Goal: Transaction & Acquisition: Purchase product/service

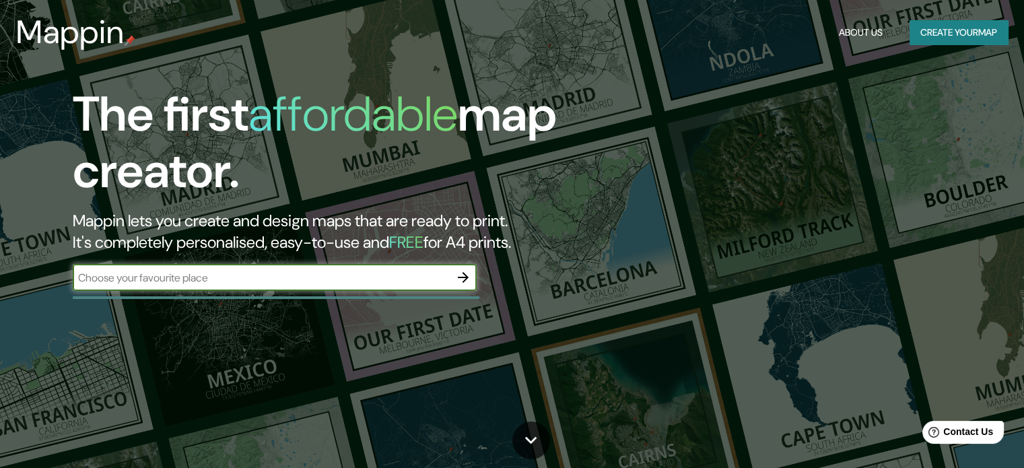
click at [178, 279] on input "text" at bounding box center [261, 277] width 377 height 15
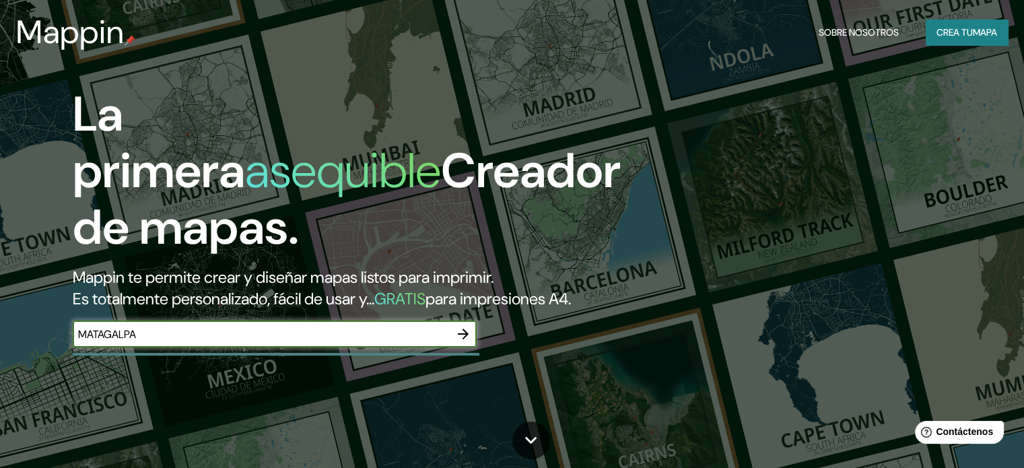
type input "MATAGALPA"
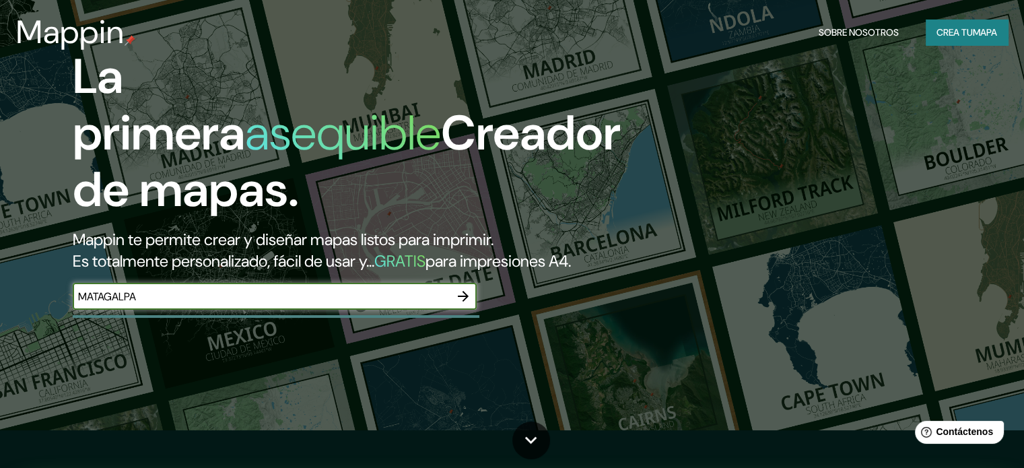
scroll to position [67, 0]
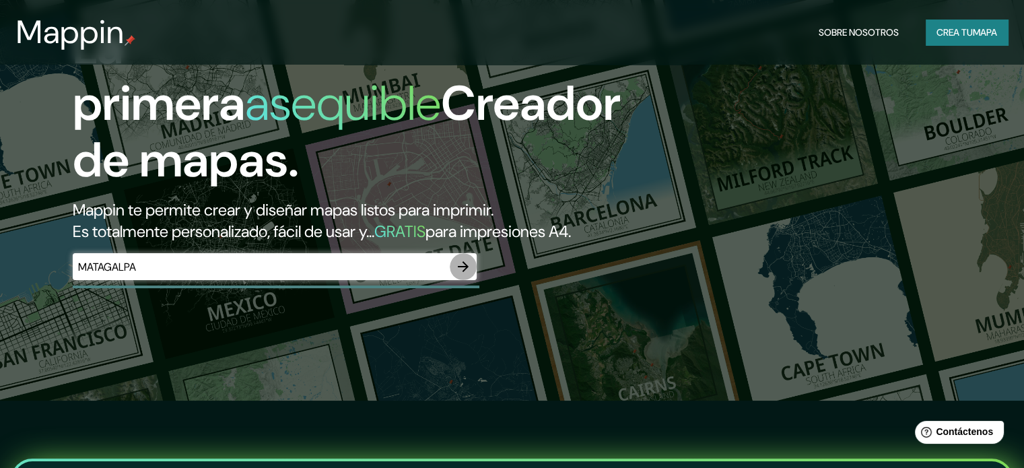
click at [466, 272] on icon "button" at bounding box center [463, 266] width 11 height 11
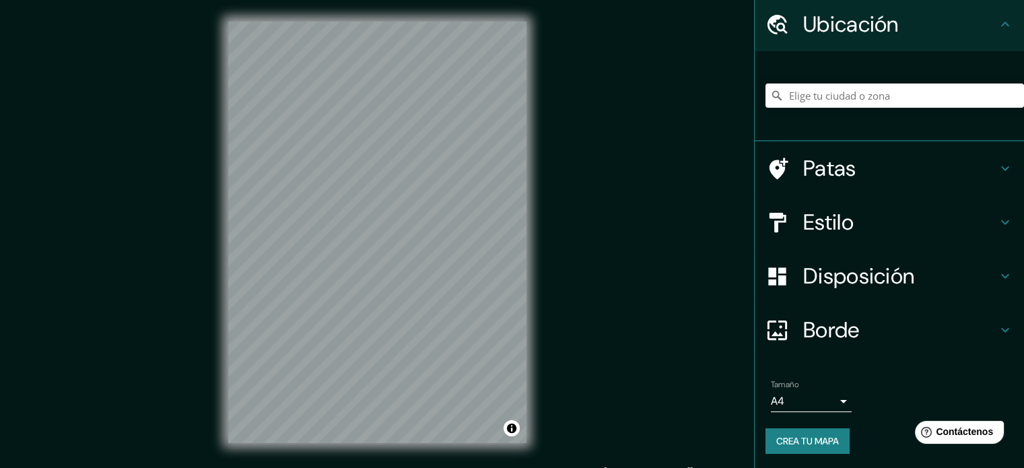
scroll to position [46, 0]
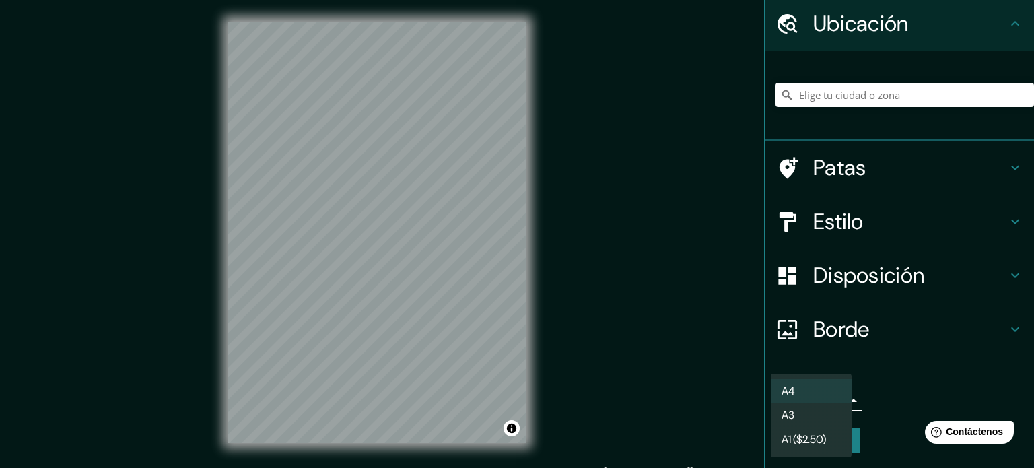
click at [833, 398] on body "Mappin Ubicación Patas Estilo Disposición Borde Elige un borde. Consejo : puede…" at bounding box center [517, 234] width 1034 height 468
click at [824, 421] on li "A3" at bounding box center [811, 416] width 81 height 25
type input "a4"
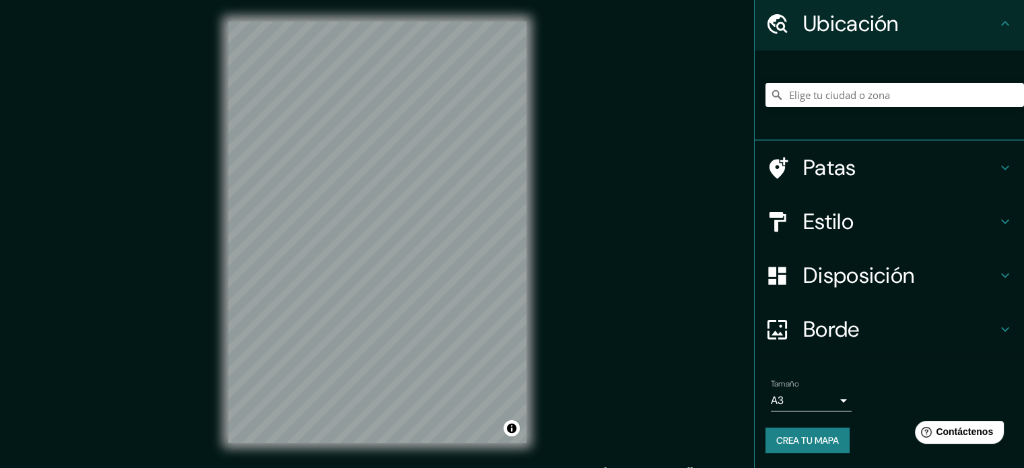
click at [800, 442] on font "Crea tu mapa" at bounding box center [807, 440] width 63 height 12
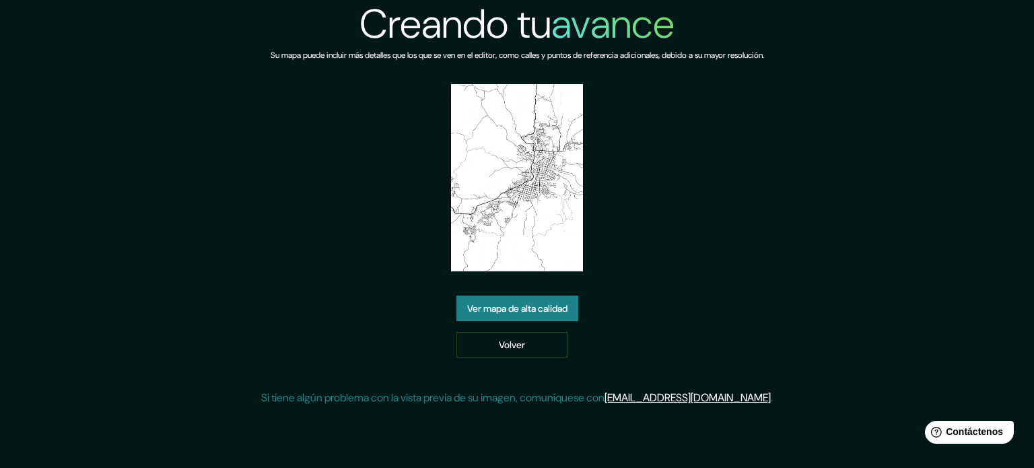
click at [456, 92] on img at bounding box center [517, 177] width 133 height 187
click at [472, 302] on font "Ver mapa de alta calidad" at bounding box center [517, 308] width 100 height 12
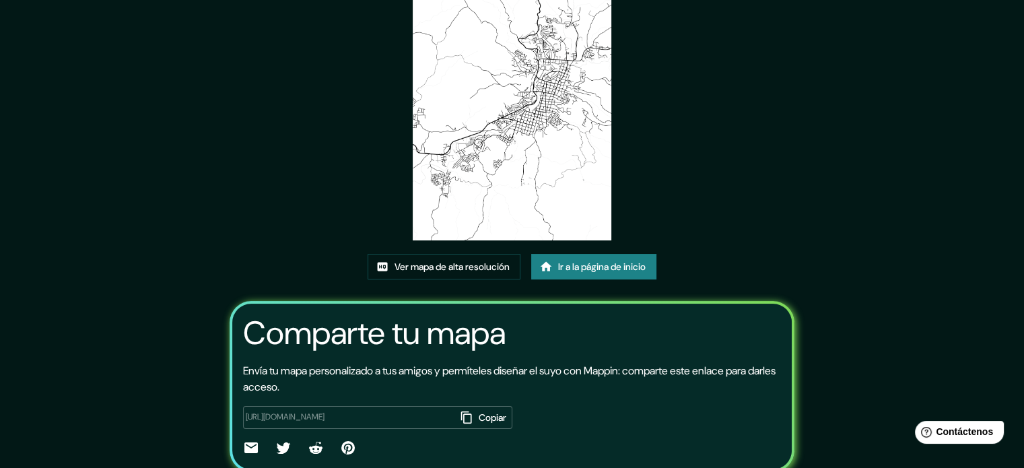
scroll to position [135, 0]
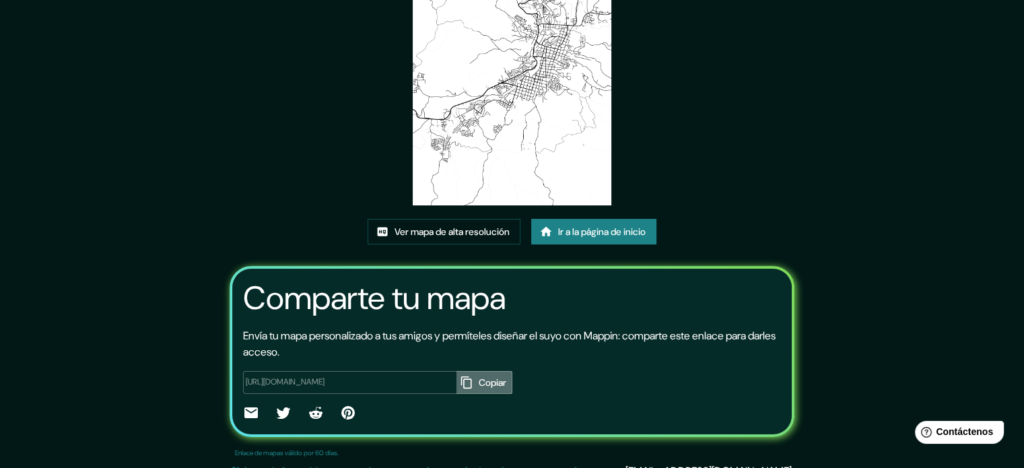
click at [479, 386] on font "Copiar" at bounding box center [493, 382] width 28 height 12
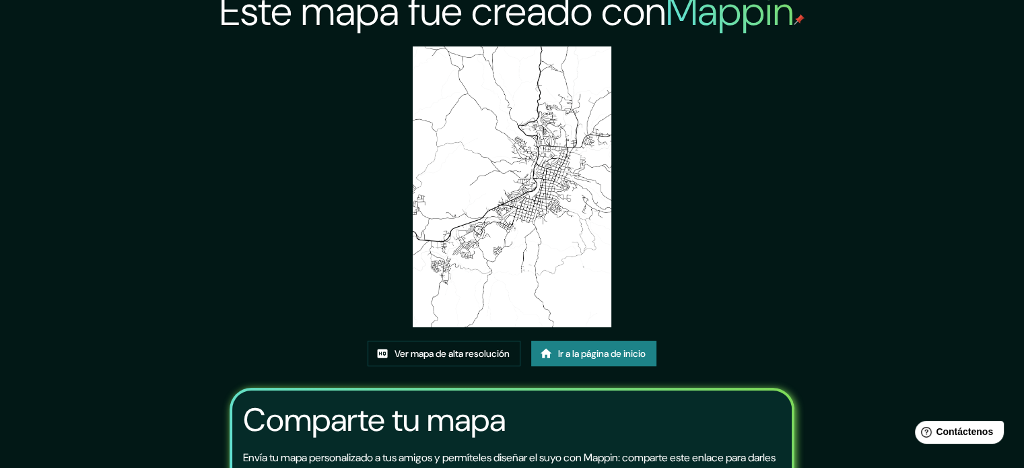
scroll to position [0, 0]
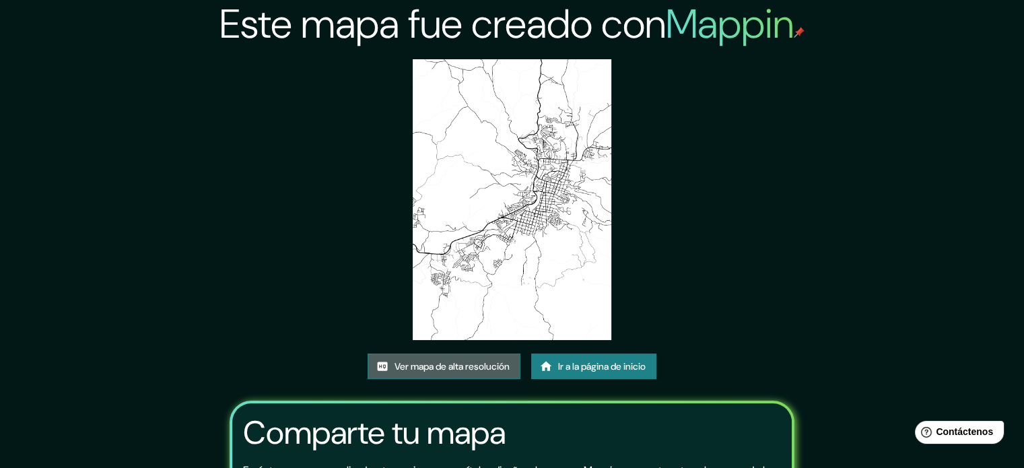
click at [449, 365] on font "Ver mapa de alta resolución" at bounding box center [451, 366] width 115 height 12
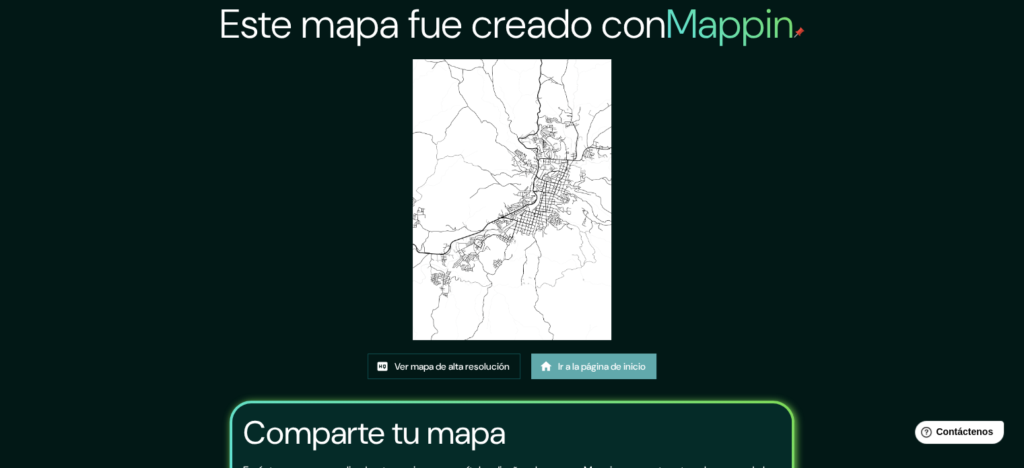
click at [602, 370] on font "Ir a la página de inicio" at bounding box center [601, 366] width 87 height 12
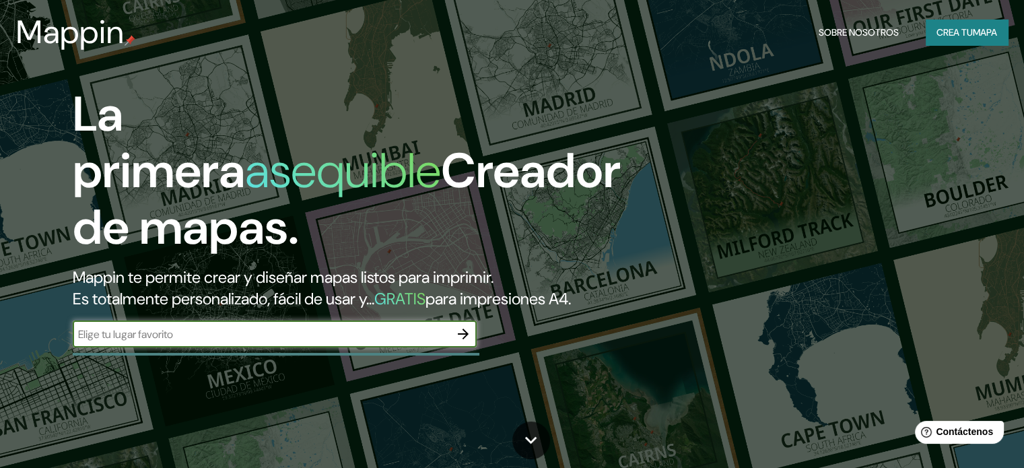
click at [293, 342] on input "text" at bounding box center [261, 333] width 377 height 15
type input "matalpa"
click at [465, 342] on icon "button" at bounding box center [463, 334] width 16 height 16
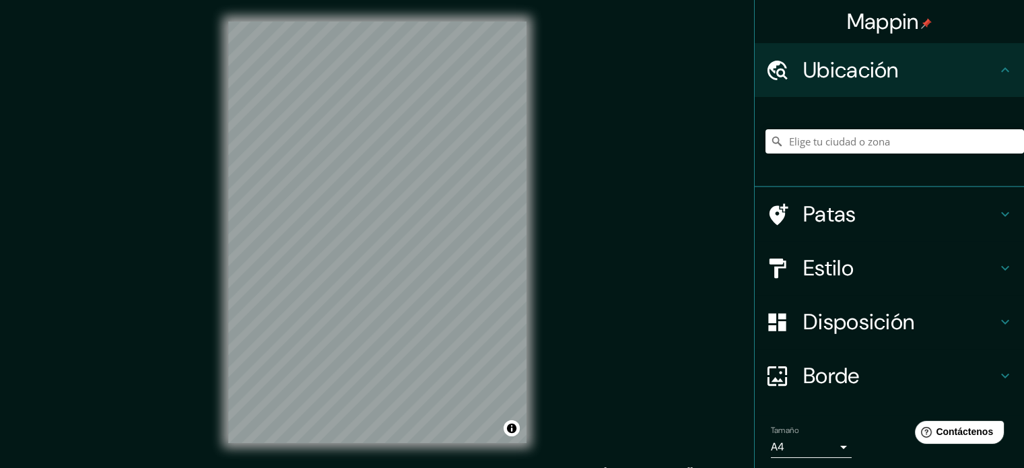
click at [627, 226] on div "Mappin Ubicación Patas Estilo Disposición Borde Elige un borde. Consejo : puede…" at bounding box center [512, 243] width 1024 height 486
click at [552, 139] on div "Mappin Ubicación Patas Estilo Disposición Borde Elige un borde. Consejo : puede…" at bounding box center [512, 243] width 1024 height 486
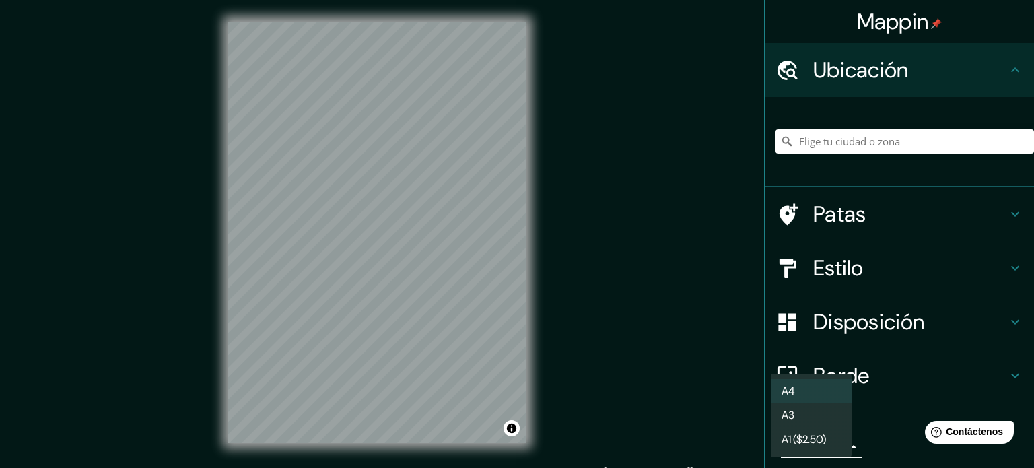
click at [833, 449] on body "Mappin Ubicación Patas Estilo Disposición Borde Elige un borde. Consejo : puede…" at bounding box center [517, 234] width 1034 height 468
click at [413, 330] on div at bounding box center [517, 234] width 1034 height 468
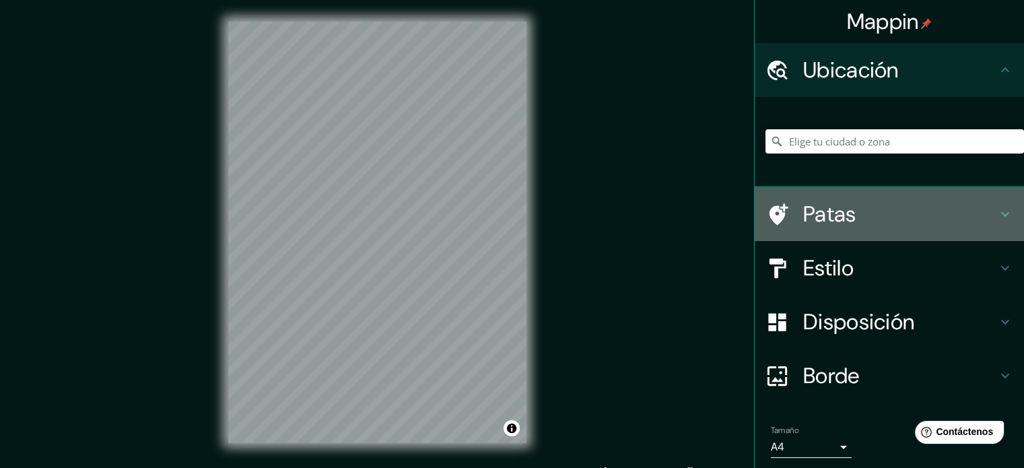
click at [958, 215] on h4 "Patas" at bounding box center [900, 214] width 194 height 27
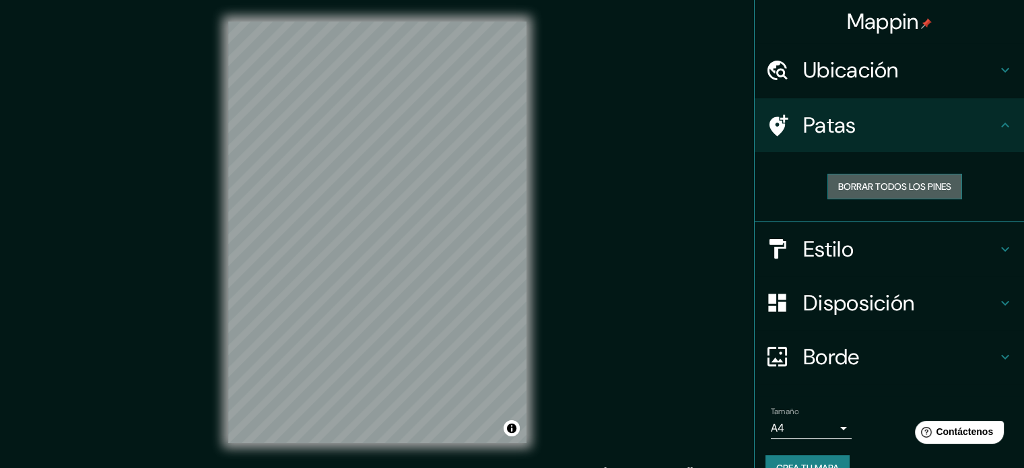
click at [872, 189] on font "Borrar todos los pines" at bounding box center [894, 186] width 113 height 12
click at [856, 187] on font "Borrar todos los pines" at bounding box center [894, 186] width 113 height 12
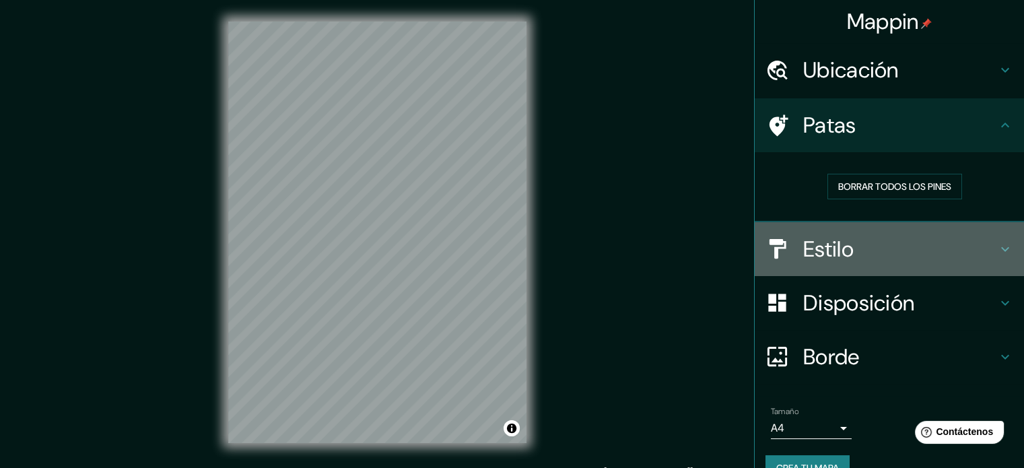
click at [832, 249] on font "Estilo" at bounding box center [828, 249] width 50 height 28
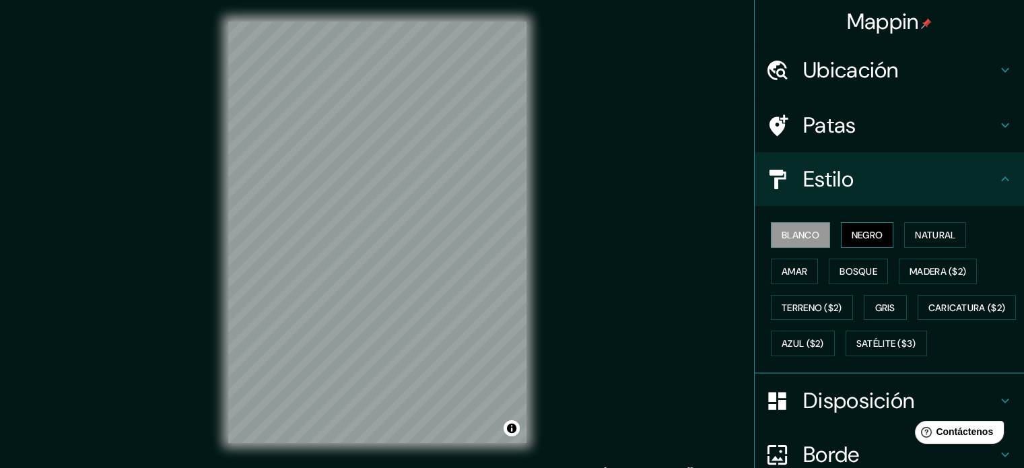
click at [855, 232] on font "Negro" at bounding box center [867, 235] width 32 height 12
click at [935, 231] on font "Natural" at bounding box center [935, 235] width 40 height 12
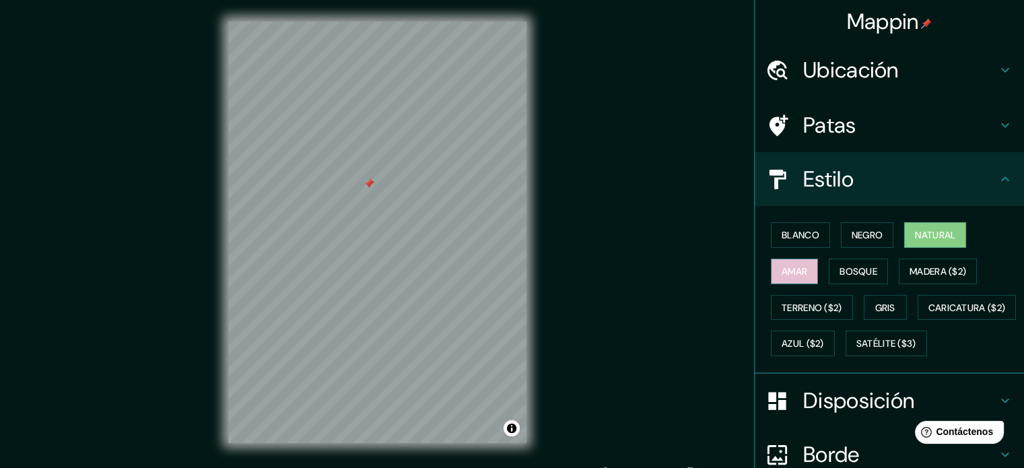
click at [787, 281] on button "Amar" at bounding box center [794, 271] width 47 height 26
click at [842, 271] on font "Bosque" at bounding box center [858, 271] width 38 height 12
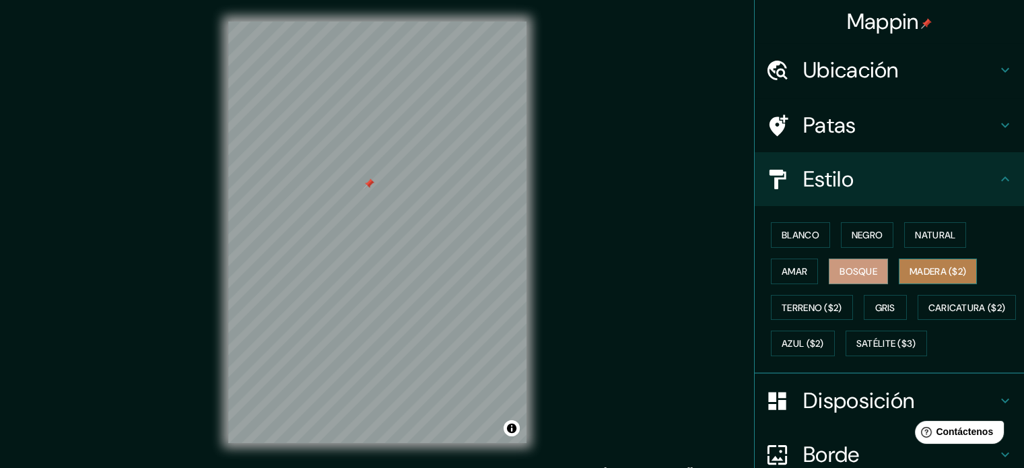
click at [934, 275] on font "Madera ($2)" at bounding box center [937, 271] width 57 height 12
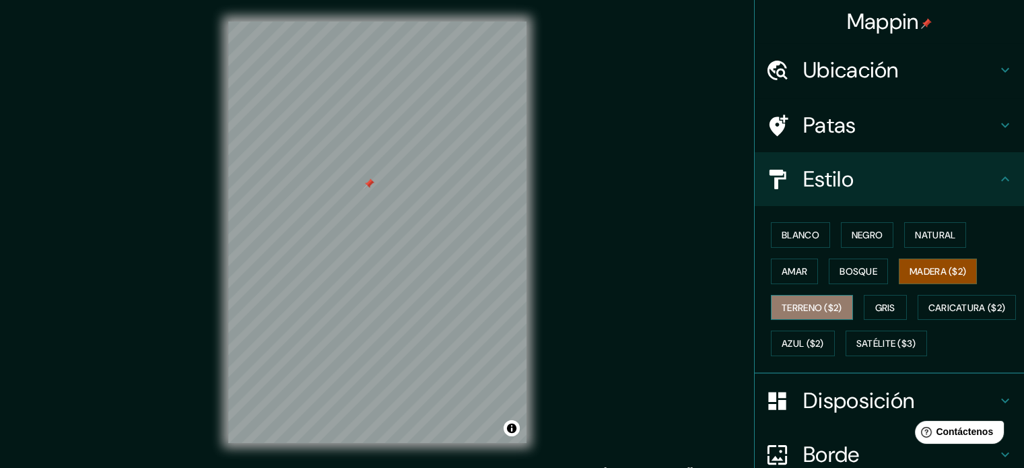
click at [798, 305] on font "Terreno ($2)" at bounding box center [811, 308] width 61 height 12
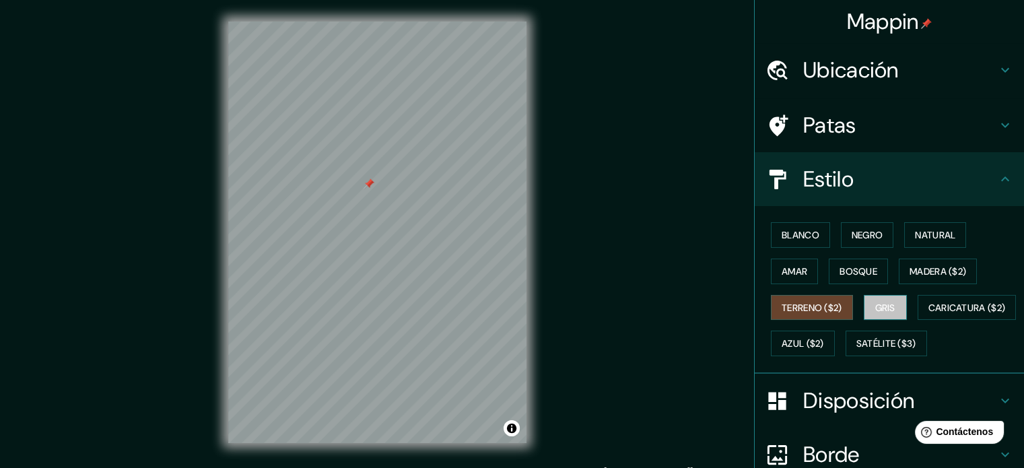
click at [886, 309] on font "Gris" at bounding box center [885, 308] width 20 height 12
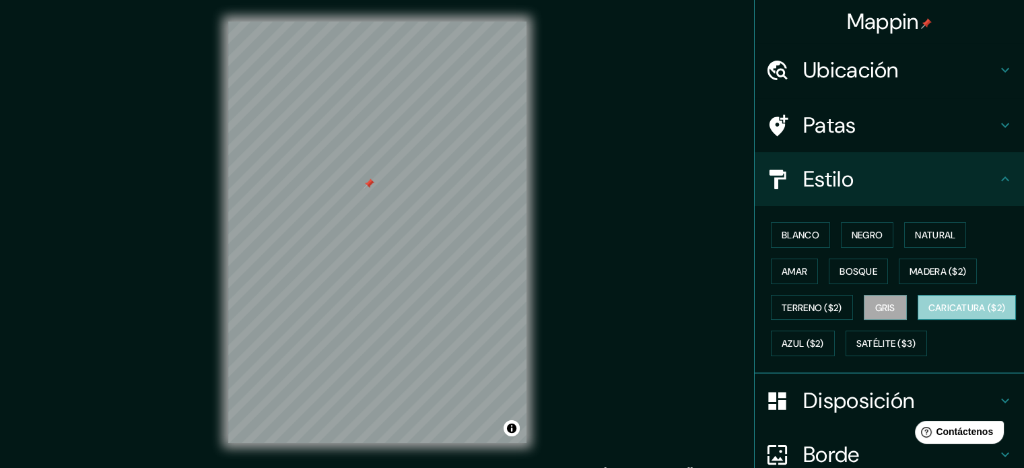
click at [928, 316] on font "Caricatura ($2)" at bounding box center [966, 307] width 77 height 17
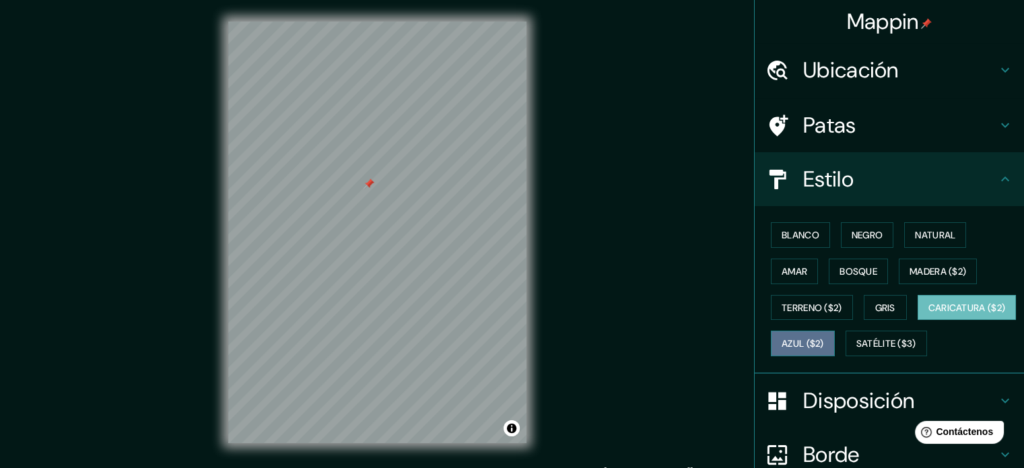
click at [824, 339] on font "Azul ($2)" at bounding box center [802, 344] width 42 height 12
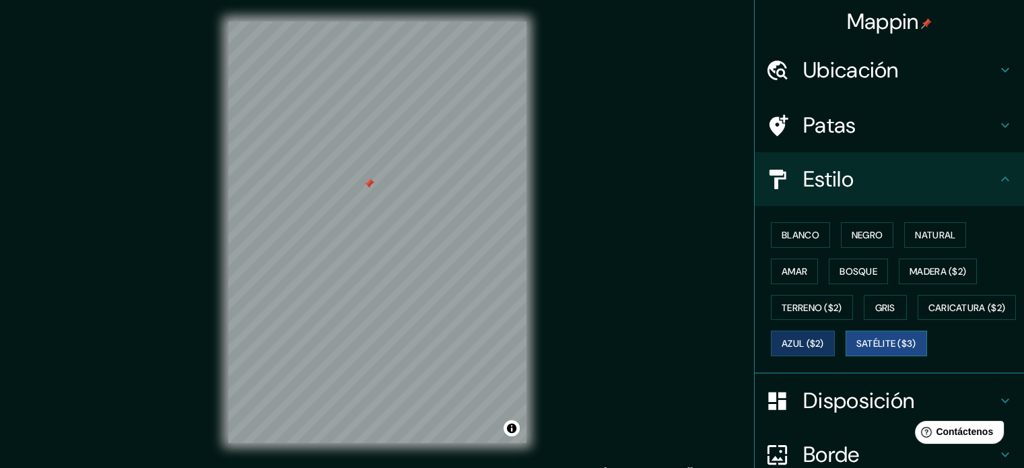
click at [845, 356] on button "Satélite ($3)" at bounding box center [885, 343] width 81 height 26
click at [835, 352] on button "Azul ($2)" at bounding box center [803, 343] width 64 height 26
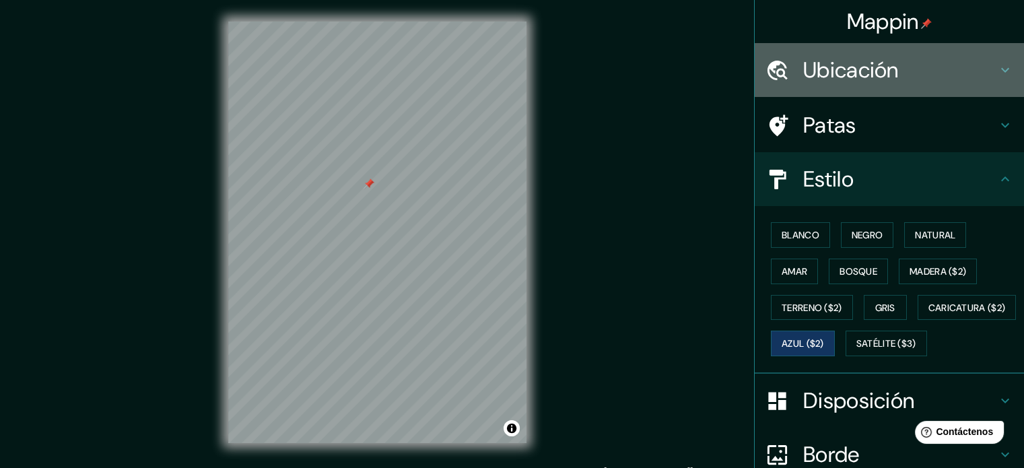
click at [829, 77] on font "Ubicación" at bounding box center [851, 70] width 96 height 28
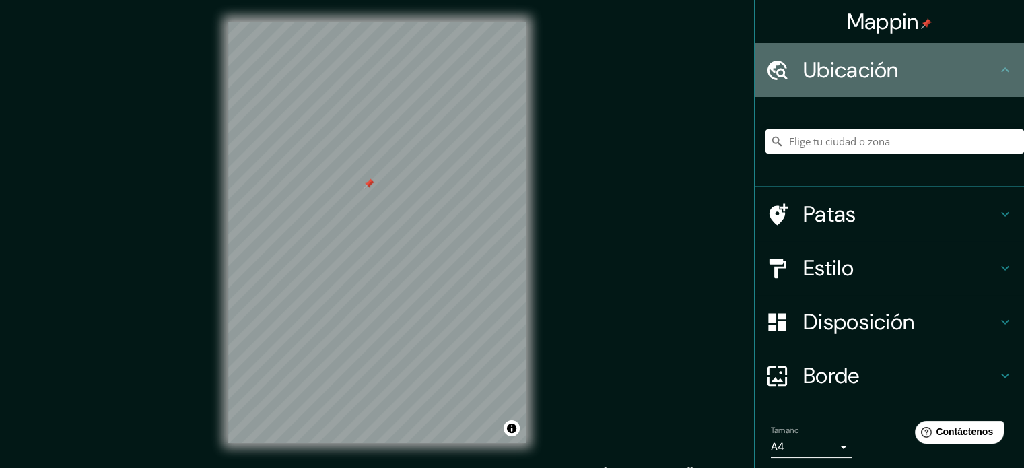
click at [829, 77] on font "Ubicación" at bounding box center [851, 70] width 96 height 28
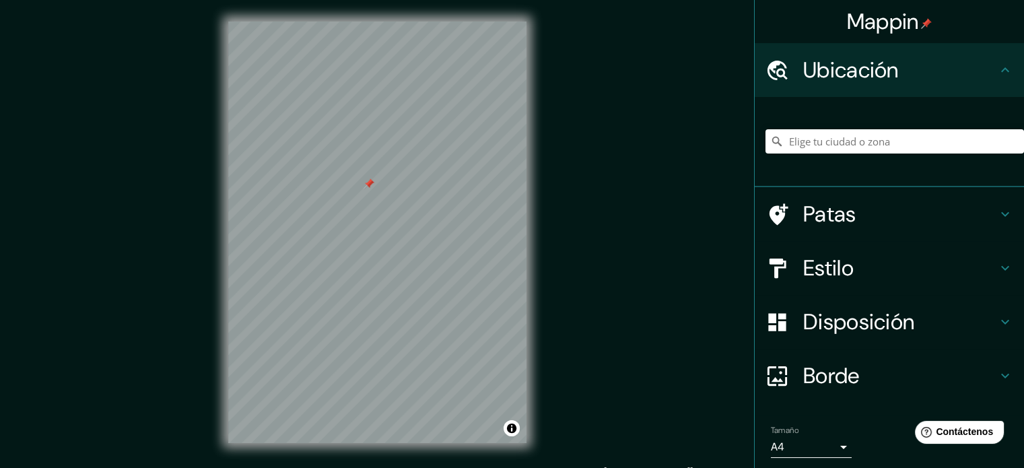
click at [840, 212] on font "Patas" at bounding box center [829, 214] width 53 height 28
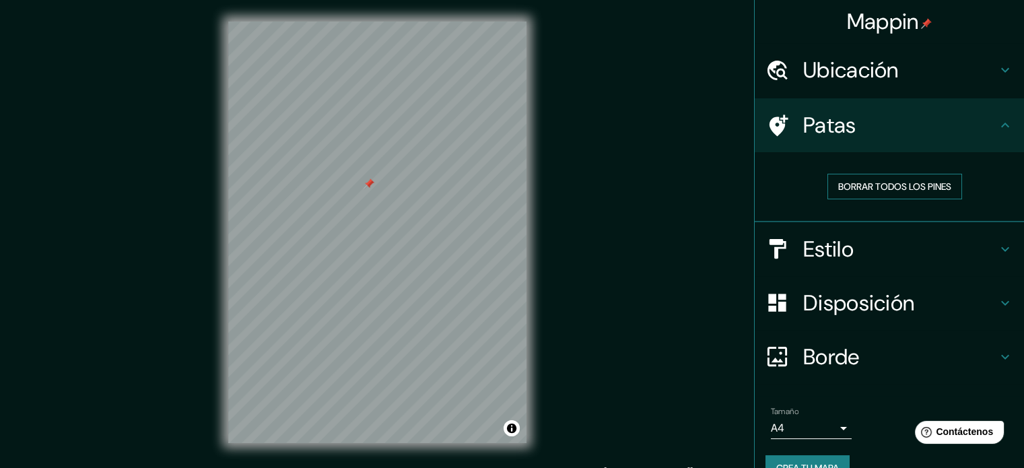
click at [851, 184] on font "Borrar todos los pines" at bounding box center [894, 186] width 113 height 12
click at [816, 135] on font "Patas" at bounding box center [829, 125] width 53 height 28
click at [913, 256] on h4 "Estilo" at bounding box center [900, 249] width 194 height 27
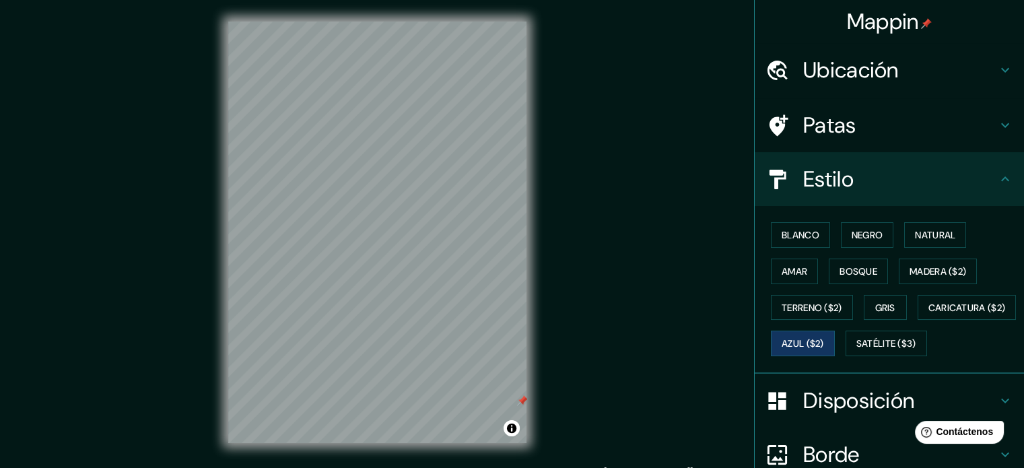
click at [569, 406] on div "Mappin Ubicación Patas Estilo Blanco Negro Natural Amar Bosque Madera ($2) Terr…" at bounding box center [512, 243] width 1024 height 486
click at [547, 403] on div "© Mapbox © OpenStreetMap Improve this map" at bounding box center [377, 232] width 341 height 464
click at [942, 262] on font "Madera ($2)" at bounding box center [937, 270] width 57 height 17
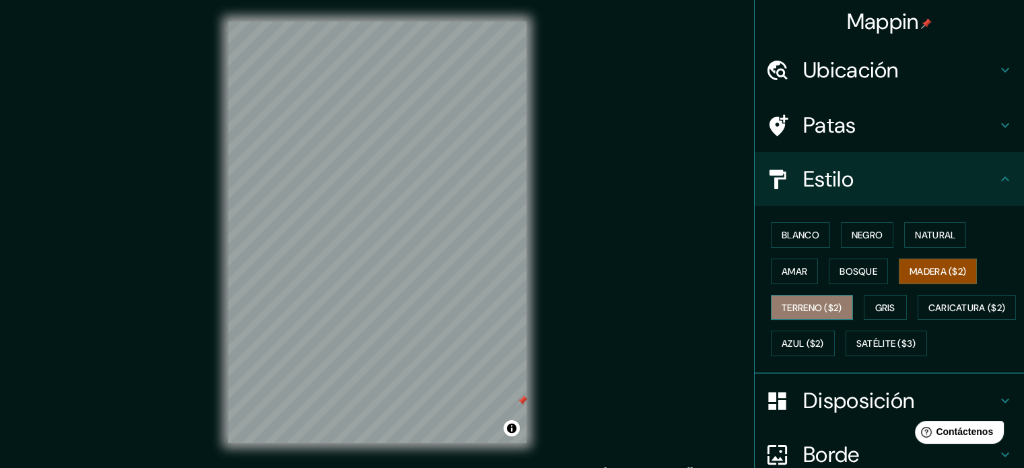
click at [786, 312] on font "Terreno ($2)" at bounding box center [811, 307] width 61 height 17
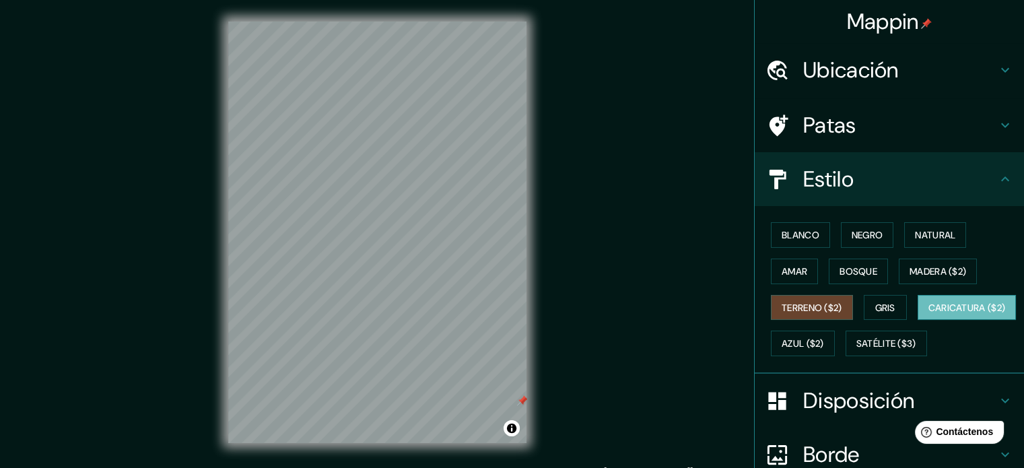
click at [917, 320] on button "Caricatura ($2)" at bounding box center [966, 308] width 99 height 26
click at [819, 306] on font "Terreno ($2)" at bounding box center [811, 308] width 61 height 12
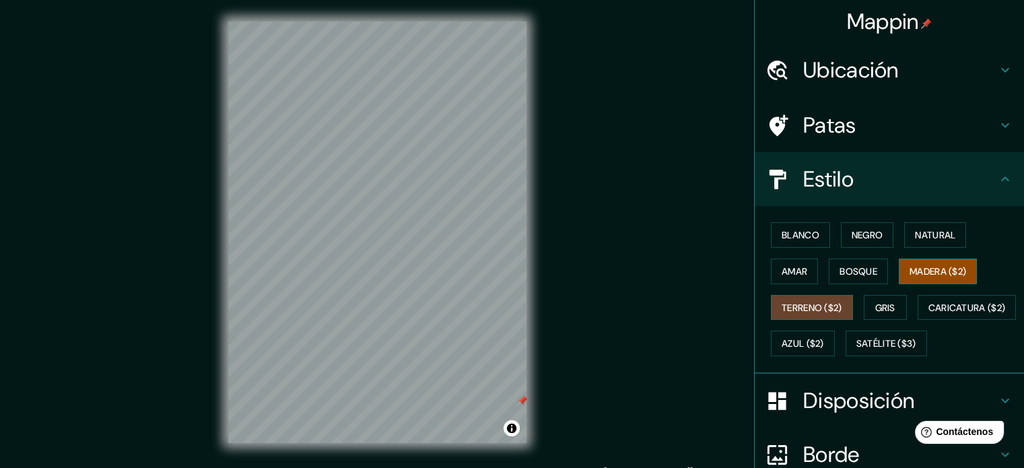
click at [909, 262] on font "Madera ($2)" at bounding box center [937, 270] width 57 height 17
click at [858, 107] on div "Patas" at bounding box center [889, 125] width 269 height 54
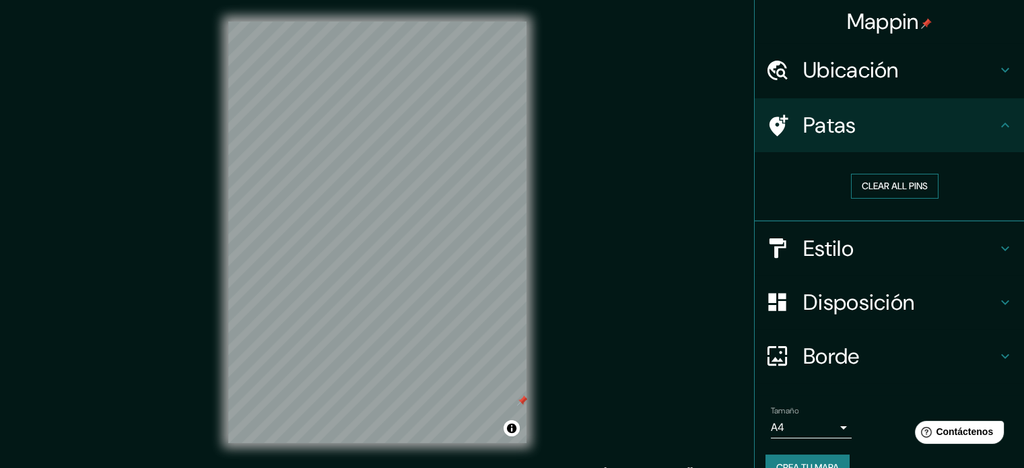
click at [888, 186] on button "Clear all pins" at bounding box center [894, 186] width 87 height 25
click at [177, 172] on div "Mappin Ubicación Patas Clear all pins Estilo Disposición Borde Elige un borde. …" at bounding box center [512, 243] width 1024 height 486
click at [851, 240] on h4 "Estilo" at bounding box center [900, 248] width 194 height 27
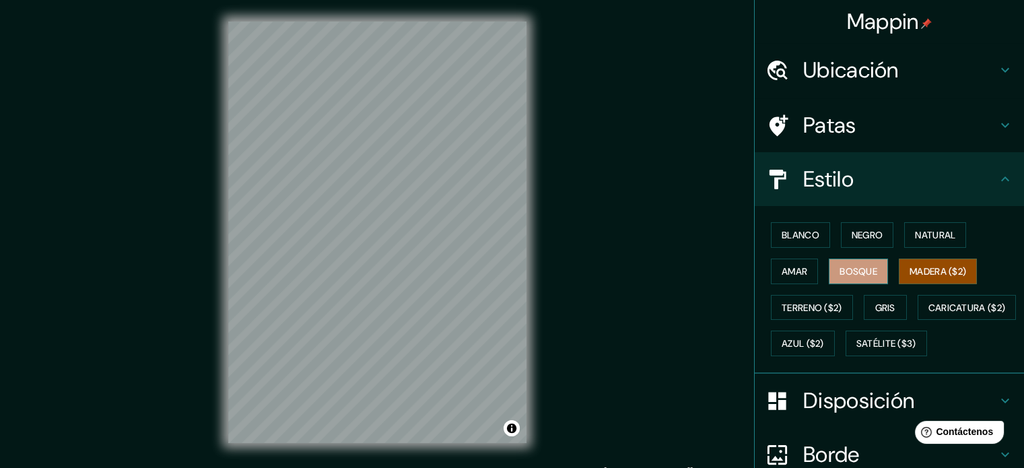
click at [840, 270] on font "Bosque" at bounding box center [858, 271] width 38 height 12
click at [940, 239] on font "Natural" at bounding box center [935, 235] width 40 height 12
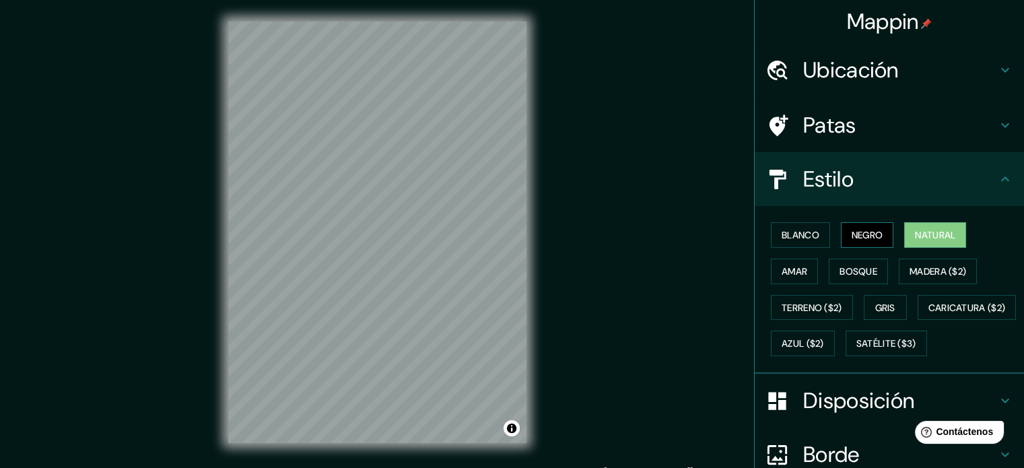
click at [857, 230] on font "Negro" at bounding box center [867, 235] width 32 height 12
click at [915, 231] on font "Natural" at bounding box center [935, 235] width 40 height 12
click at [874, 236] on font "Negro" at bounding box center [867, 235] width 32 height 12
click at [865, 267] on font "Bosque" at bounding box center [858, 271] width 38 height 12
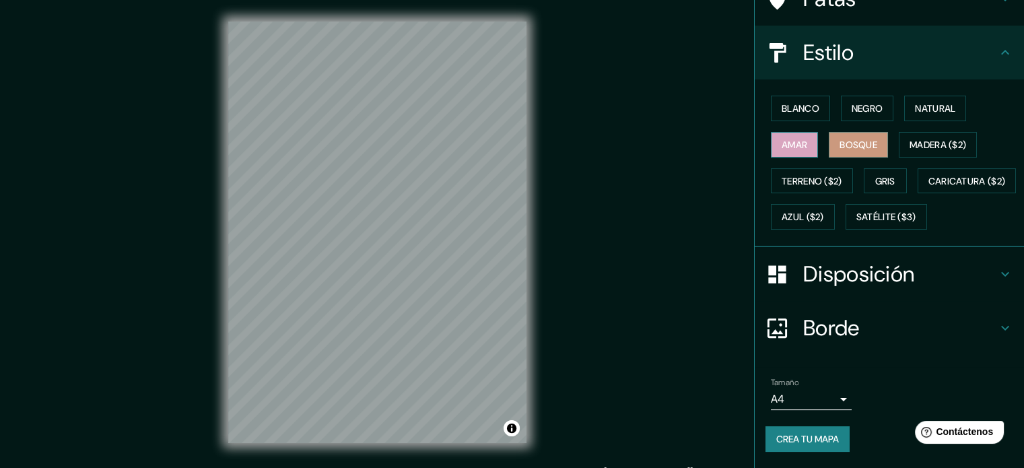
scroll to position [159, 0]
click at [772, 283] on icon at bounding box center [776, 273] width 17 height 17
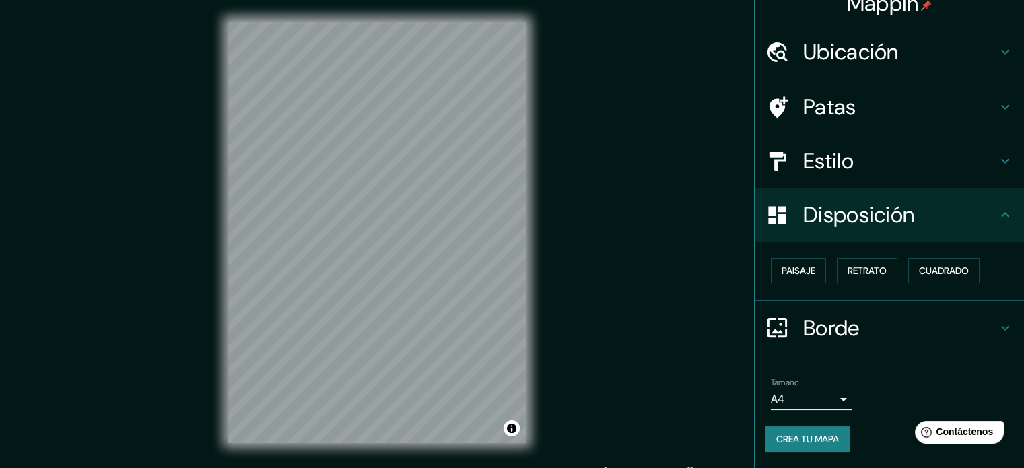
scroll to position [16, 0]
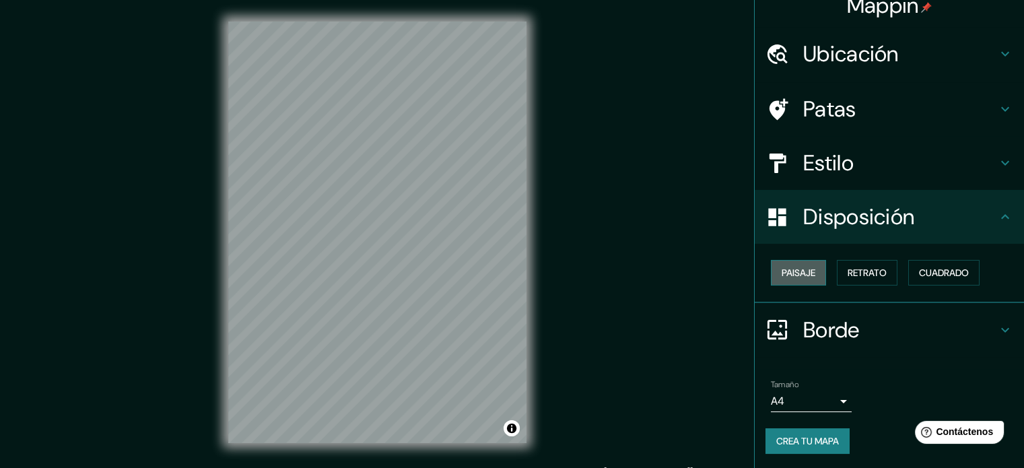
click at [794, 274] on font "Paisaje" at bounding box center [798, 273] width 34 height 12
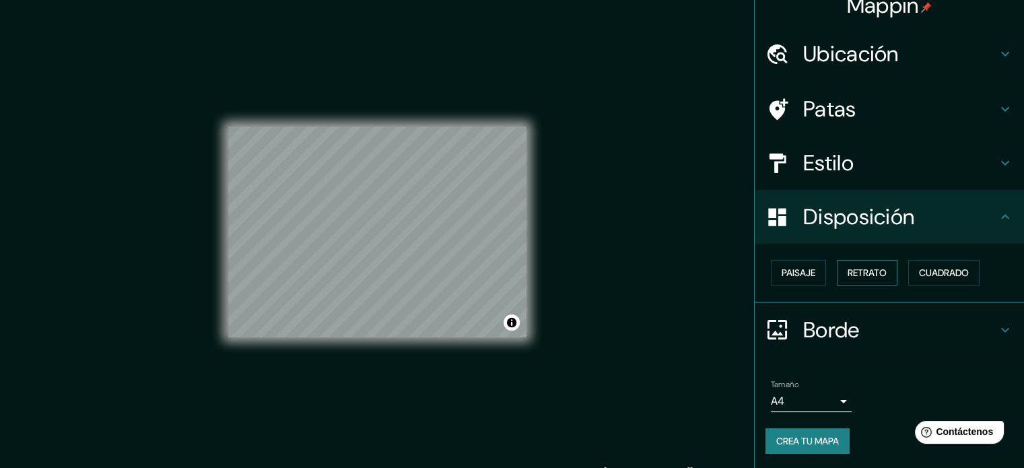
click at [856, 267] on font "Retrato" at bounding box center [866, 273] width 39 height 12
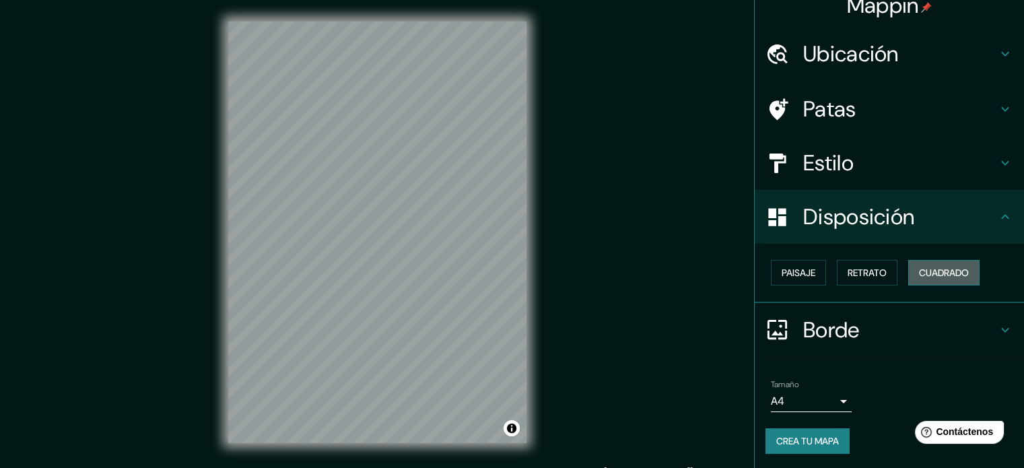
click at [952, 274] on font "Cuadrado" at bounding box center [944, 273] width 50 height 12
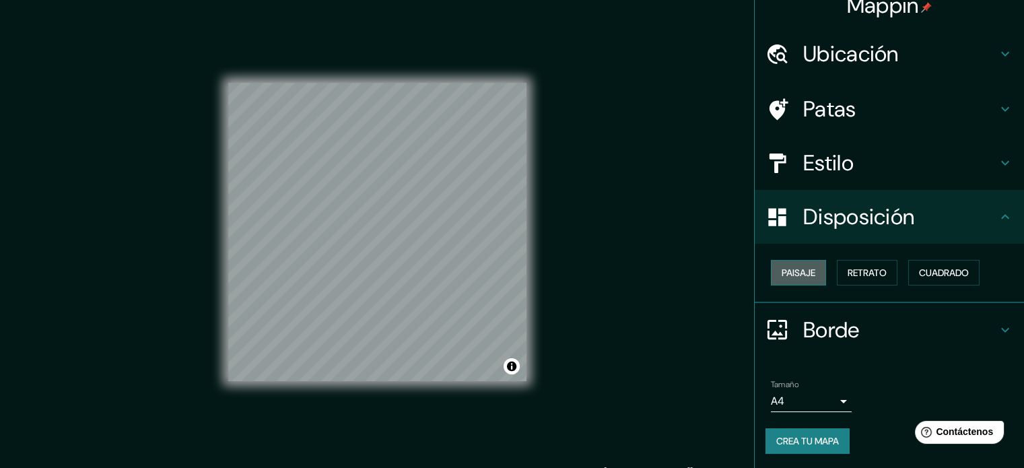
click at [805, 277] on font "Paisaje" at bounding box center [798, 273] width 34 height 12
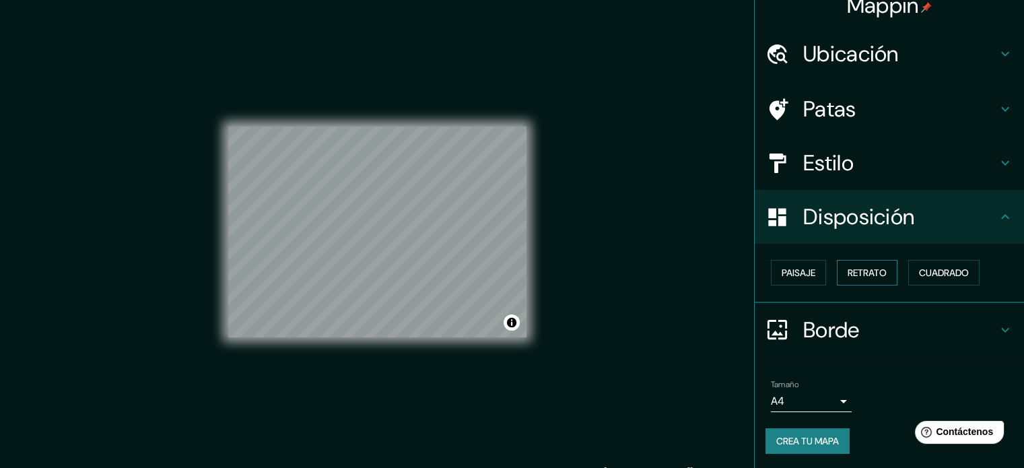
click at [837, 271] on button "Retrato" at bounding box center [867, 273] width 61 height 26
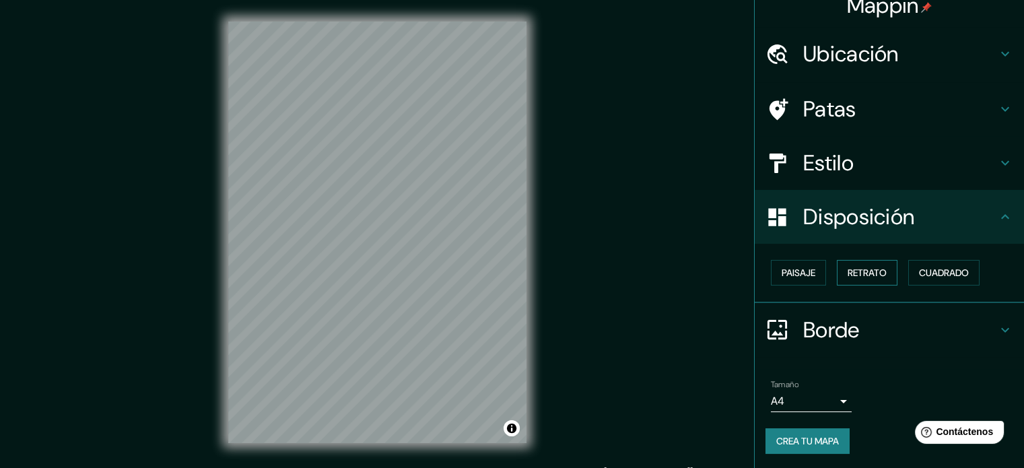
click at [847, 271] on font "Retrato" at bounding box center [866, 273] width 39 height 12
click at [934, 271] on font "Cuadrado" at bounding box center [944, 273] width 50 height 12
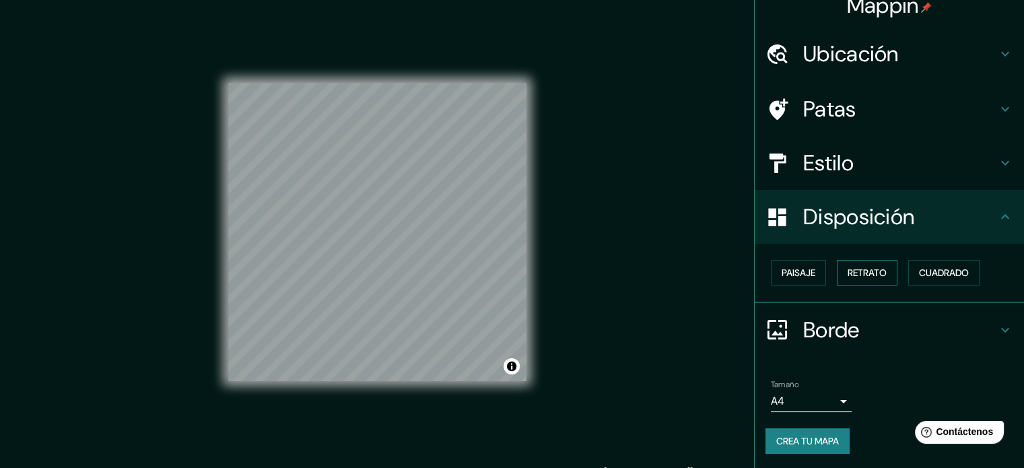
click at [847, 279] on font "Retrato" at bounding box center [866, 272] width 39 height 17
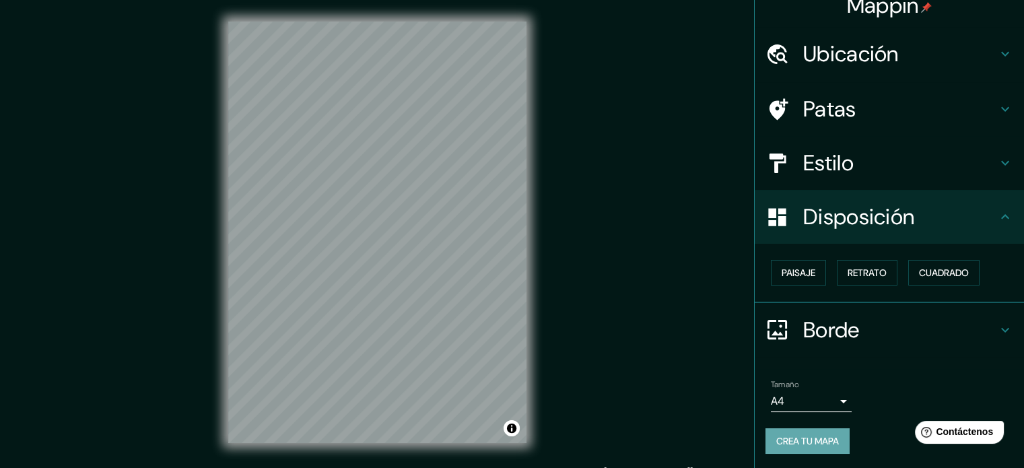
click at [785, 440] on font "Crea tu mapa" at bounding box center [807, 441] width 63 height 12
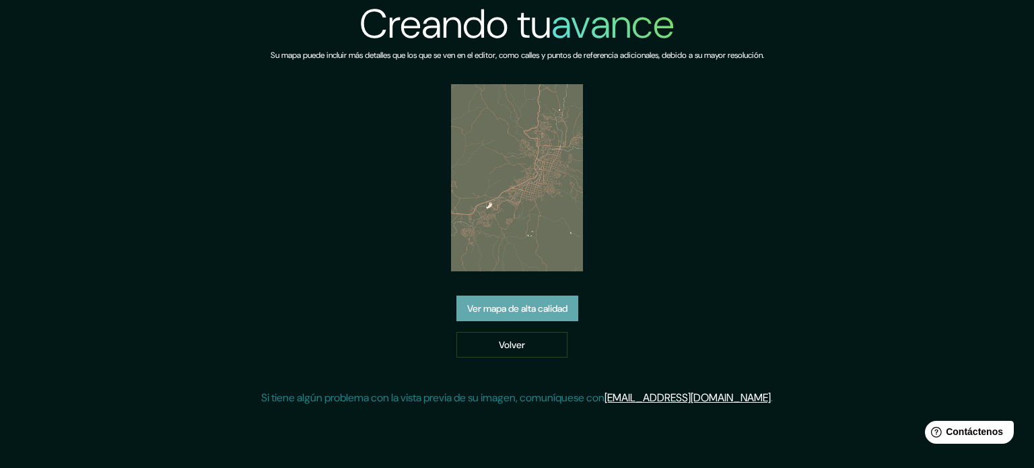
click at [497, 313] on font "Ver mapa de alta calidad" at bounding box center [517, 308] width 100 height 12
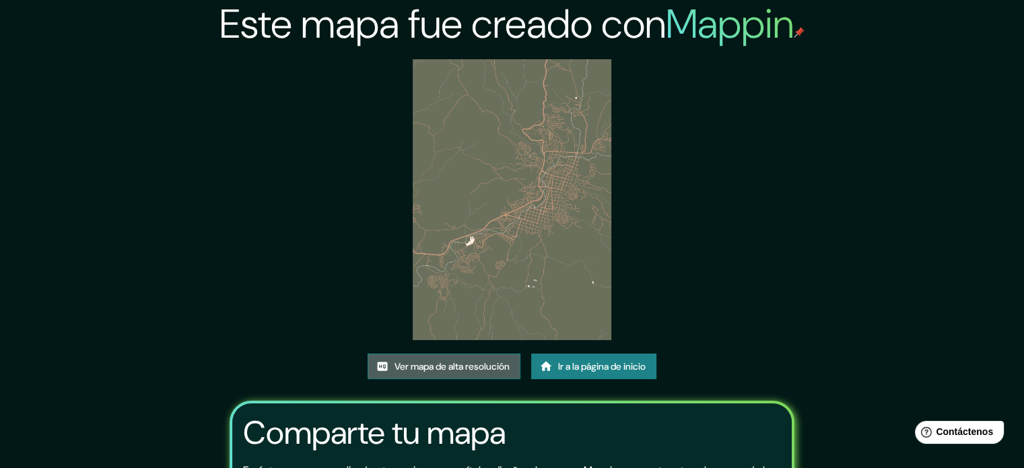
click at [443, 367] on font "Ver mapa de alta resolución" at bounding box center [451, 366] width 115 height 12
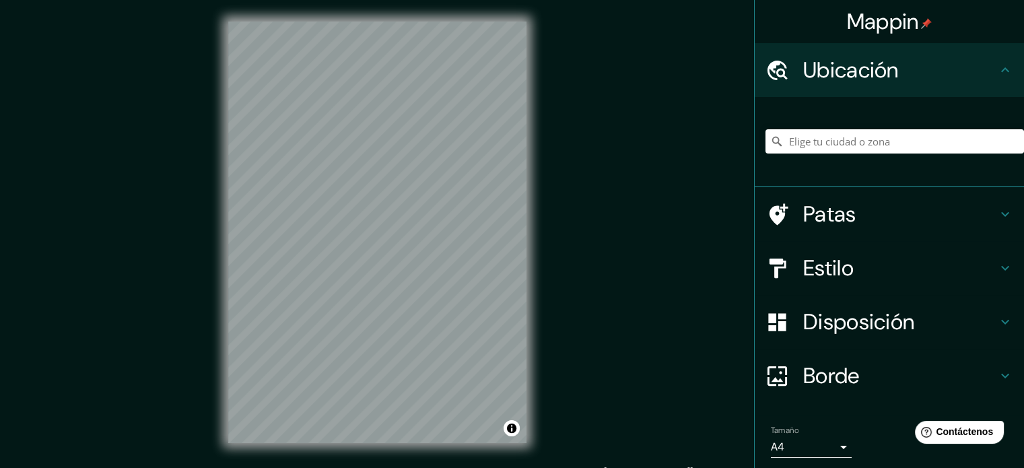
click at [590, 244] on div "Mappin Ubicación Patas Estilo Disposición Borde Elige un borde. Consejo : puede…" at bounding box center [512, 243] width 1024 height 486
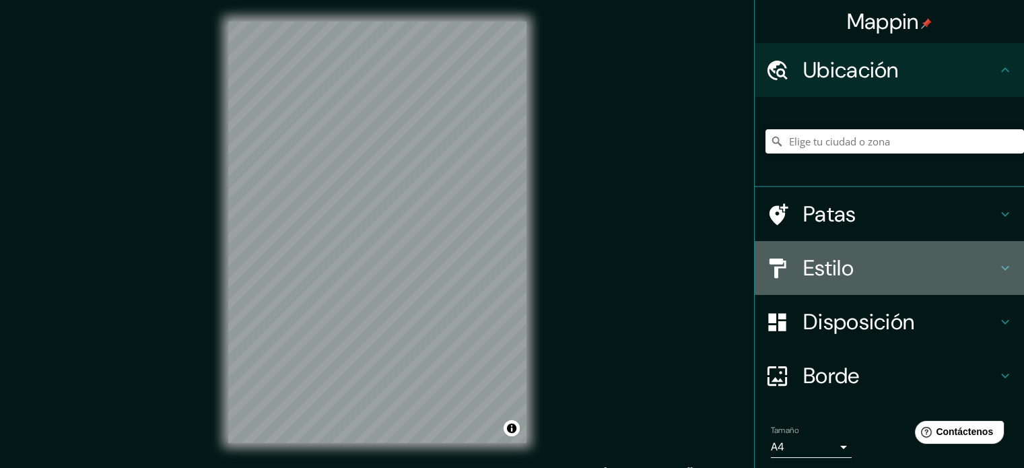
click at [913, 267] on h4 "Estilo" at bounding box center [900, 267] width 194 height 27
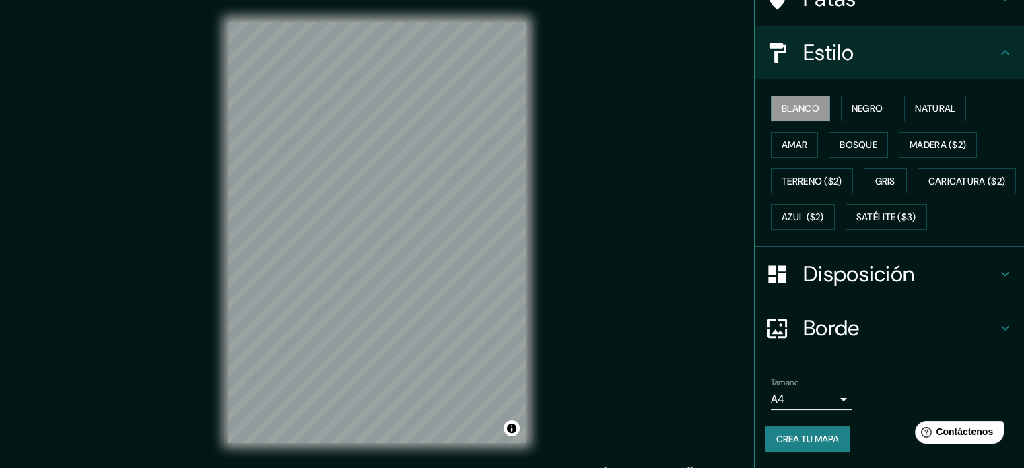
click at [850, 287] on font "Disposición" at bounding box center [858, 274] width 111 height 28
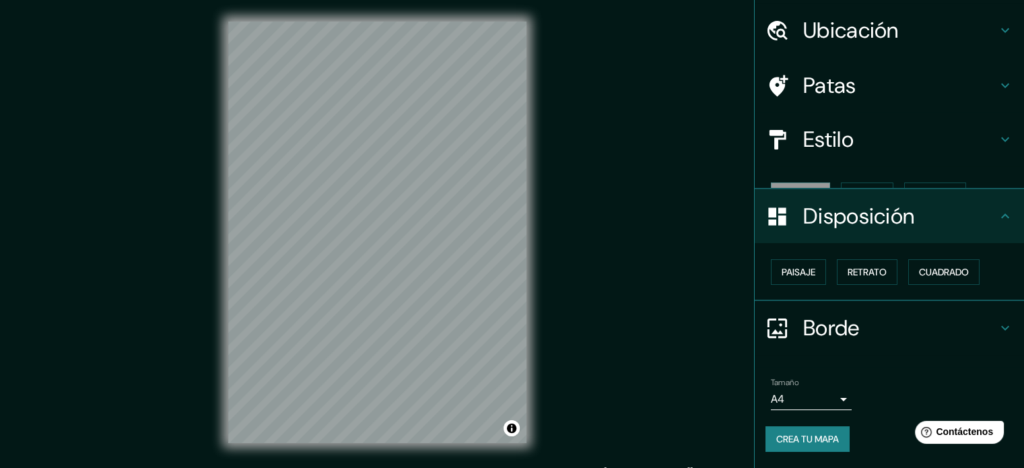
scroll to position [16, 0]
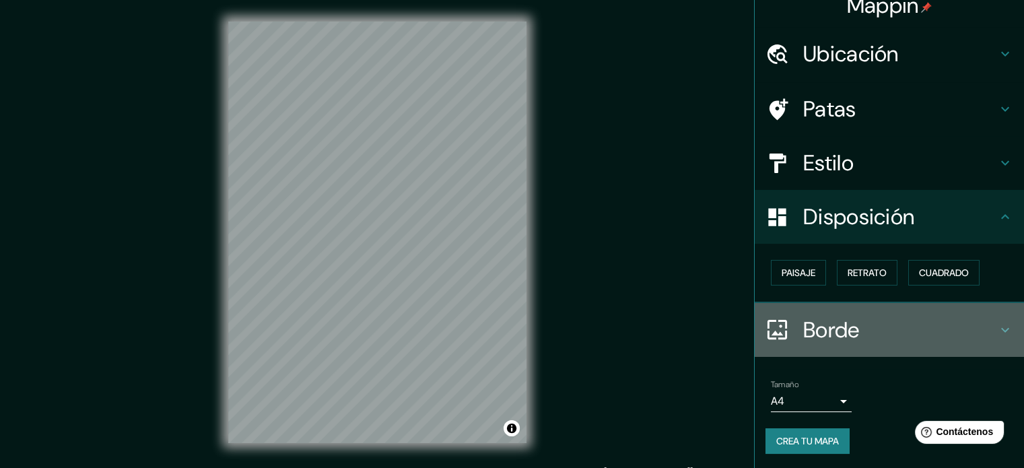
click at [821, 330] on font "Borde" at bounding box center [831, 330] width 57 height 28
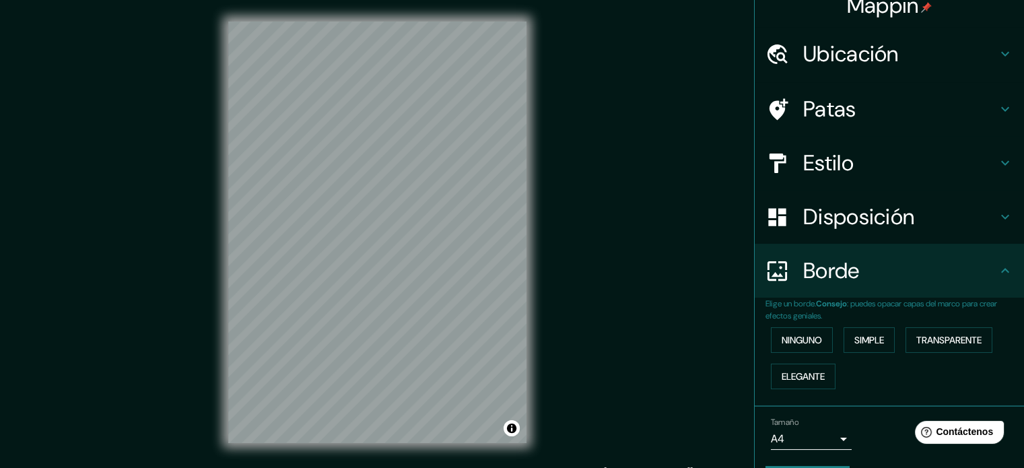
scroll to position [54, 0]
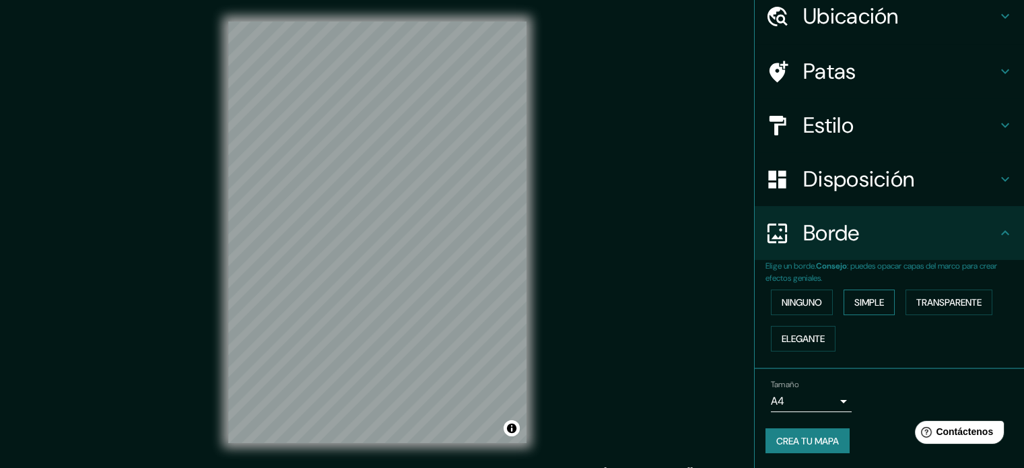
click at [872, 297] on font "Simple" at bounding box center [869, 302] width 30 height 12
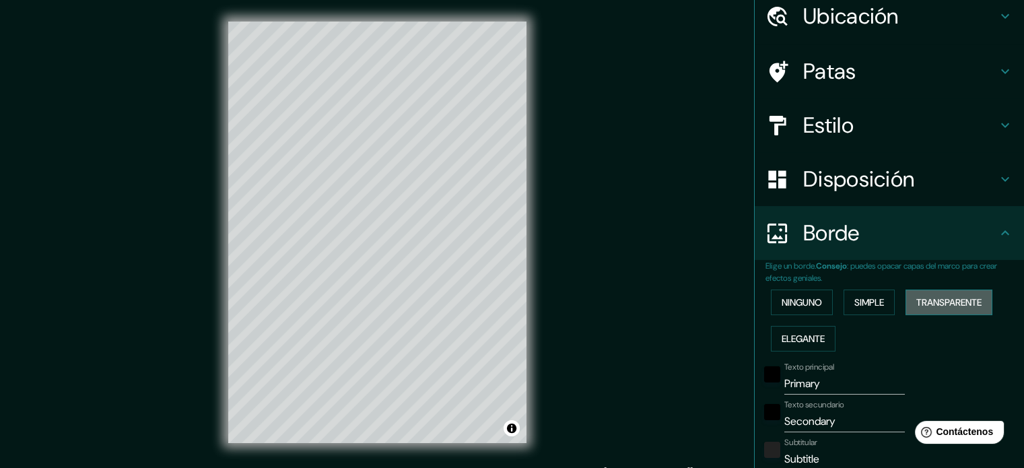
click at [916, 304] on font "Transparente" at bounding box center [948, 302] width 65 height 12
click at [792, 333] on font "Elegante" at bounding box center [802, 338] width 43 height 12
click at [792, 296] on font "Ninguno" at bounding box center [801, 302] width 40 height 12
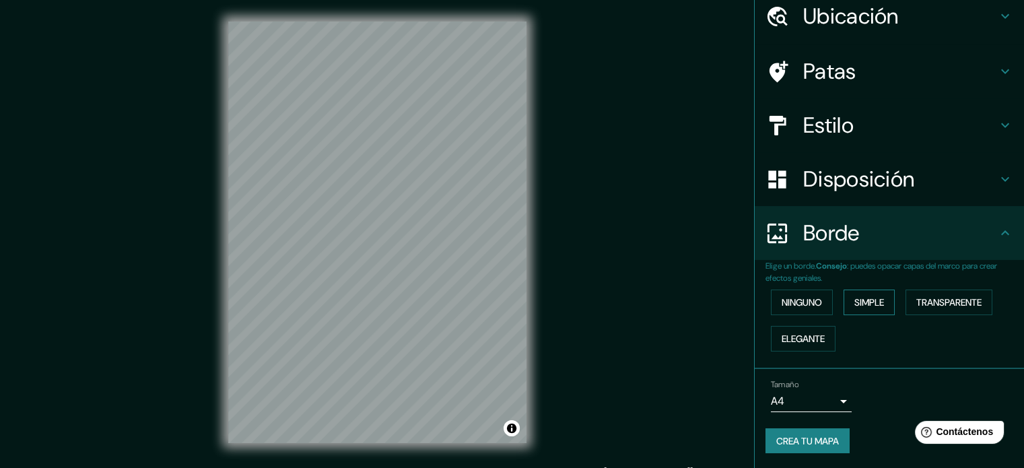
click at [854, 300] on font "Simple" at bounding box center [869, 302] width 30 height 12
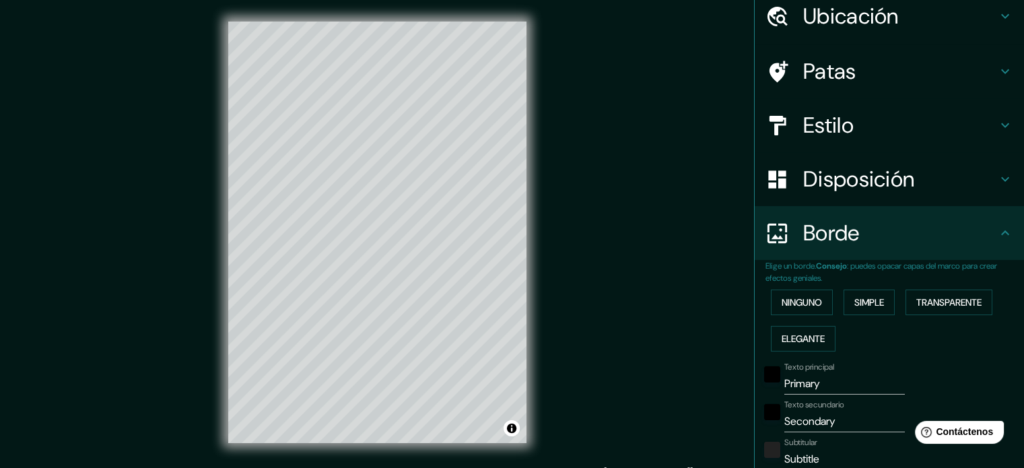
click at [796, 316] on div "Ninguno Simple Transparente Elegante" at bounding box center [894, 320] width 258 height 73
click at [786, 293] on font "Ninguno" at bounding box center [801, 301] width 40 height 17
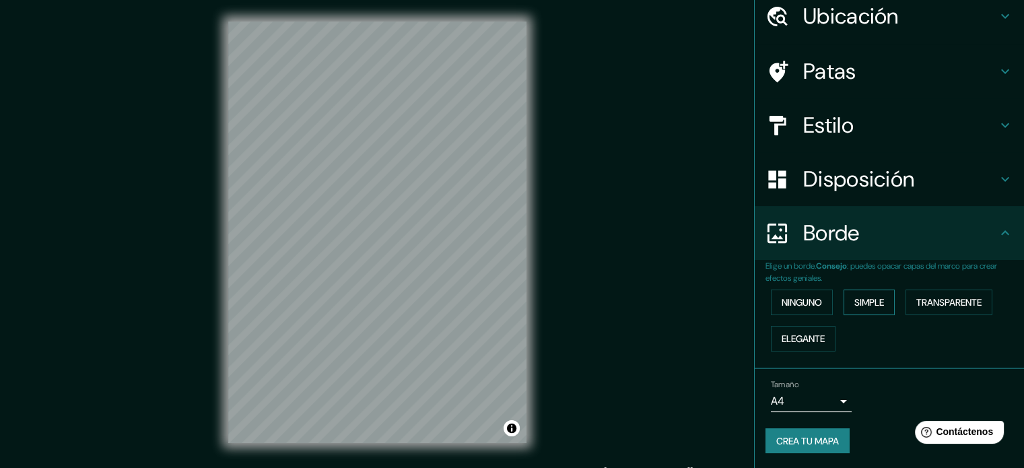
click at [861, 293] on font "Simple" at bounding box center [869, 301] width 30 height 17
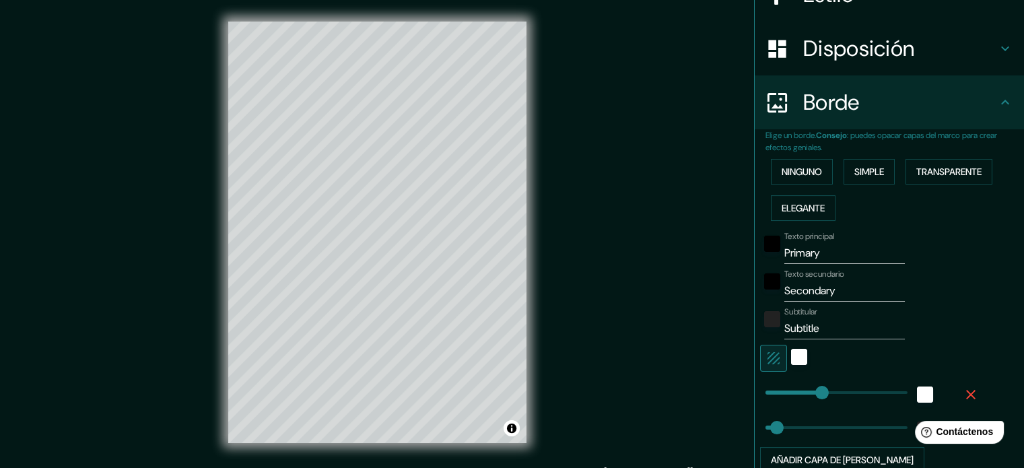
scroll to position [256, 0]
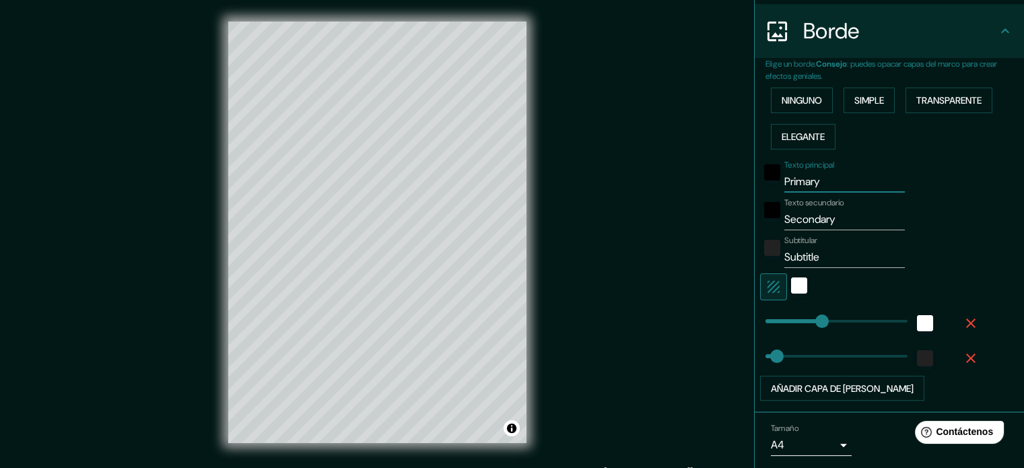
click at [819, 177] on input "Primary" at bounding box center [844, 182] width 120 height 22
drag, startPoint x: 827, startPoint y: 185, endPoint x: 757, endPoint y: 190, distance: 70.9
click at [765, 190] on div "Texto principal Primary Texto secundario Secondary Subtitular Subtitle Añadir c…" at bounding box center [872, 278] width 215 height 246
type input "M"
type input "177"
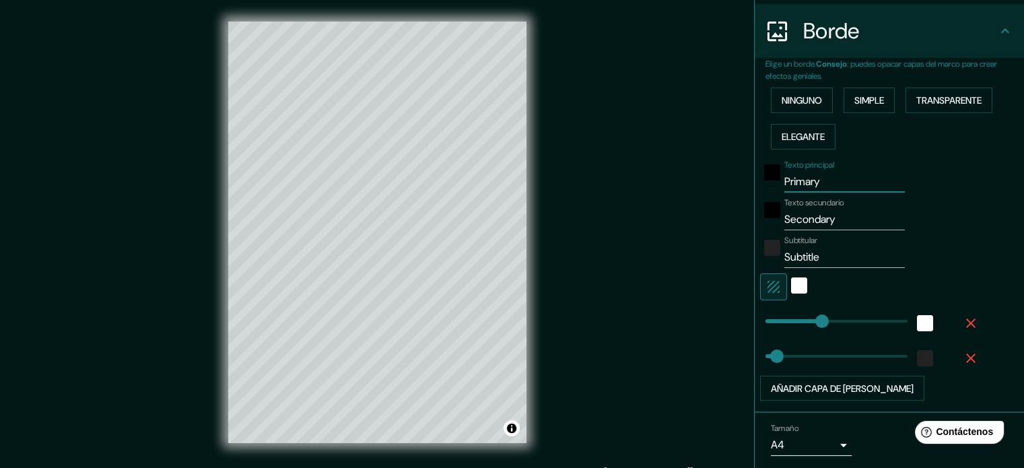
type input "35"
type input "MA"
type input "177"
type input "35"
type input "MAT"
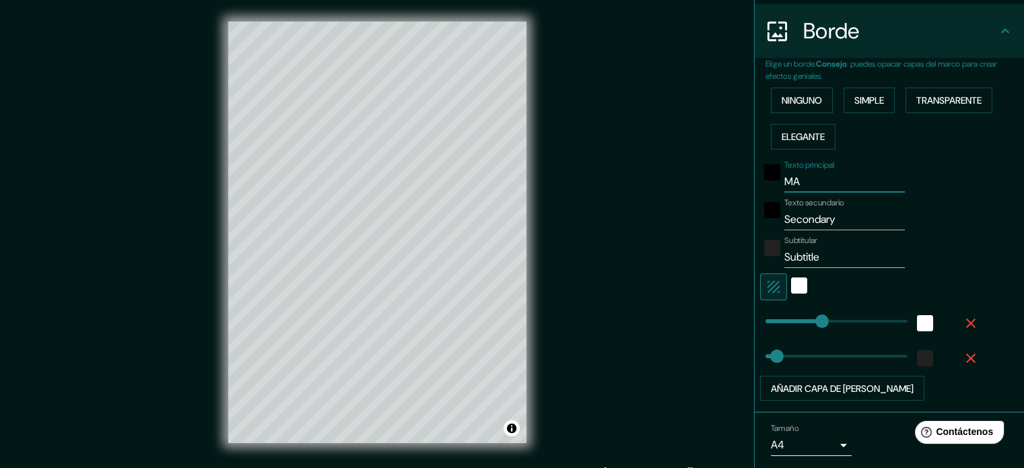
type input "177"
type input "35"
type input "MATA"
type input "177"
type input "35"
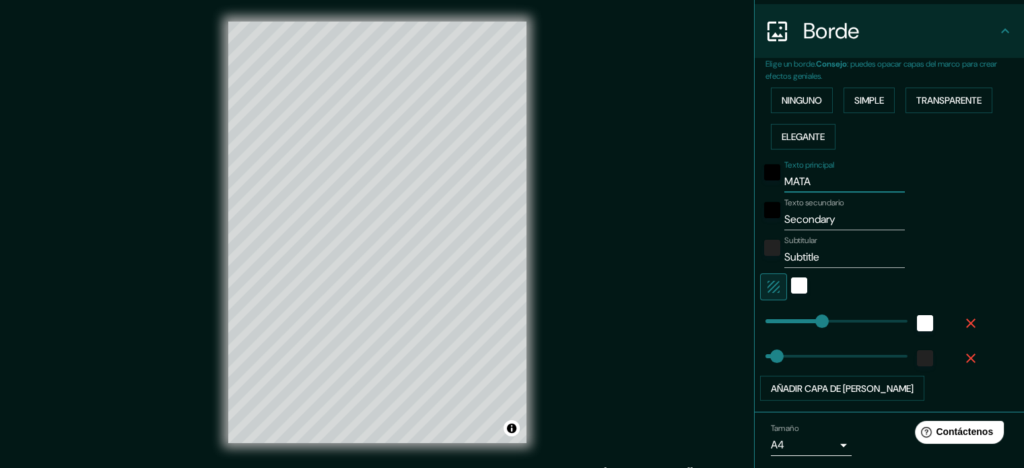
type input "MATAG"
type input "177"
type input "35"
type input "[PERSON_NAME]"
type input "177"
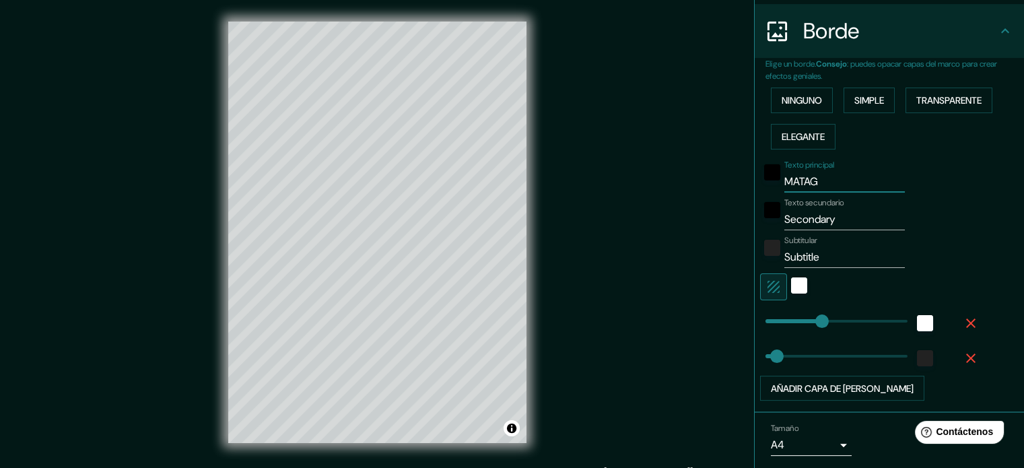
type input "35"
type input "MATAGAL"
type input "177"
type input "35"
type input "MATAGALP"
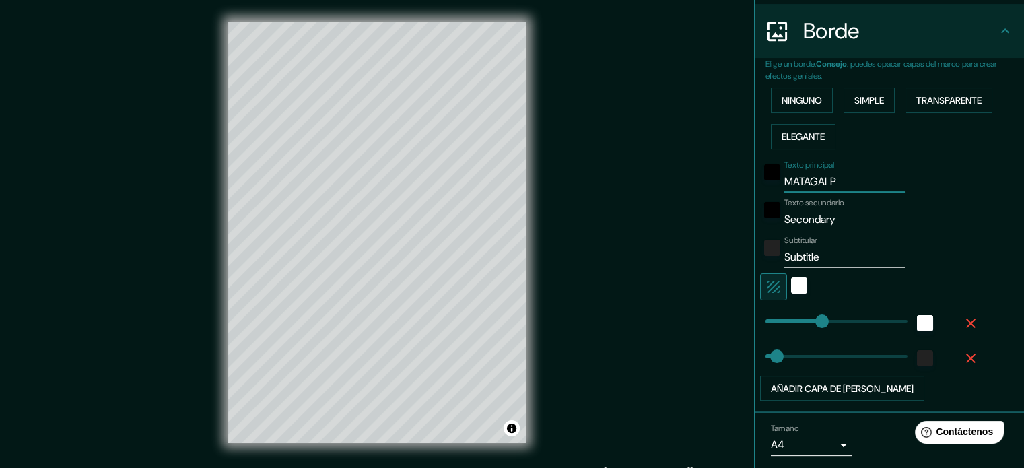
type input "177"
type input "35"
type input "MATAGALPA"
type input "177"
type input "35"
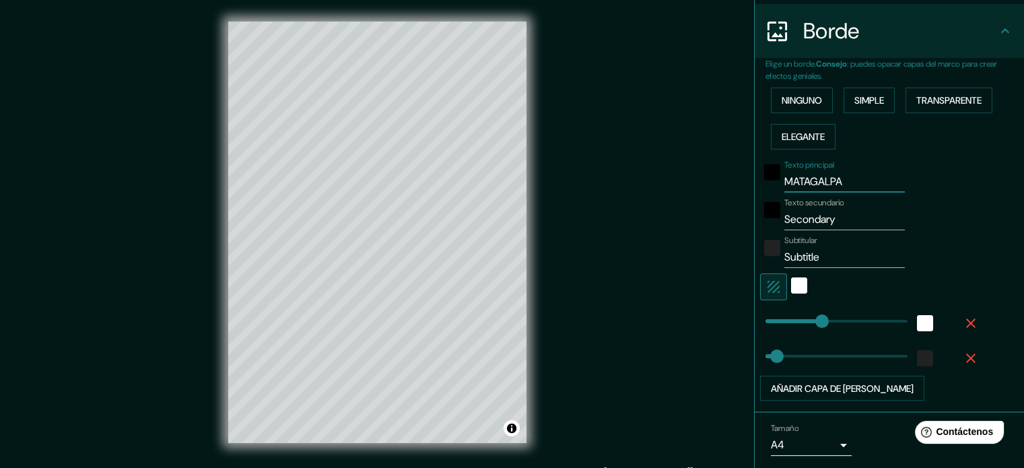
type input "MATAGALPA"
click at [856, 221] on input "Secondary" at bounding box center [844, 220] width 120 height 22
drag, startPoint x: 856, startPoint y: 221, endPoint x: 741, endPoint y: 220, distance: 115.1
click at [741, 220] on div "Mappin Ubicación Patas Estilo Disposición Borde Elige un borde. Consejo : puede…" at bounding box center [512, 243] width 1024 height 486
type input "N"
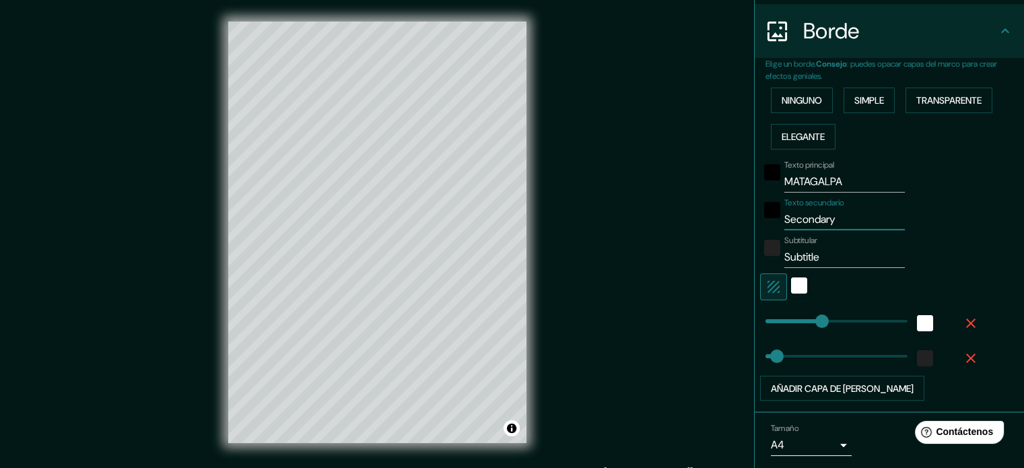
type input "177"
type input "35"
type input "NI"
type input "177"
type input "35"
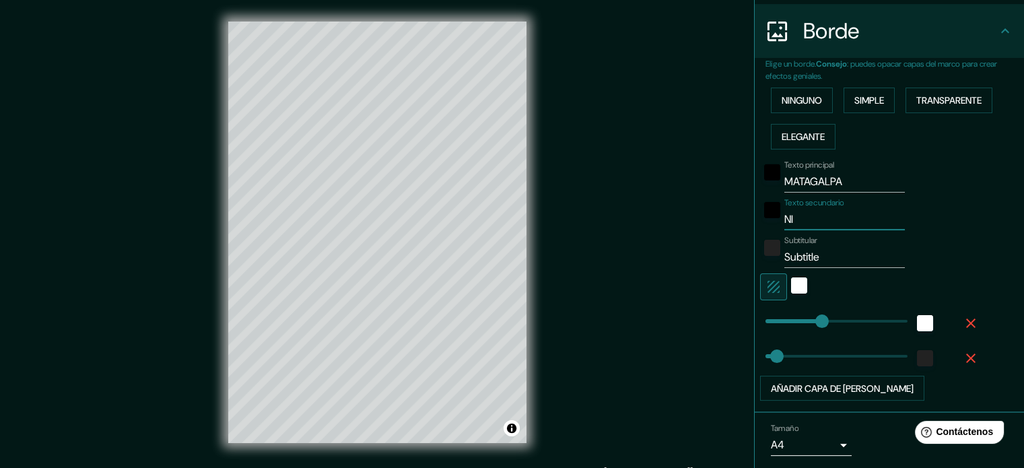
type input "NIC"
type input "177"
type input "35"
type input "NICA"
type input "177"
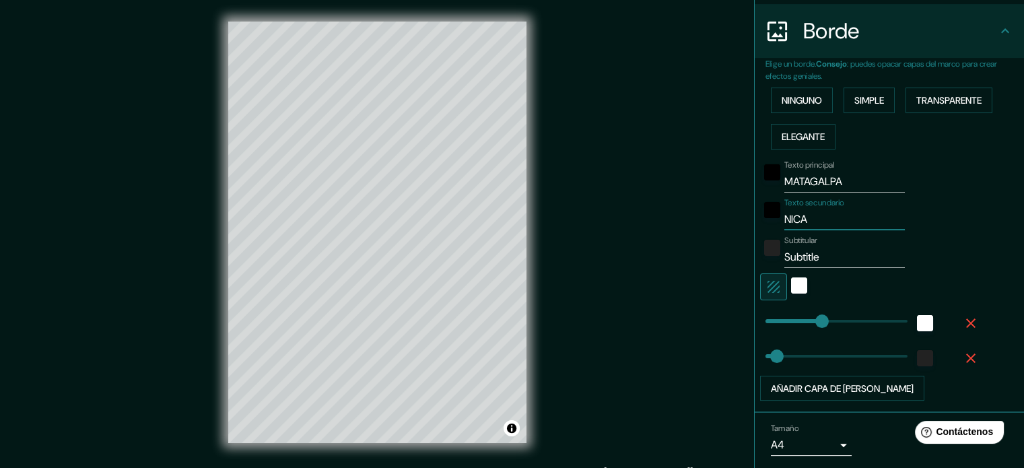
type input "35"
type input "NICAR"
type input "177"
type input "35"
type input "NICARA"
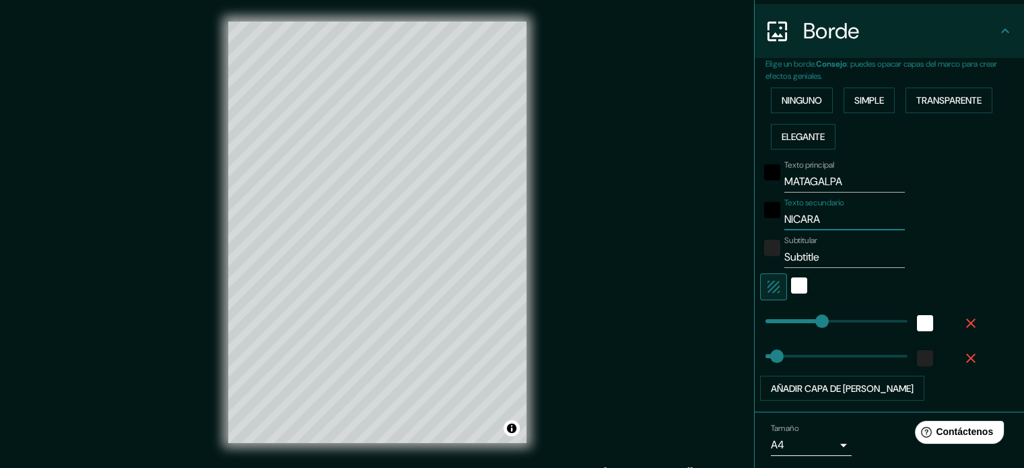
type input "177"
type input "35"
type input "NICARAG"
type input "177"
type input "35"
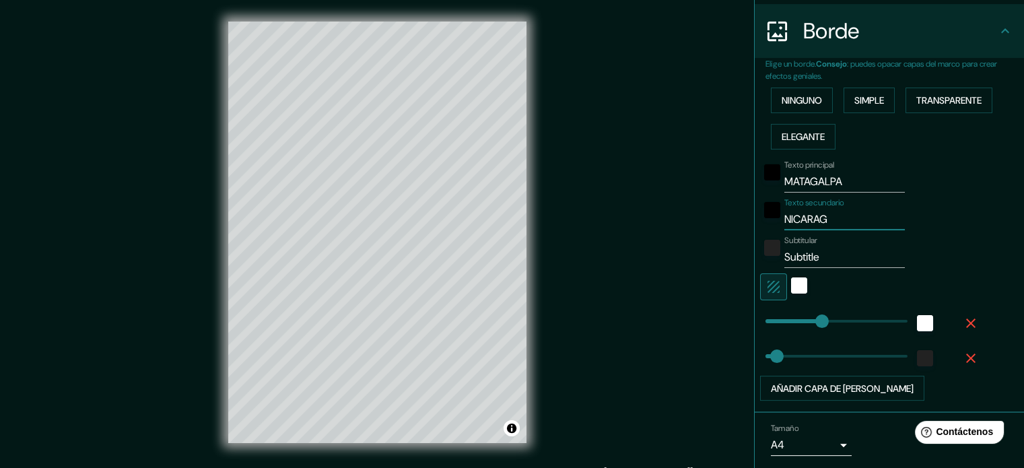
type input "NICARAGU"
type input "177"
type input "35"
type input "[GEOGRAPHIC_DATA]"
type input "177"
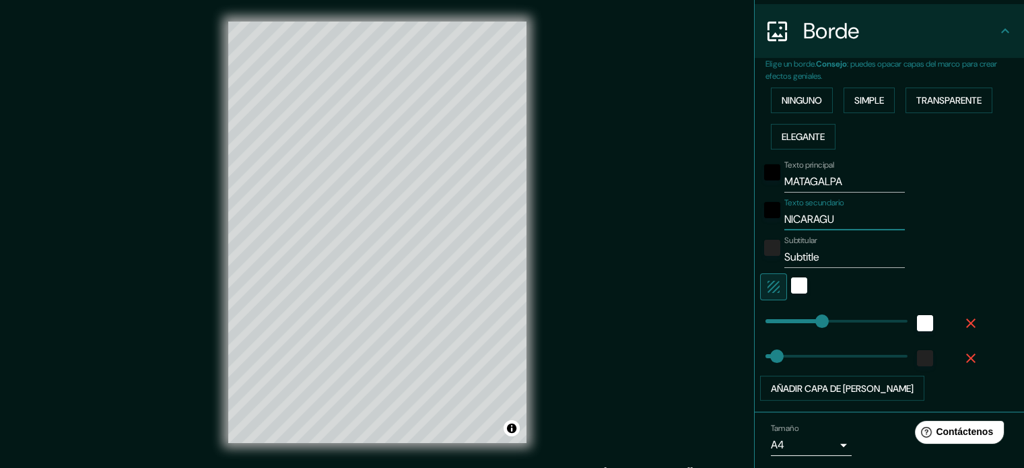
type input "35"
type input "[GEOGRAPHIC_DATA]"
click at [837, 263] on input "Subtitle" at bounding box center [844, 257] width 120 height 22
type input "Subtitl"
type input "177"
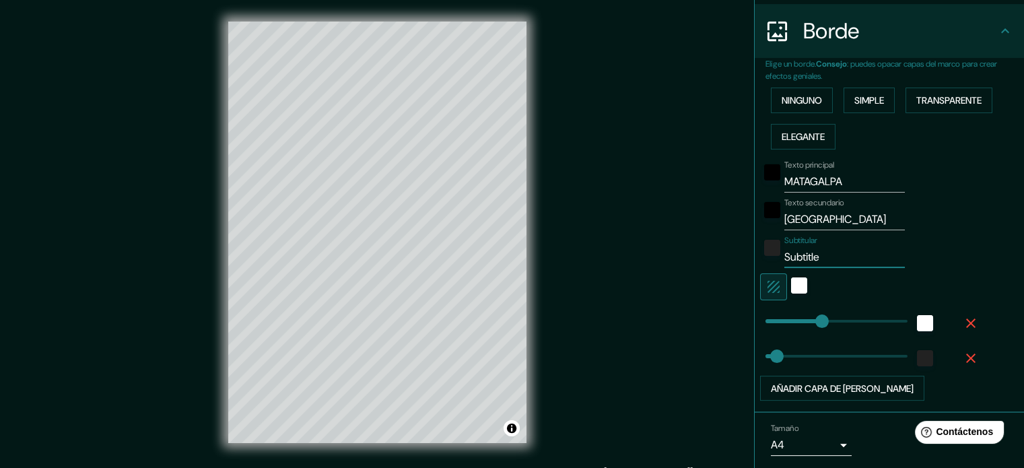
type input "35"
type input "S"
type input "177"
type input "35"
click at [796, 287] on div at bounding box center [799, 286] width 24 height 27
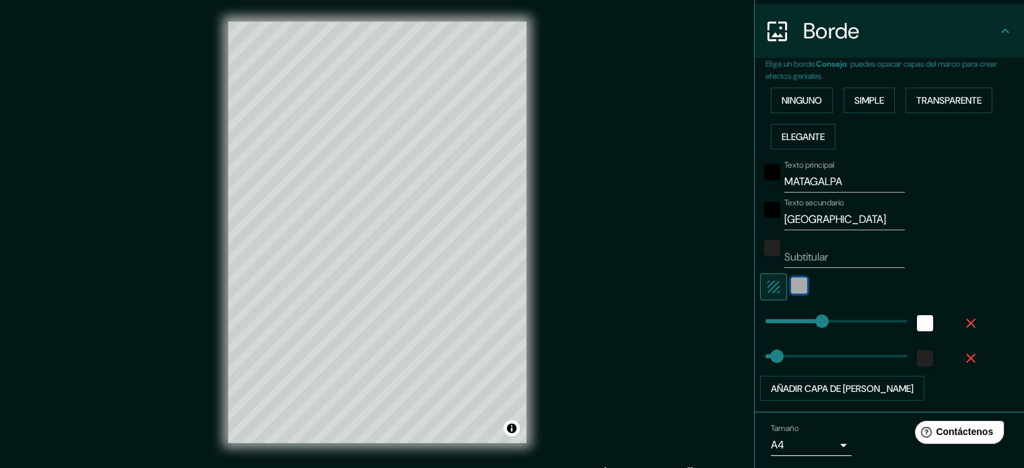
click at [794, 288] on div "blanco" at bounding box center [799, 285] width 16 height 16
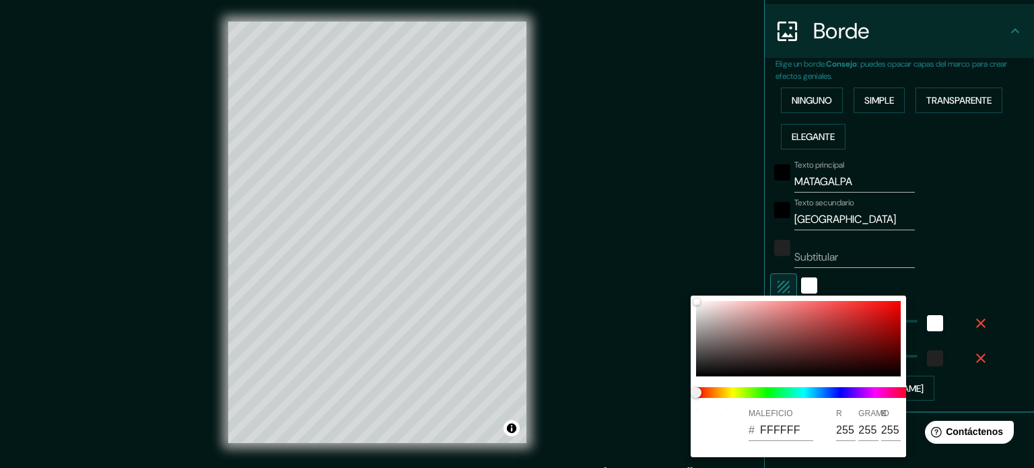
click at [835, 277] on div at bounding box center [517, 234] width 1034 height 468
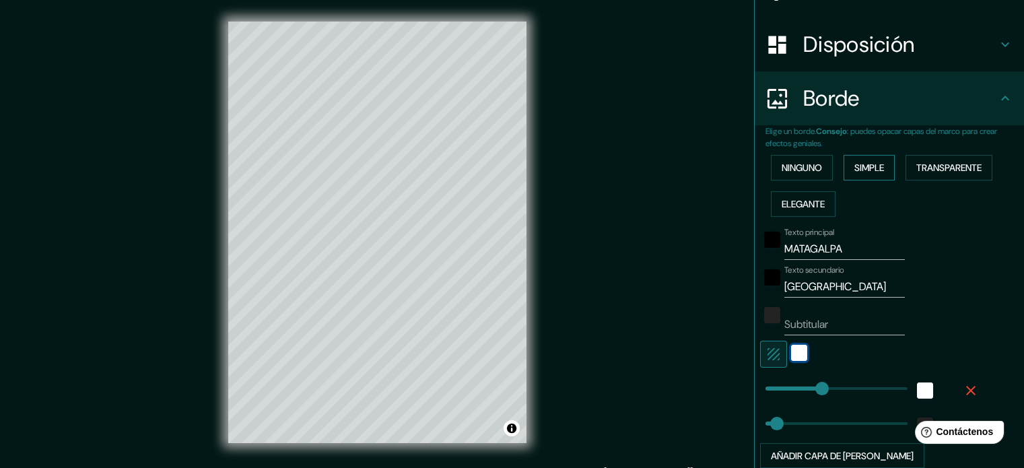
scroll to position [188, 0]
click at [880, 168] on button "Simple" at bounding box center [868, 168] width 51 height 26
type input "177"
type input "35"
click at [921, 169] on font "Transparente" at bounding box center [948, 168] width 65 height 12
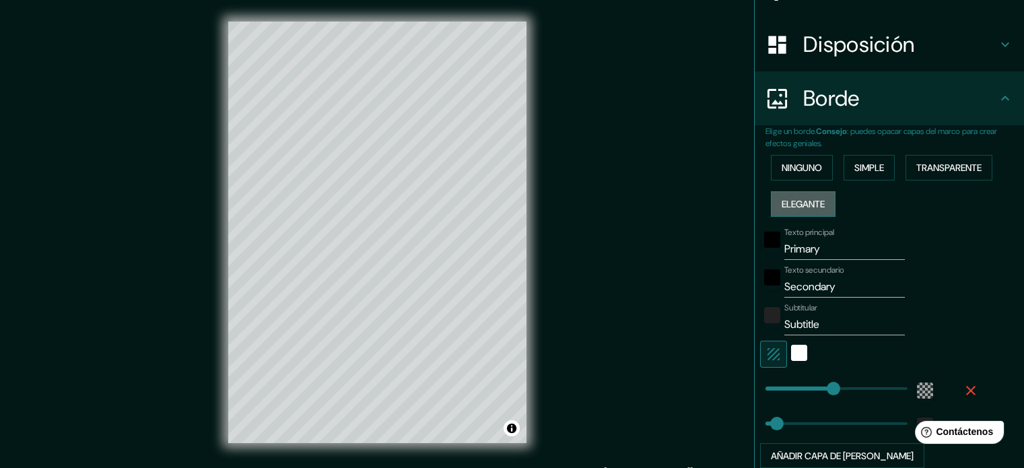
click at [799, 196] on font "Elegante" at bounding box center [802, 203] width 43 height 17
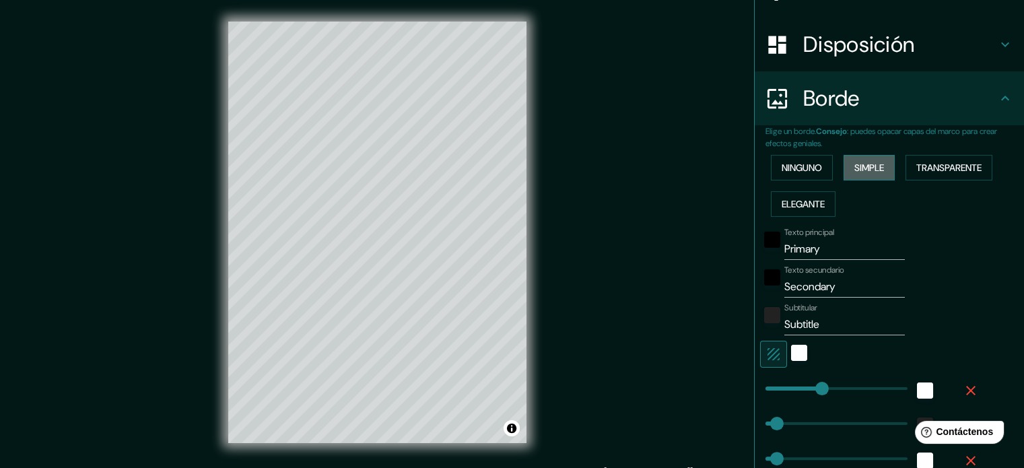
click at [854, 172] on font "Simple" at bounding box center [869, 168] width 30 height 12
drag, startPoint x: 833, startPoint y: 250, endPoint x: 764, endPoint y: 247, distance: 68.7
click at [764, 247] on div "Texto principal Primary" at bounding box center [870, 243] width 221 height 32
type input "M"
type input "177"
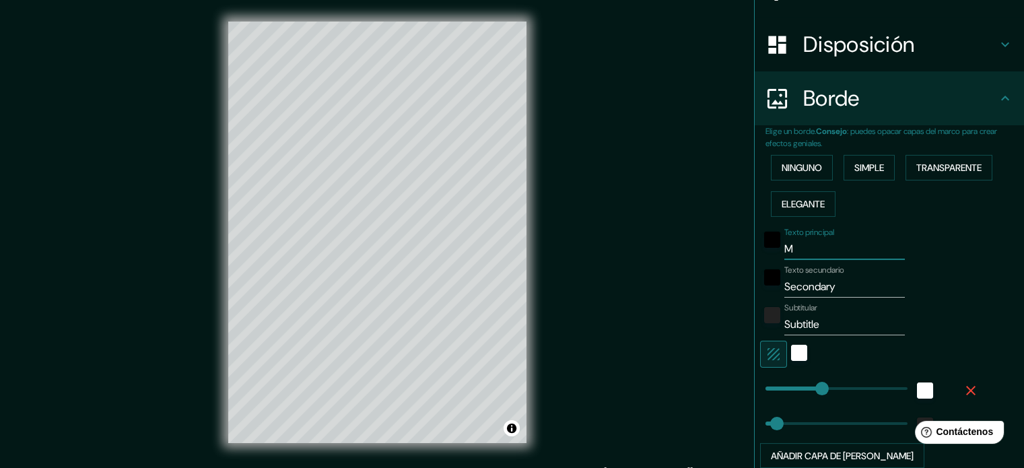
type input "35"
type input "MA"
type input "177"
type input "35"
type input "MAT"
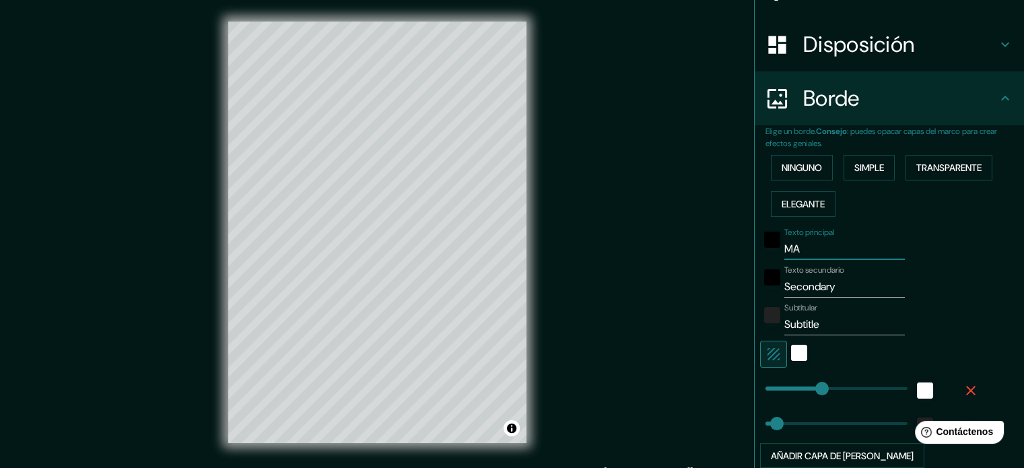
type input "177"
type input "35"
type input "MATA"
type input "177"
type input "35"
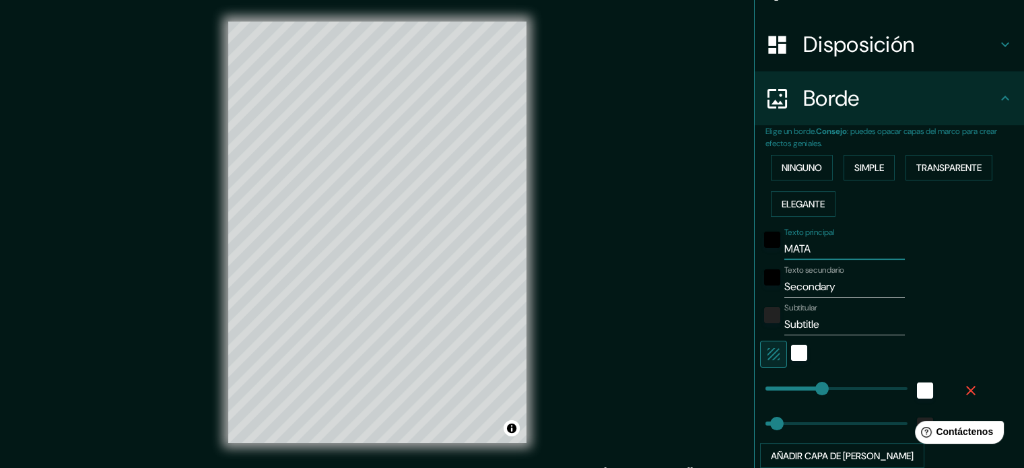
type input "MATAG"
type input "177"
type input "35"
type input "[PERSON_NAME]"
type input "177"
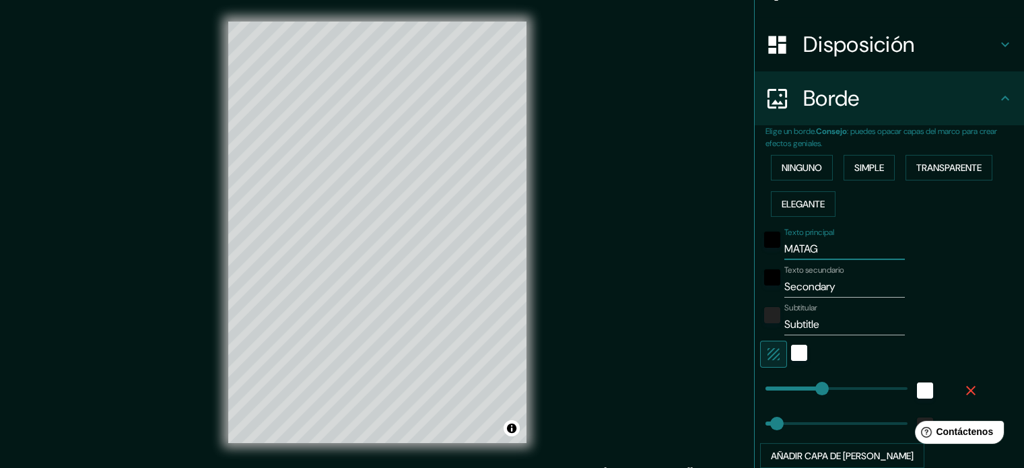
type input "35"
type input "MATAGAL"
type input "177"
type input "35"
type input "MATAGALP"
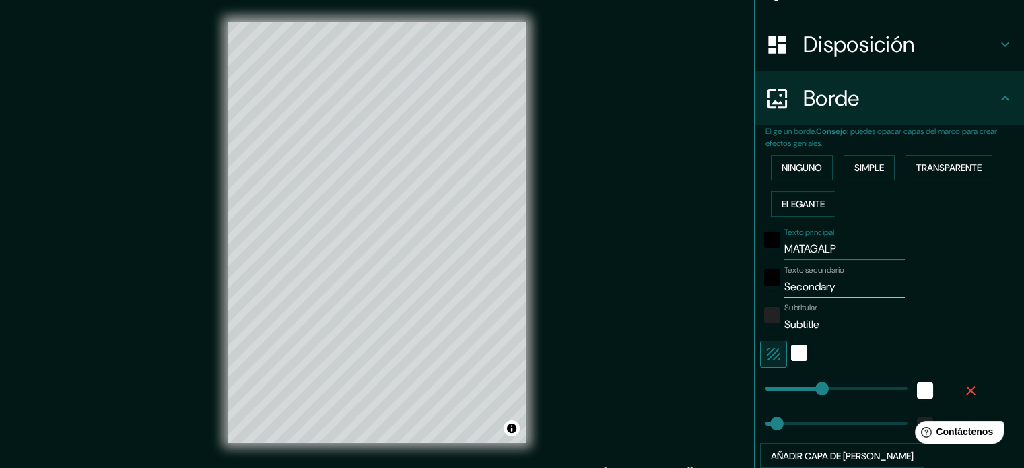
type input "177"
type input "35"
type input "MATAGALPA"
type input "177"
type input "35"
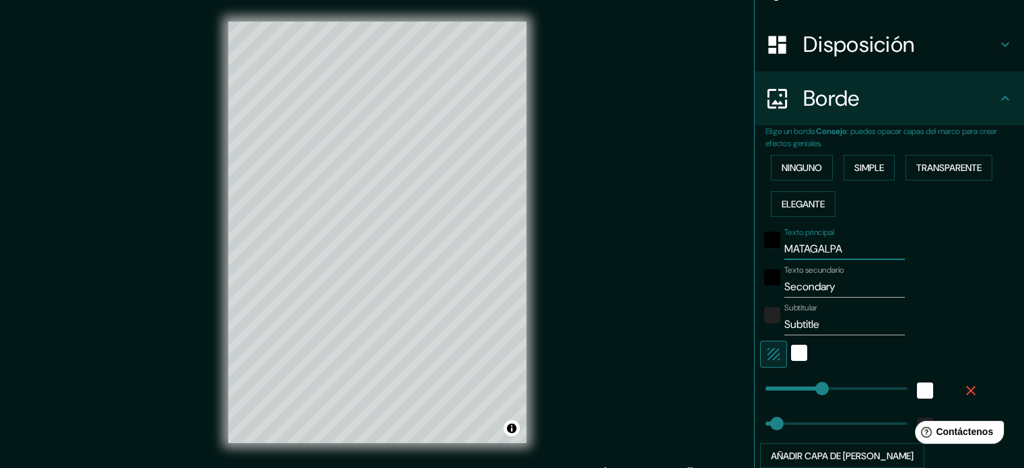
type input "MATAGALPA"
drag, startPoint x: 843, startPoint y: 284, endPoint x: 713, endPoint y: 288, distance: 130.0
click at [713, 288] on div "Mappin Ubicación Patas Estilo Disposición Borde Elige un borde. Consejo : puede…" at bounding box center [512, 243] width 1024 height 486
type input "N"
type input "177"
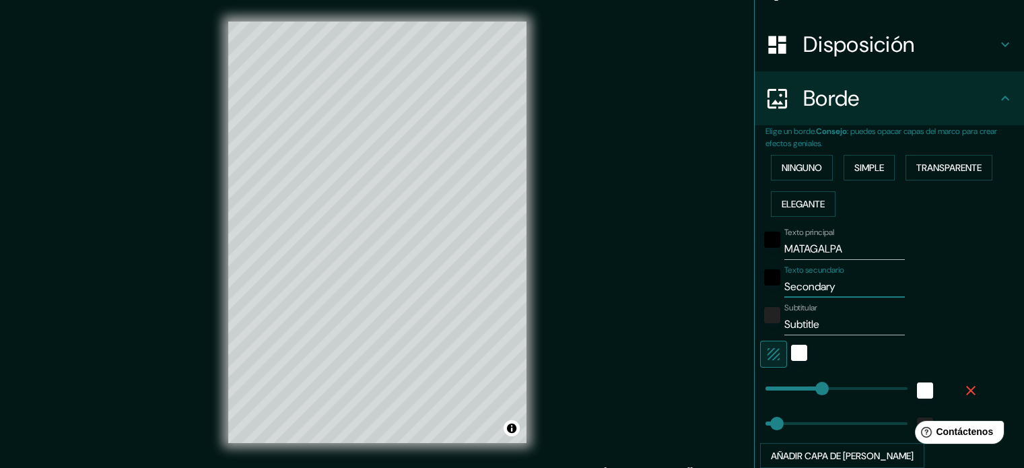
type input "35"
type input "NI"
type input "177"
type input "35"
type input "NIC"
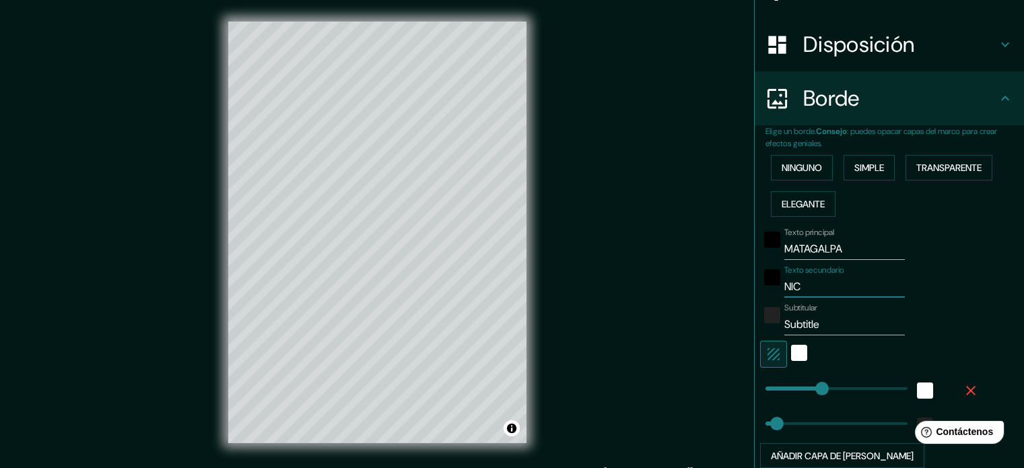
type input "177"
type input "35"
type input "NICA"
type input "177"
type input "35"
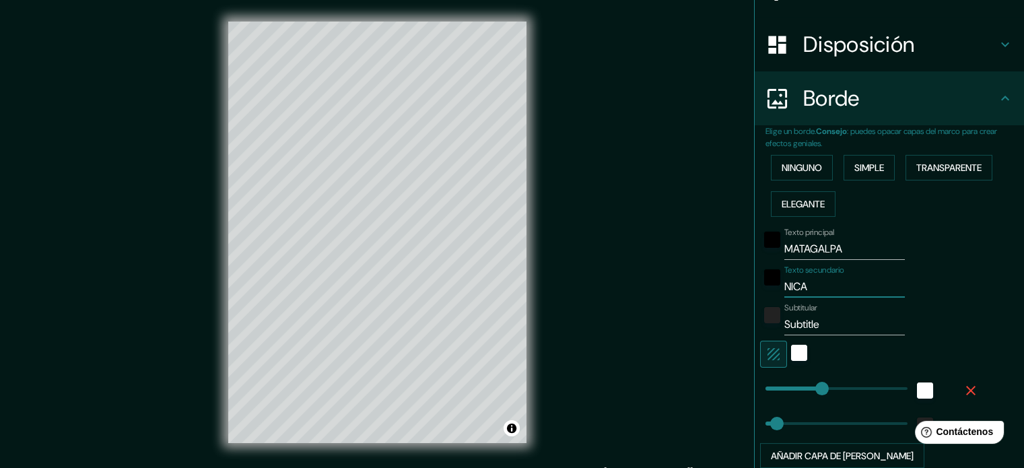
type input "NICAR"
type input "177"
type input "35"
type input "NICARA"
type input "177"
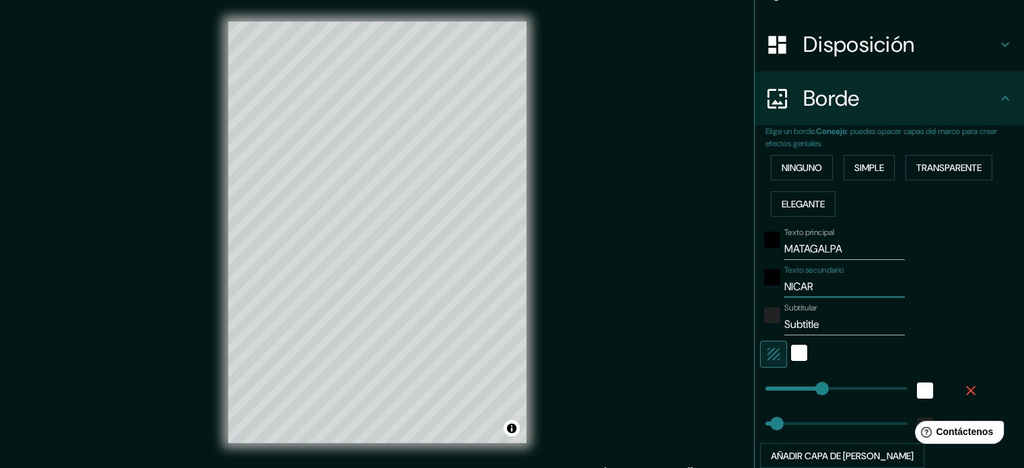
type input "35"
type input "NICARAG"
type input "177"
type input "35"
type input "NICARAGU"
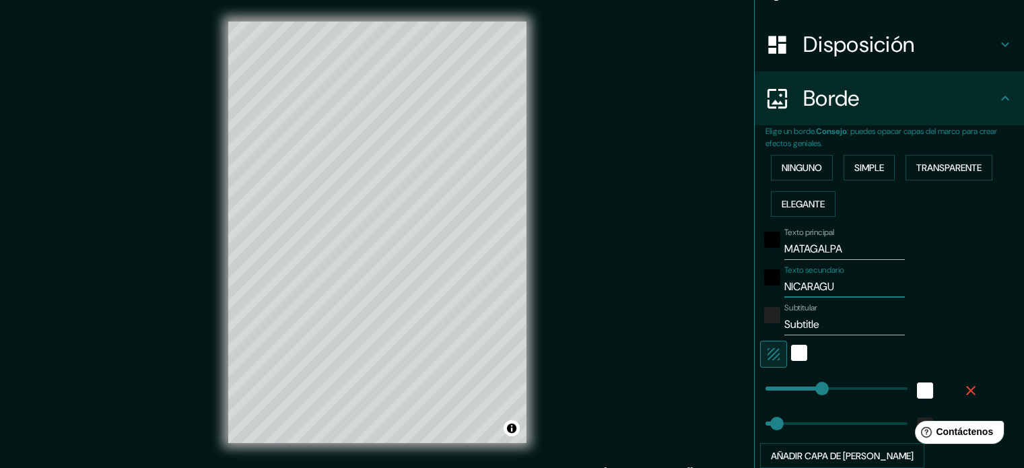
type input "177"
type input "35"
type input "[GEOGRAPHIC_DATA]"
type input "177"
type input "35"
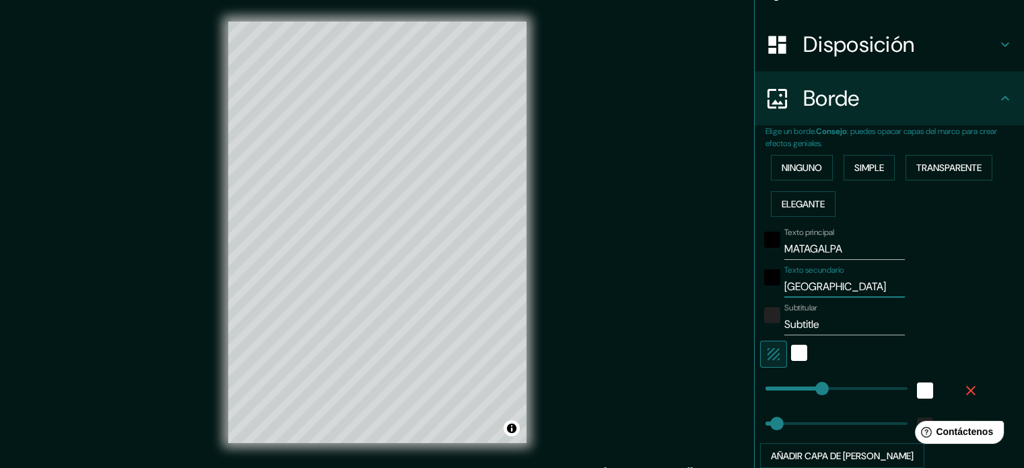
type input "[GEOGRAPHIC_DATA]"
drag, startPoint x: 829, startPoint y: 322, endPoint x: 757, endPoint y: 328, distance: 72.9
click at [760, 328] on div "Subtitular Subtitle" at bounding box center [870, 319] width 221 height 32
type input "177"
type input "35"
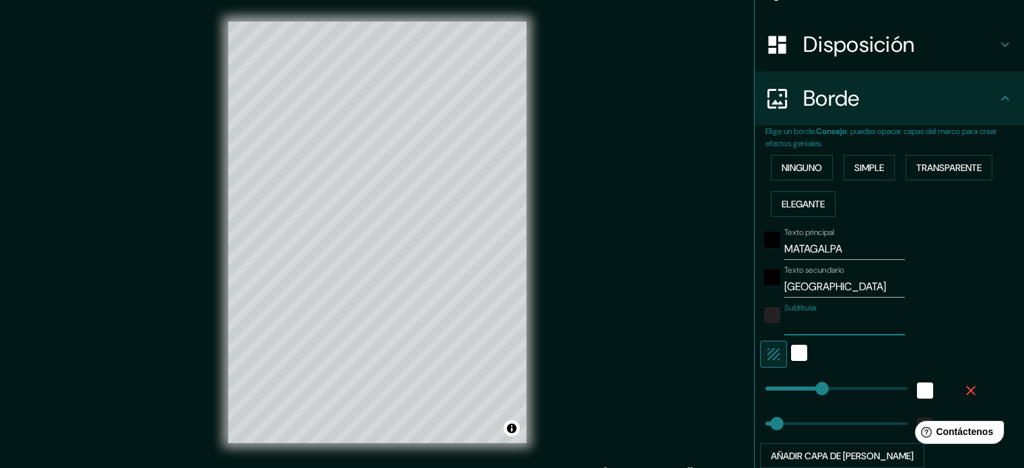
type input "177"
type input "207"
drag, startPoint x: 810, startPoint y: 384, endPoint x: 821, endPoint y: 384, distance: 10.8
type input "35"
type input "161"
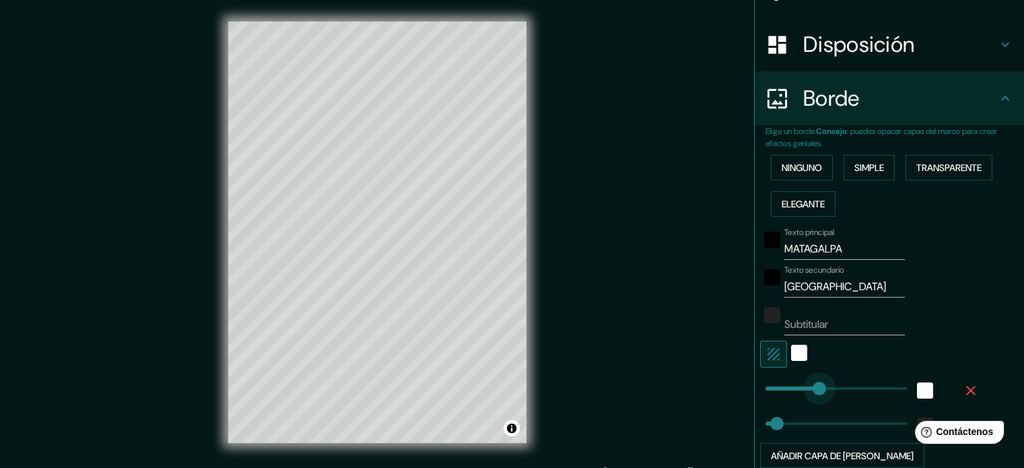
drag, startPoint x: 821, startPoint y: 384, endPoint x: 806, endPoint y: 387, distance: 15.1
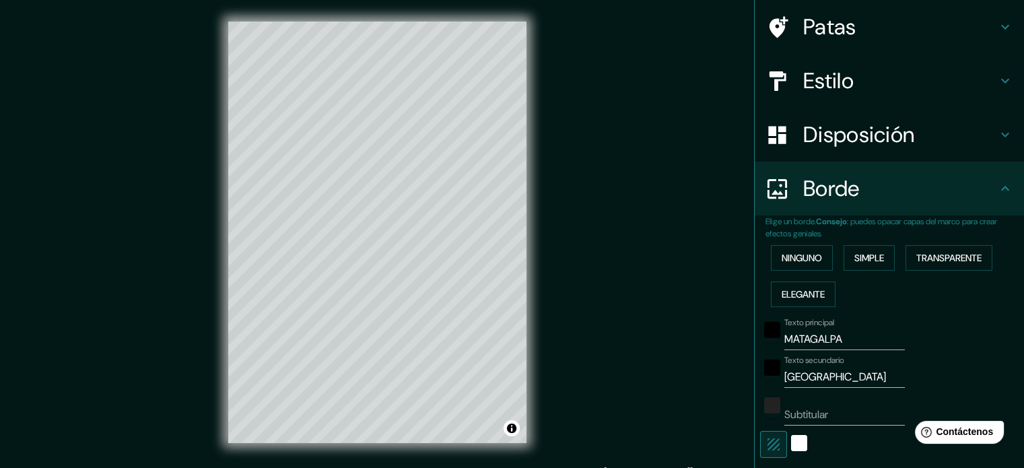
scroll to position [0, 0]
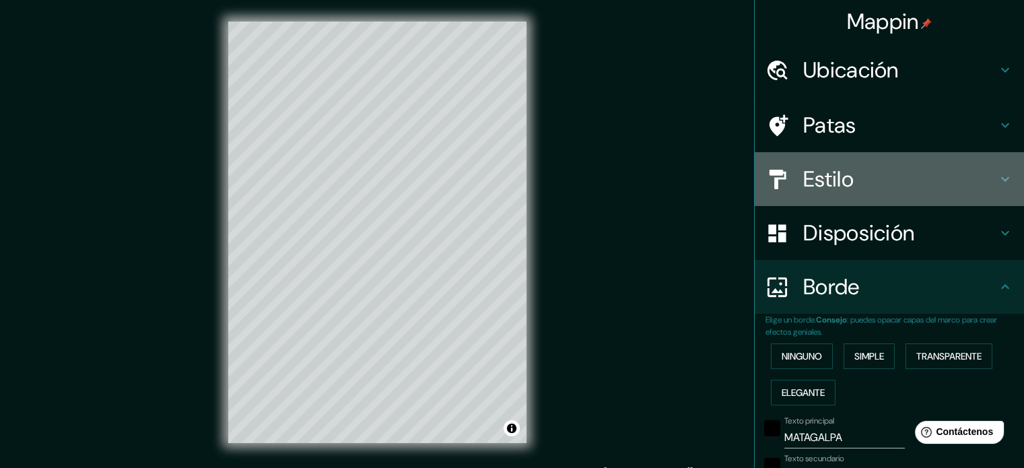
click at [865, 174] on h4 "Estilo" at bounding box center [900, 179] width 194 height 27
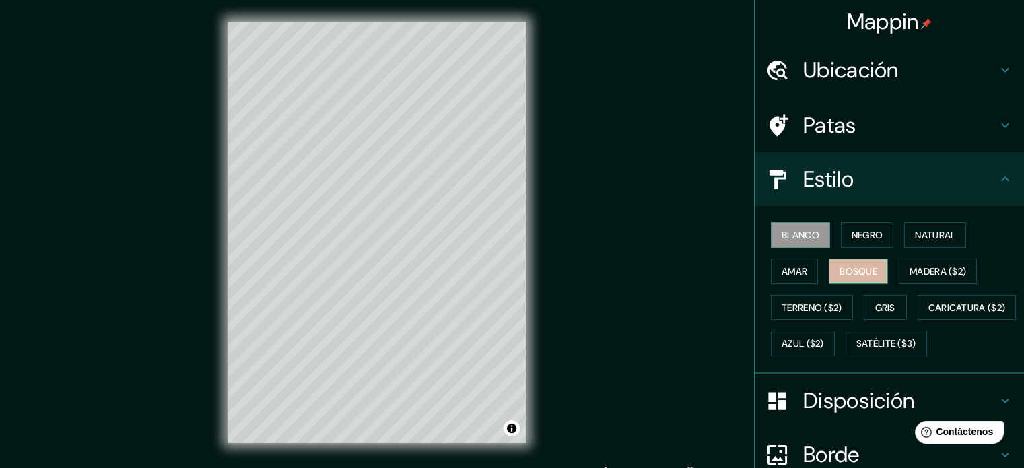
click at [845, 266] on font "Bosque" at bounding box center [858, 271] width 38 height 12
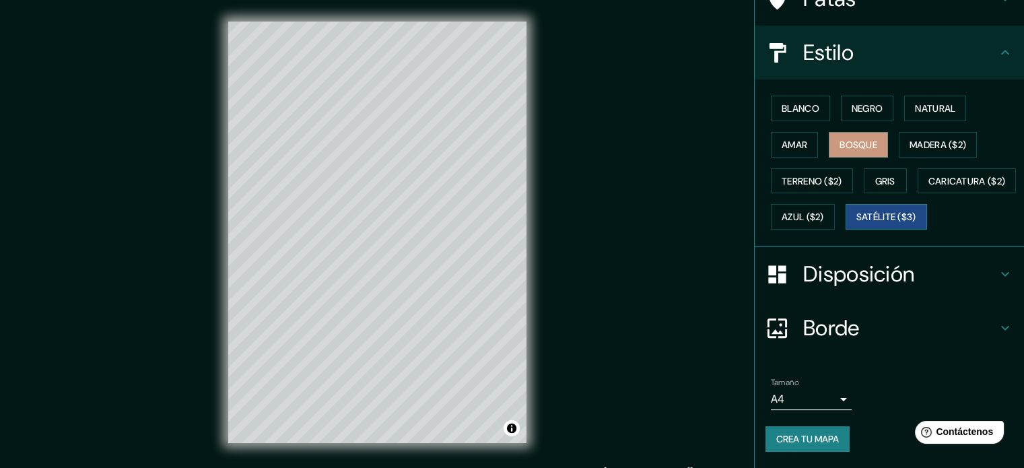
scroll to position [159, 0]
click at [806, 329] on font "Borde" at bounding box center [831, 328] width 57 height 28
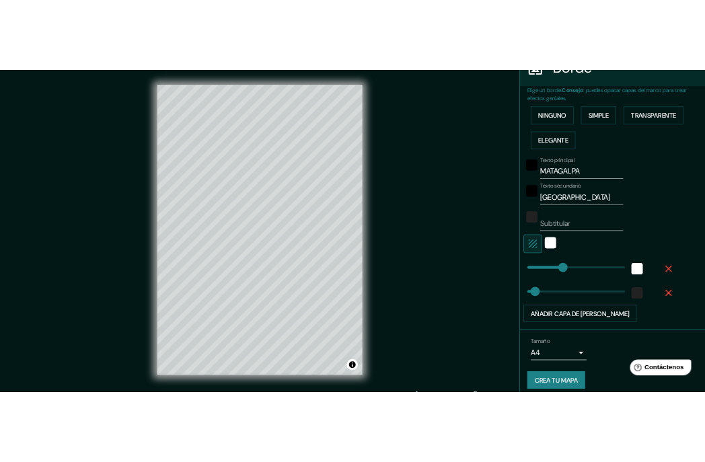
scroll to position [299, 0]
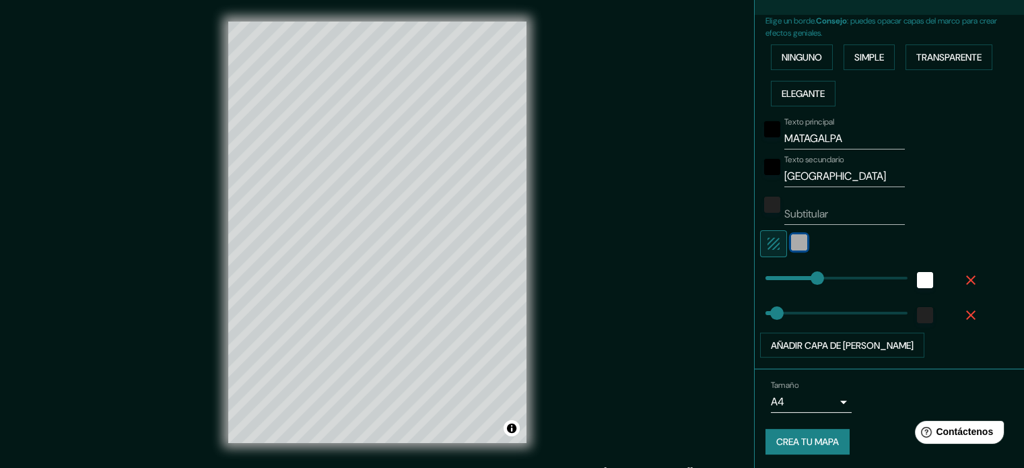
click at [793, 244] on div "blanco" at bounding box center [799, 242] width 16 height 16
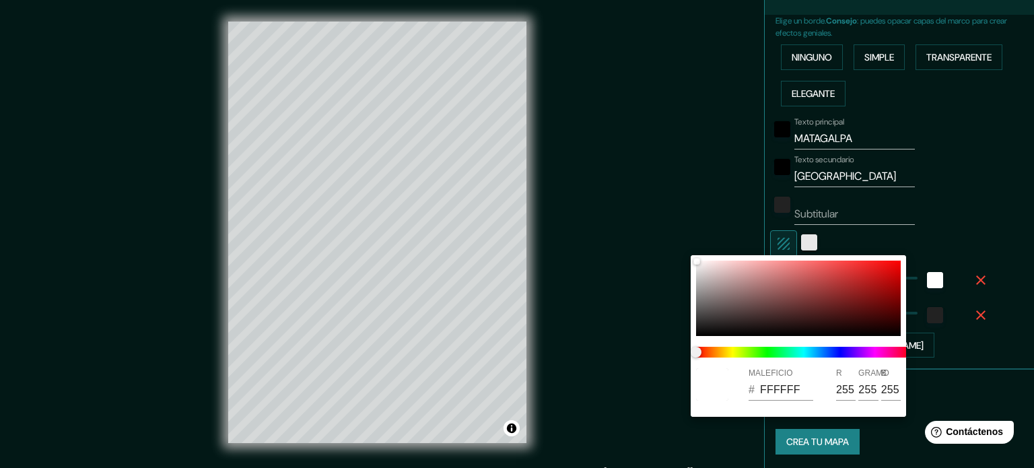
click at [793, 244] on div at bounding box center [517, 234] width 1034 height 468
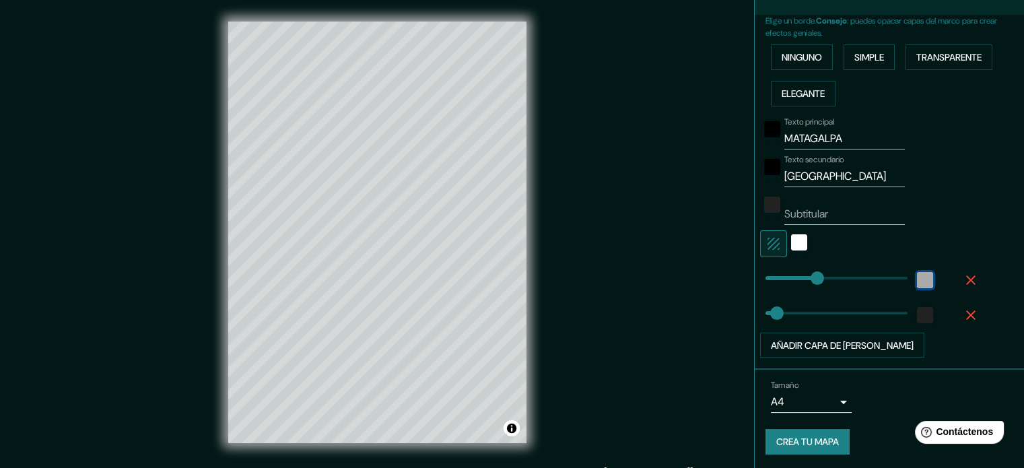
click at [917, 279] on div "blanco" at bounding box center [925, 280] width 16 height 16
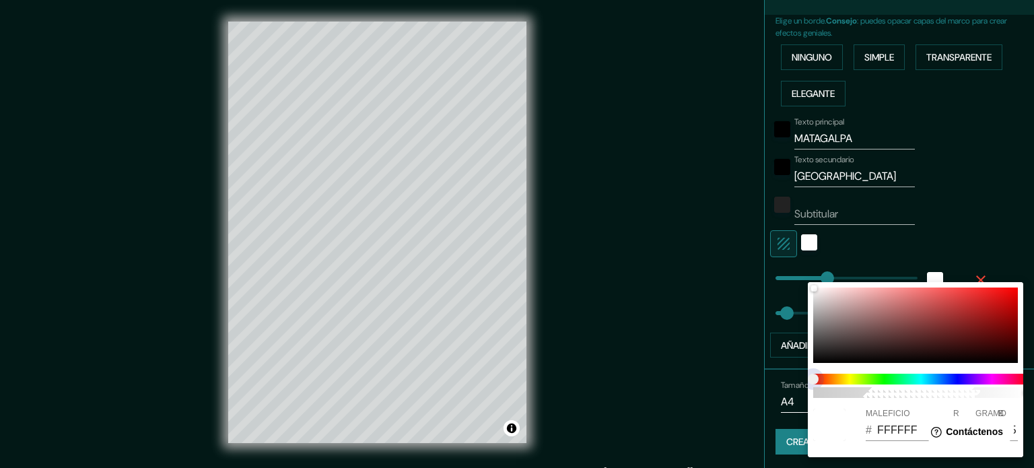
drag, startPoint x: 819, startPoint y: 381, endPoint x: 859, endPoint y: 378, distance: 39.9
click at [859, 378] on span at bounding box center [920, 379] width 215 height 11
click at [877, 379] on span at bounding box center [920, 379] width 215 height 11
click at [880, 374] on span at bounding box center [920, 379] width 215 height 11
click at [880, 376] on span at bounding box center [920, 379] width 215 height 11
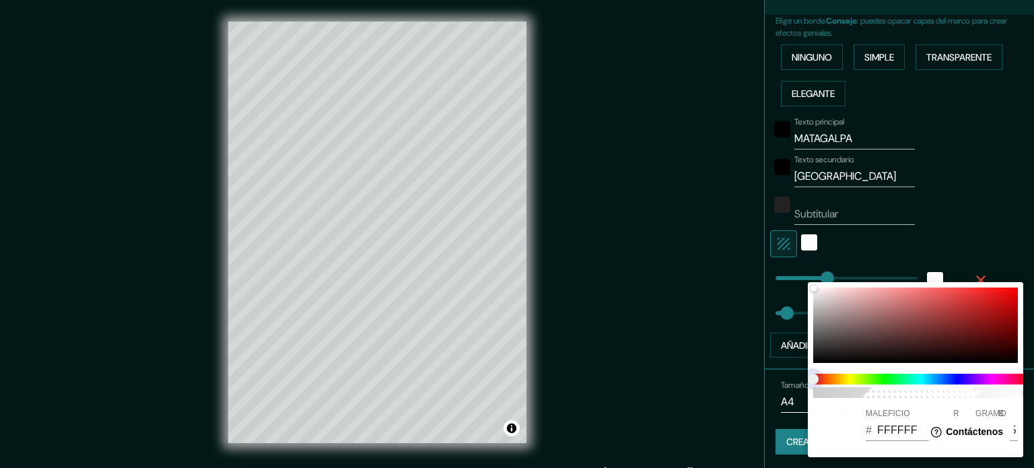
click at [877, 379] on span at bounding box center [920, 379] width 215 height 11
click at [877, 381] on span at bounding box center [920, 379] width 215 height 11
drag, startPoint x: 816, startPoint y: 379, endPoint x: 847, endPoint y: 339, distance: 50.8
click at [868, 380] on span at bounding box center [920, 379] width 215 height 11
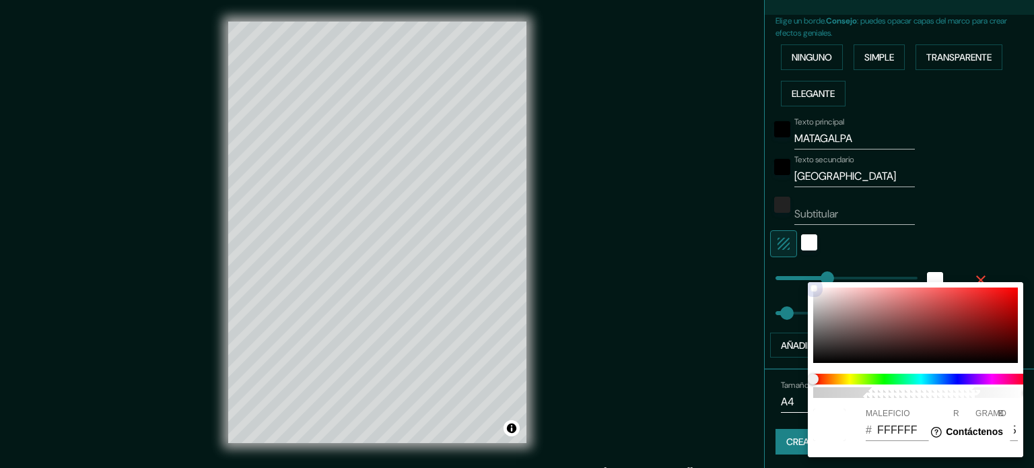
type input "35"
type input "7E5A5A"
type input "126"
type input "90"
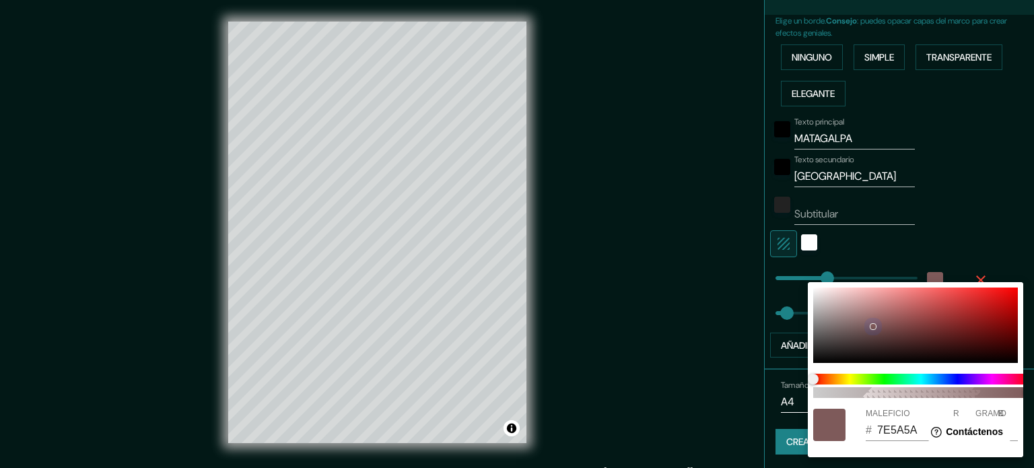
type input "35"
type input "A85D5D"
type input "168"
type input "93"
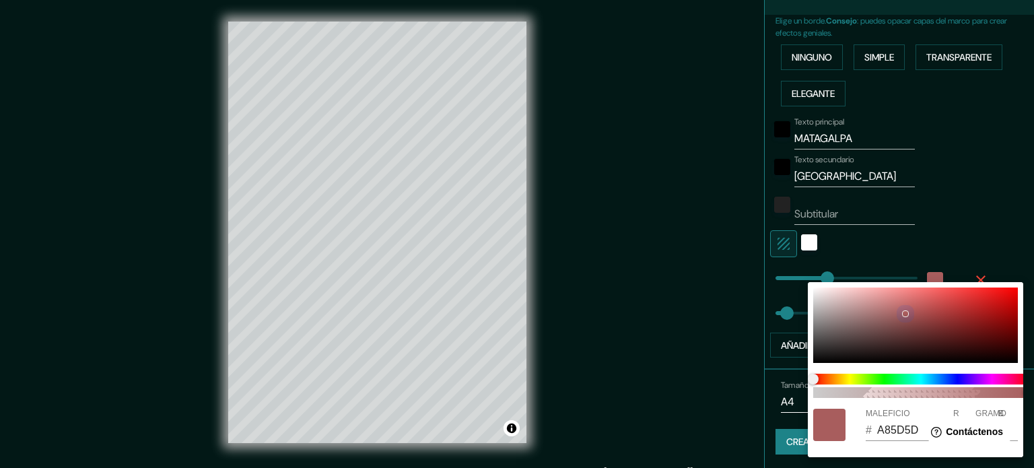
type input "35"
type input "C36868"
type input "195"
type input "104"
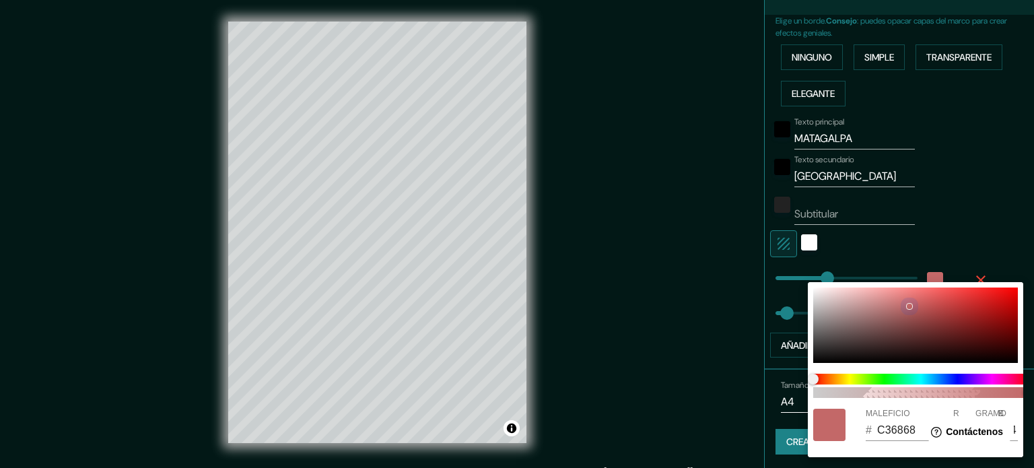
type input "35"
type input "B56B6B"
type input "181"
type input "107"
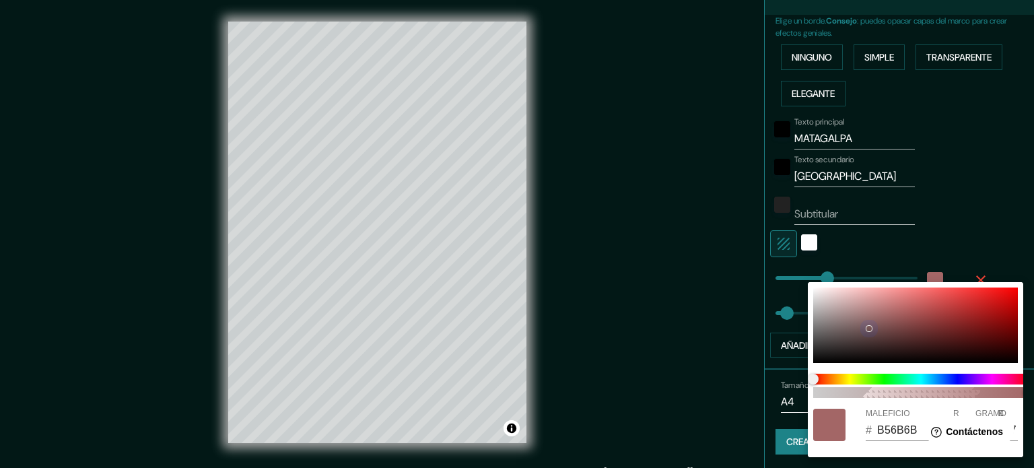
type input "35"
type input "755555"
type input "117"
type input "85"
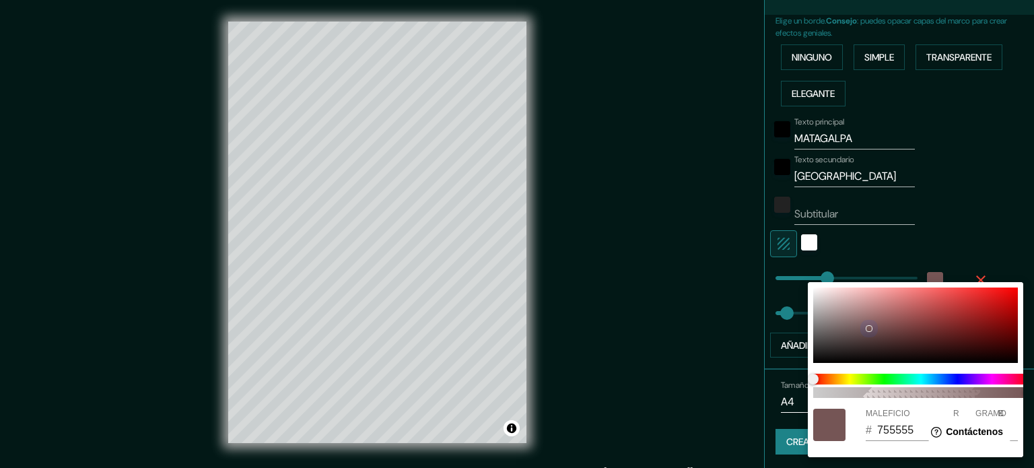
type input "35"
type input "604848"
type input "96"
type input "72"
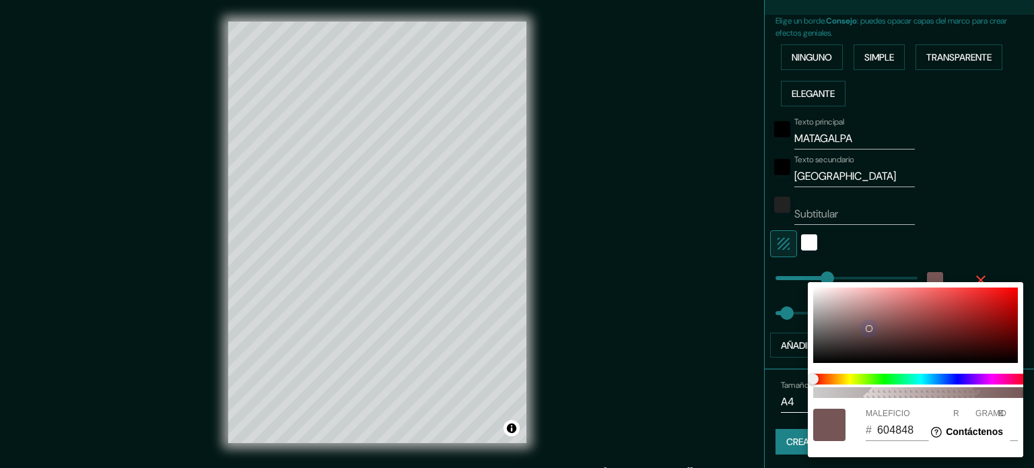
type input "35"
type input "554040"
type input "85"
type input "64"
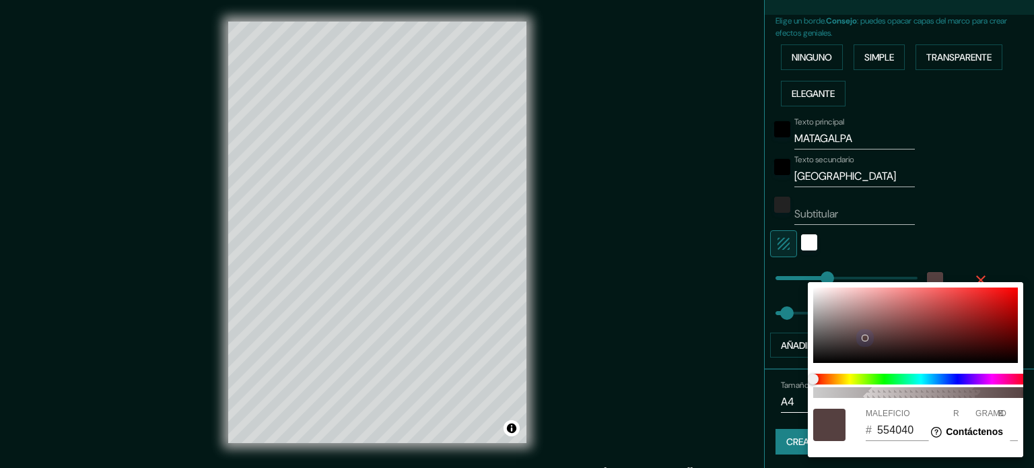
drag, startPoint x: 837, startPoint y: 323, endPoint x: 882, endPoint y: 367, distance: 63.3
click at [865, 341] on div at bounding box center [915, 324] width 205 height 75
type input "35"
type input "4A3737"
type input "74"
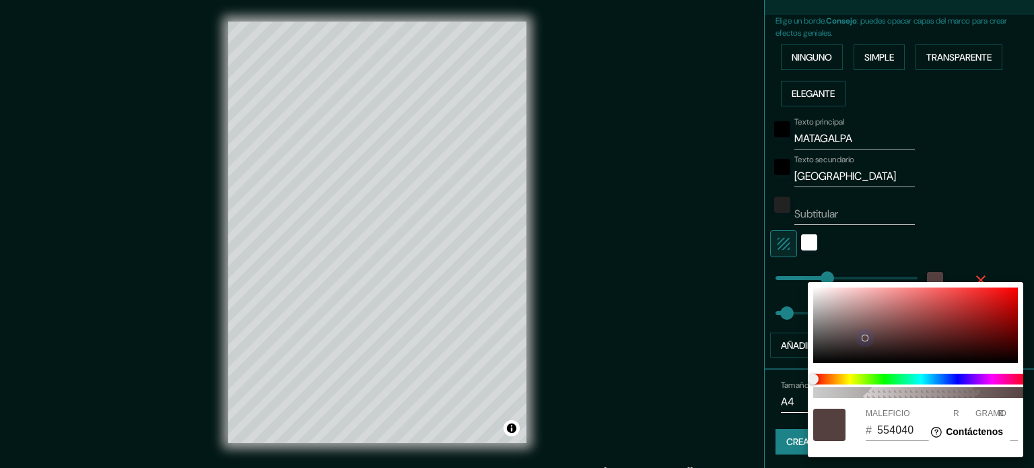
type input "55"
type input "35"
type input "374A37"
type input "55"
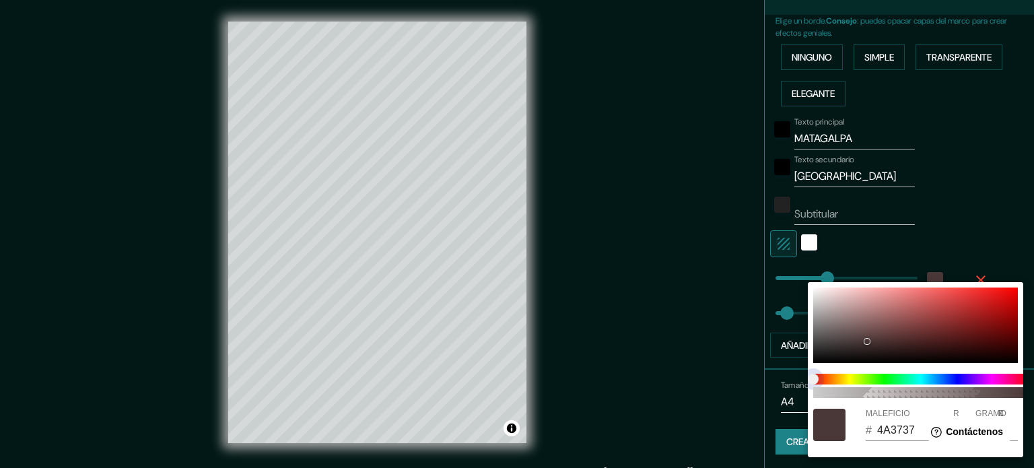
type input "74"
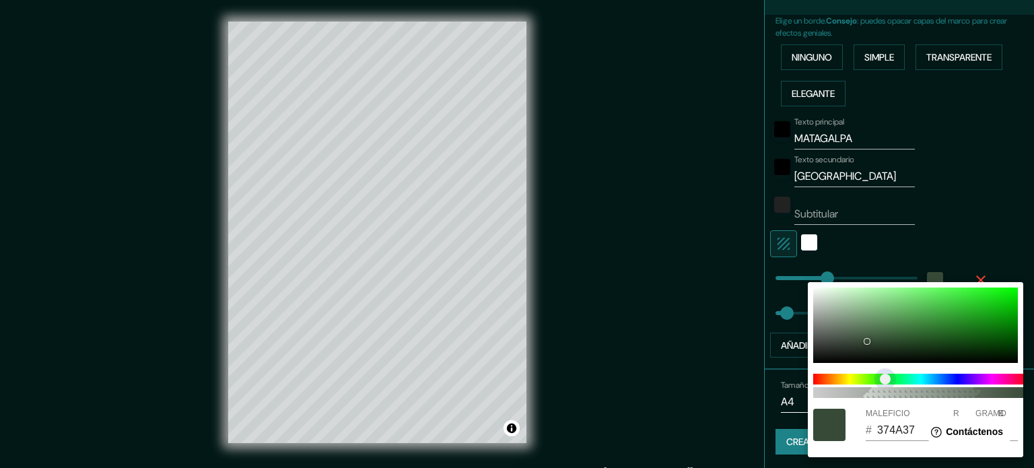
click at [886, 378] on span at bounding box center [920, 379] width 215 height 11
type input "35"
type input "5D8A5D"
type input "93"
type input "138"
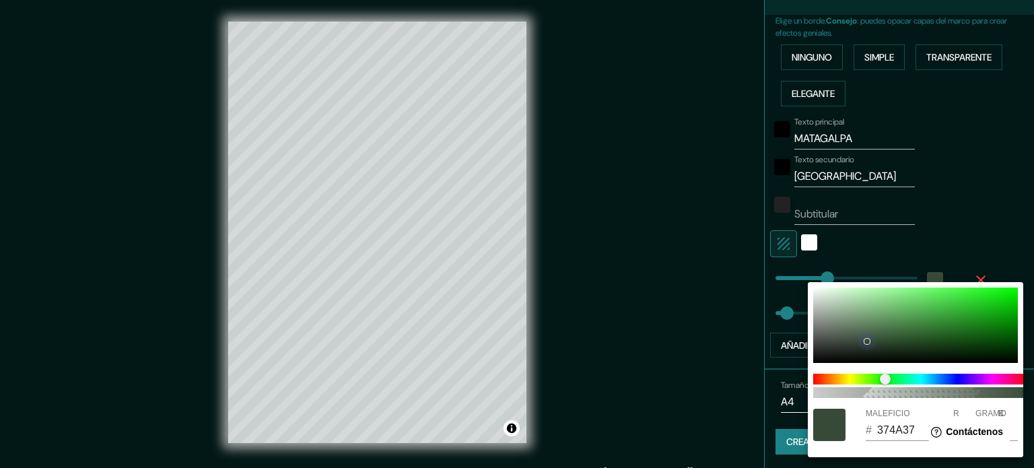
type input "93"
type input "35"
type input "6AA16A"
type input "106"
type input "161"
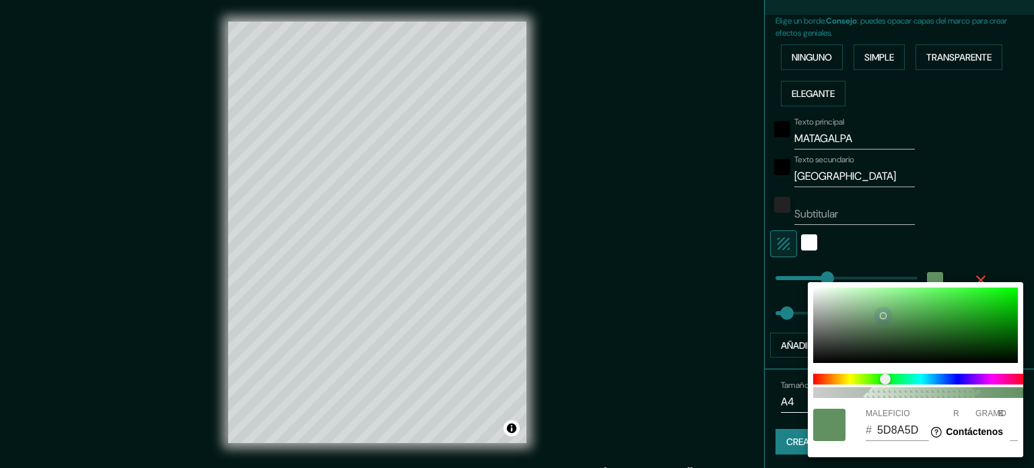
type input "106"
type input "35"
type input "587758"
type input "88"
type input "119"
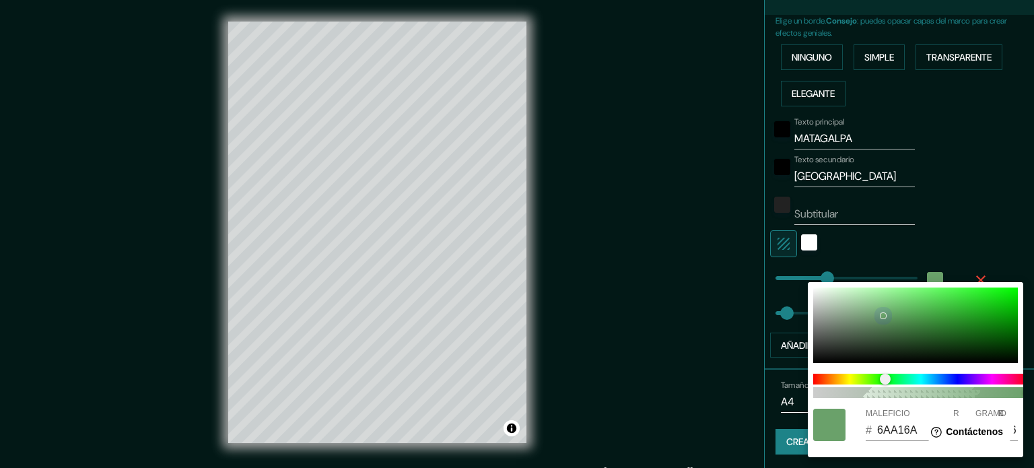
type input "88"
type input "35"
type input "516C51"
type input "81"
type input "108"
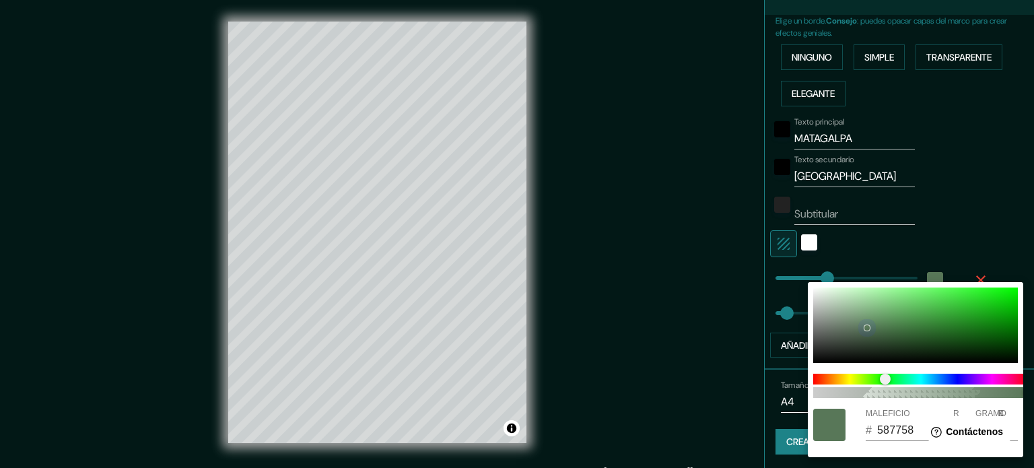
type input "81"
type input "35"
type input "526C52"
type input "82"
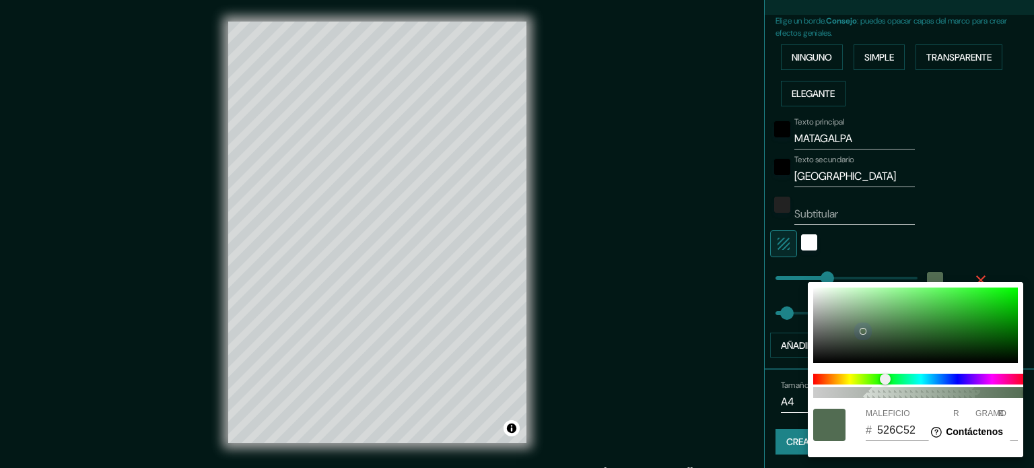
type input "35"
type input "5D775D"
drag, startPoint x: 867, startPoint y: 338, endPoint x: 836, endPoint y: 326, distance: 33.0
click at [836, 326] on div at bounding box center [835, 326] width 5 height 5
click at [981, 242] on div at bounding box center [517, 234] width 1034 height 468
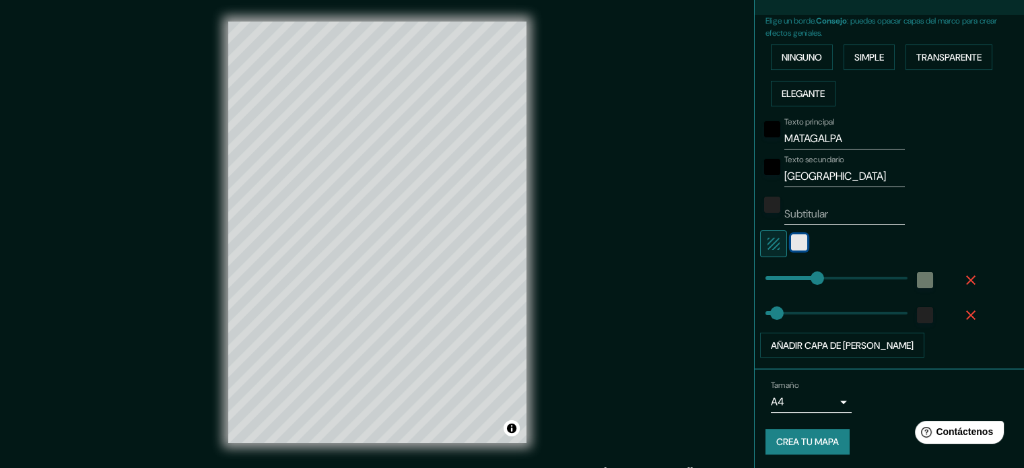
click at [794, 237] on div "blanco" at bounding box center [799, 242] width 16 height 16
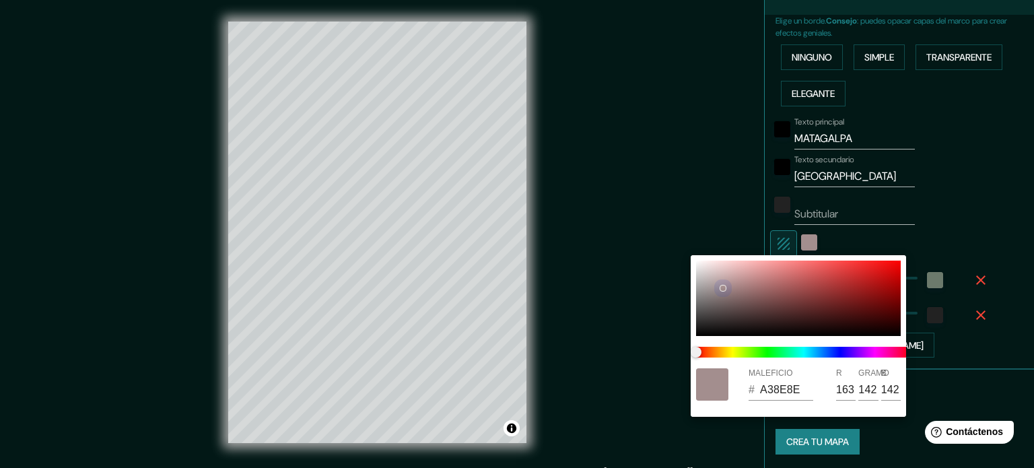
drag, startPoint x: 728, startPoint y: 309, endPoint x: 752, endPoint y: 360, distance: 56.6
click at [724, 305] on div at bounding box center [798, 297] width 205 height 75
click at [768, 355] on div at bounding box center [804, 352] width 226 height 22
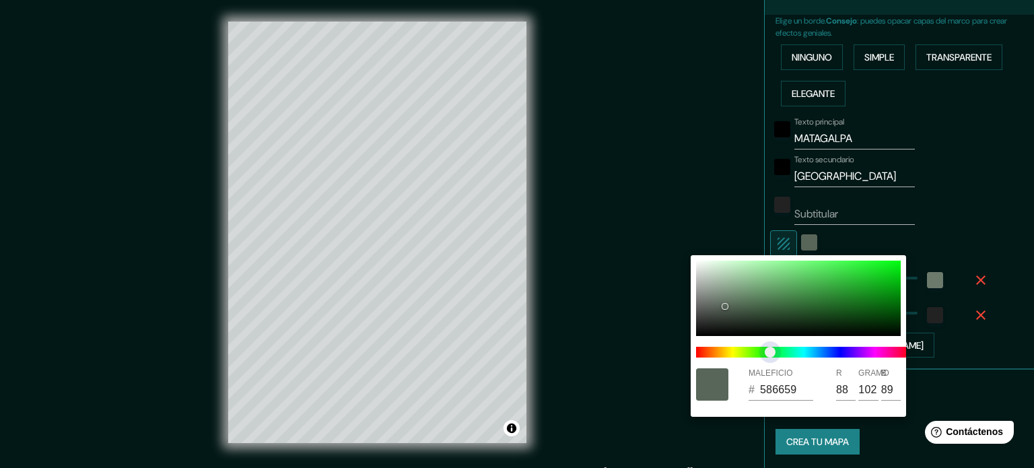
click at [770, 353] on span at bounding box center [803, 352] width 215 height 11
drag, startPoint x: 726, startPoint y: 310, endPoint x: 724, endPoint y: 298, distance: 11.6
click at [724, 298] on div at bounding box center [798, 297] width 205 height 75
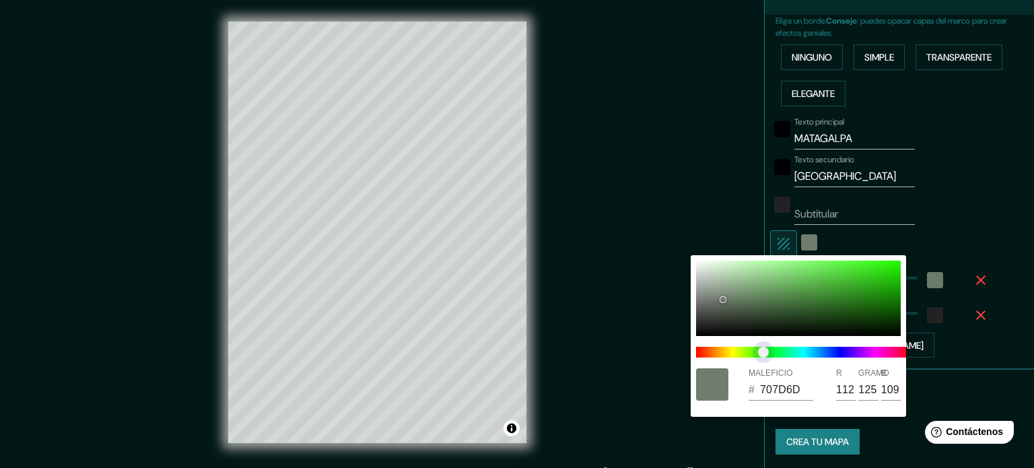
click at [761, 355] on span "control deslizante de color" at bounding box center [763, 352] width 11 height 11
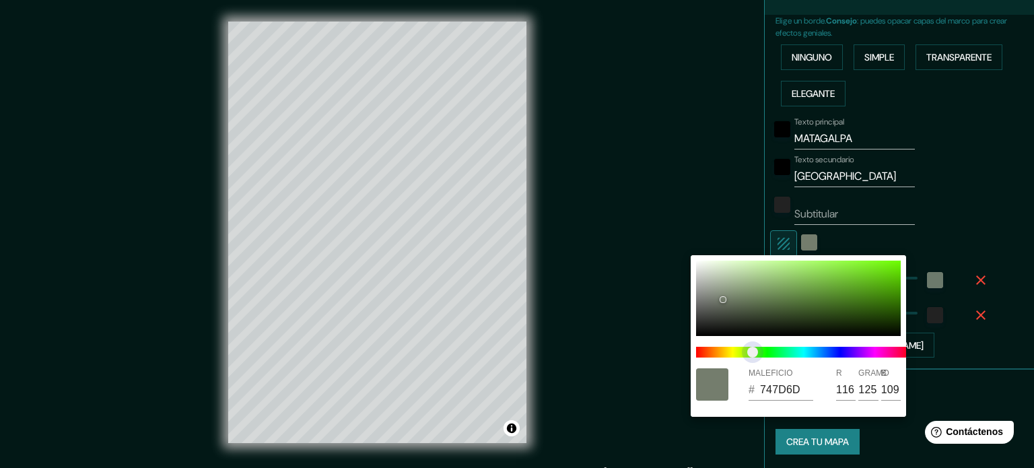
drag, startPoint x: 761, startPoint y: 354, endPoint x: 751, endPoint y: 352, distance: 10.3
click at [751, 352] on span "control deslizante de color" at bounding box center [752, 352] width 11 height 11
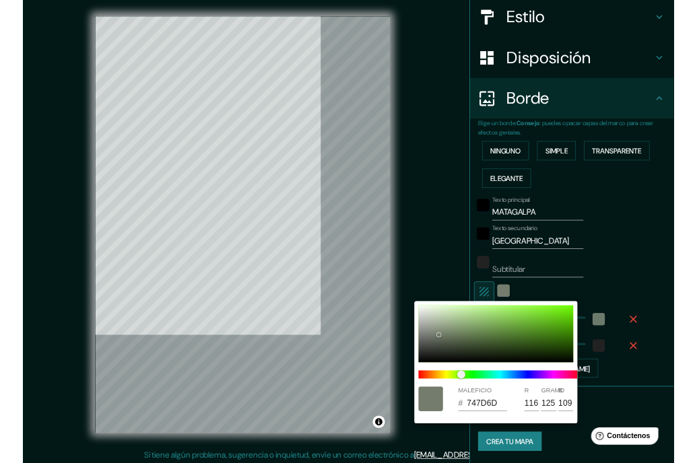
scroll to position [157, 0]
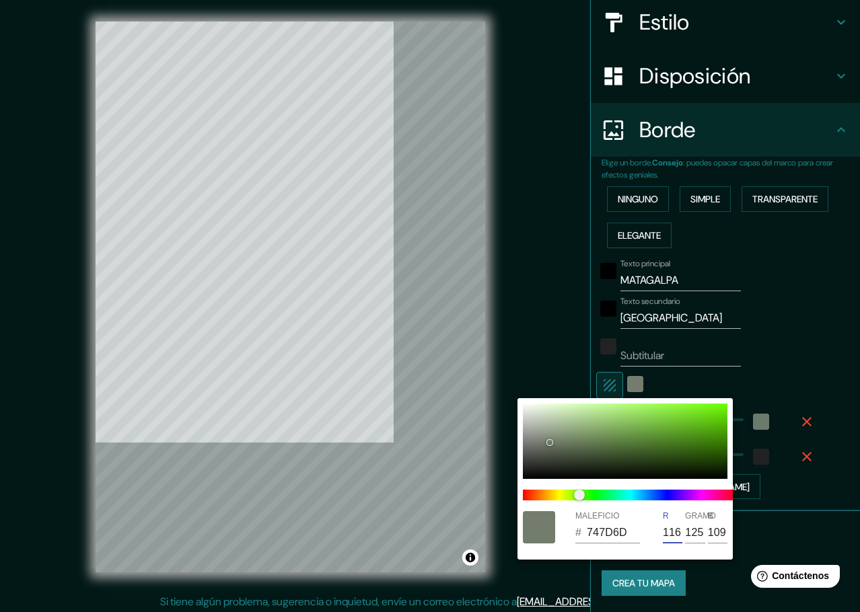
drag, startPoint x: 676, startPoint y: 531, endPoint x: 667, endPoint y: 531, distance: 9.4
click at [667, 467] on input "116" at bounding box center [673, 533] width 20 height 22
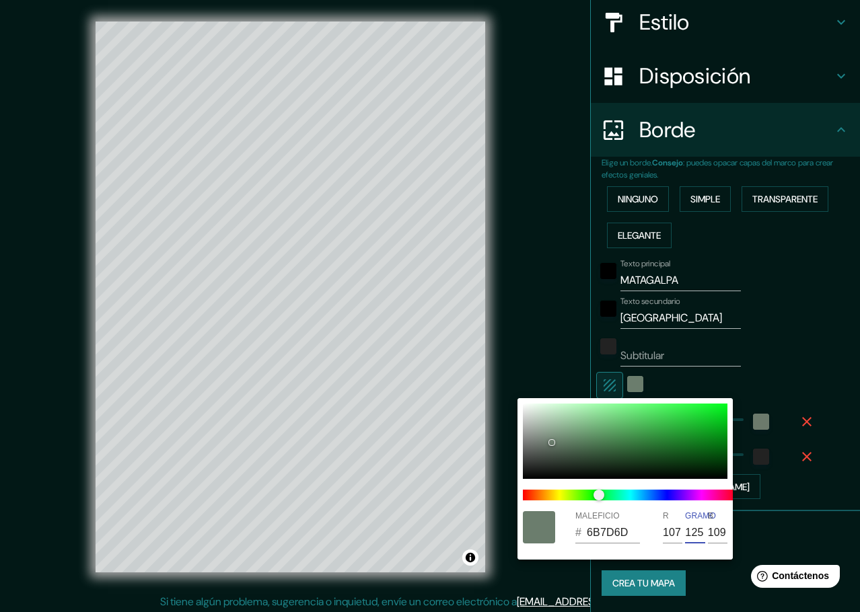
drag, startPoint x: 687, startPoint y: 534, endPoint x: 702, endPoint y: 534, distance: 15.5
click at [702, 467] on input "125" at bounding box center [695, 533] width 20 height 22
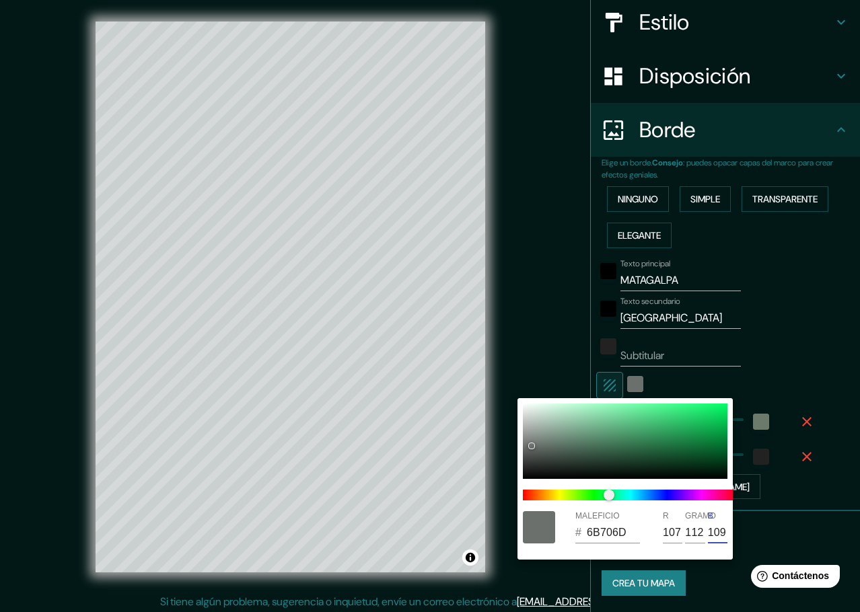
drag, startPoint x: 711, startPoint y: 532, endPoint x: 730, endPoint y: 532, distance: 18.2
click at [730, 467] on div "B 109" at bounding box center [719, 528] width 22 height 32
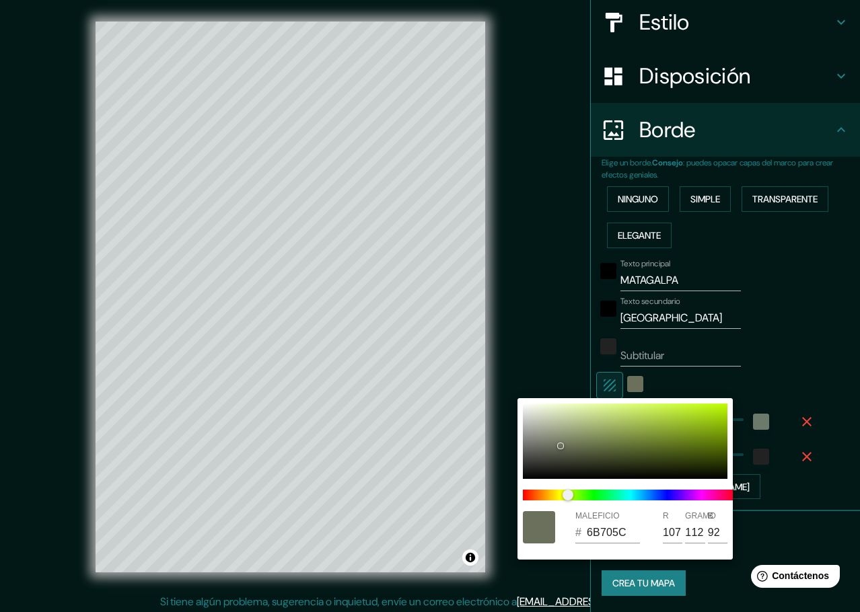
click at [780, 363] on div at bounding box center [430, 306] width 860 height 612
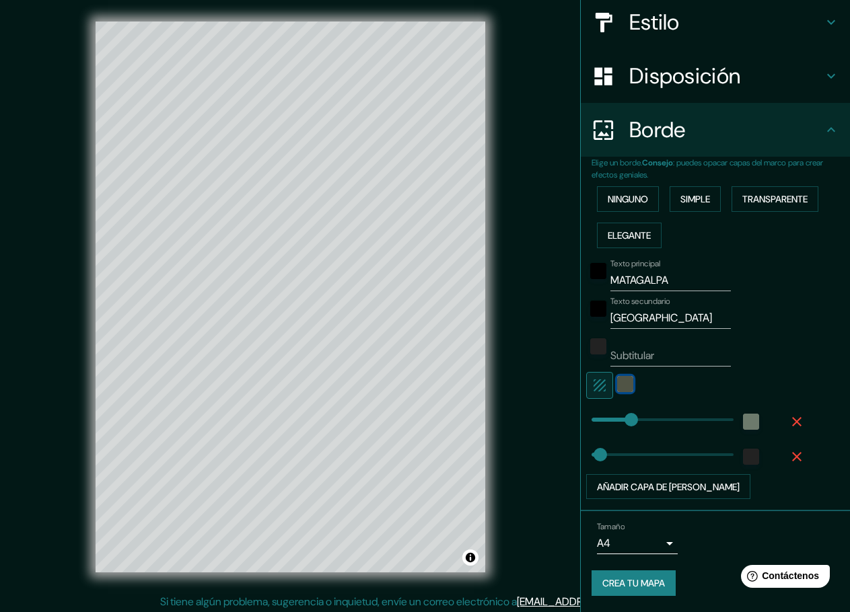
click at [617, 382] on div "color-6B705C" at bounding box center [625, 384] width 16 height 16
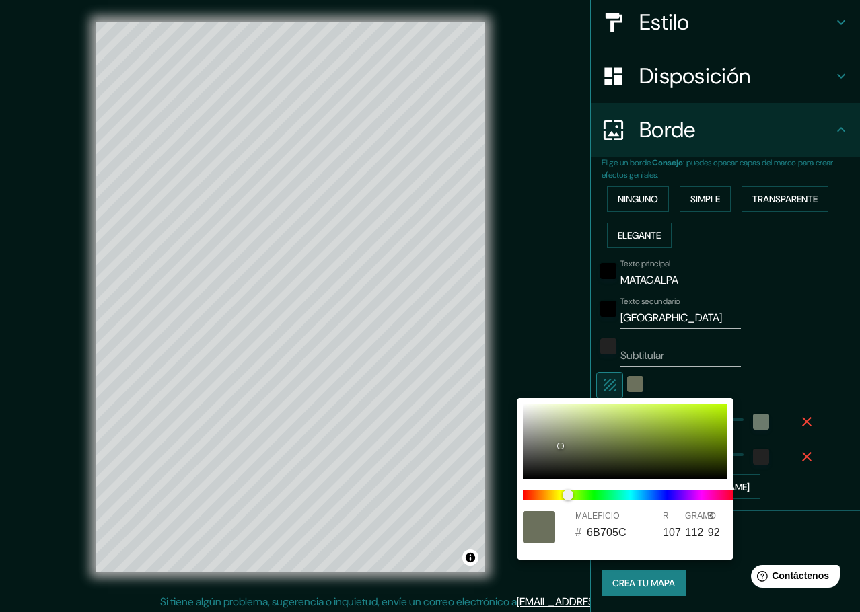
click at [624, 381] on div at bounding box center [430, 306] width 860 height 612
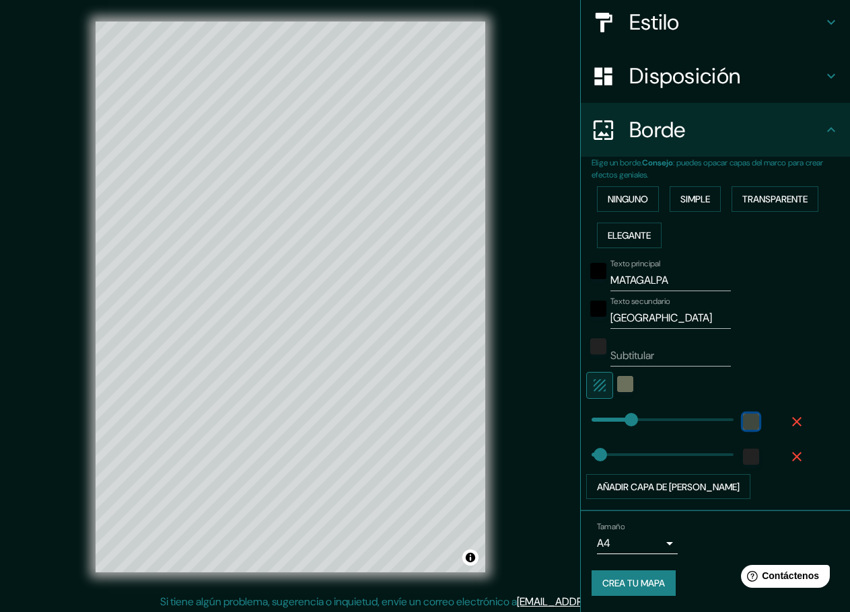
click at [743, 423] on div "color-6C7A6C" at bounding box center [751, 422] width 16 height 16
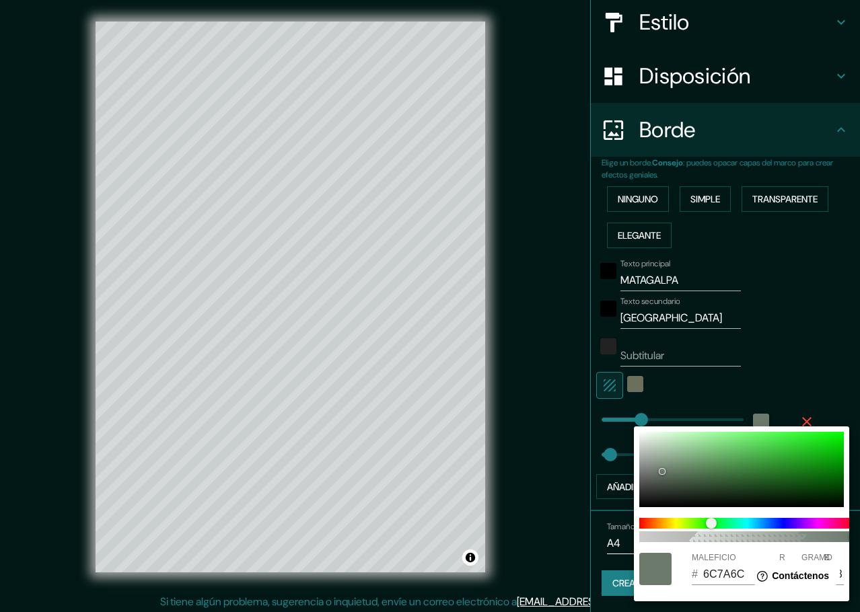
drag, startPoint x: 766, startPoint y: 369, endPoint x: 793, endPoint y: 413, distance: 51.4
click at [767, 369] on div at bounding box center [430, 306] width 860 height 612
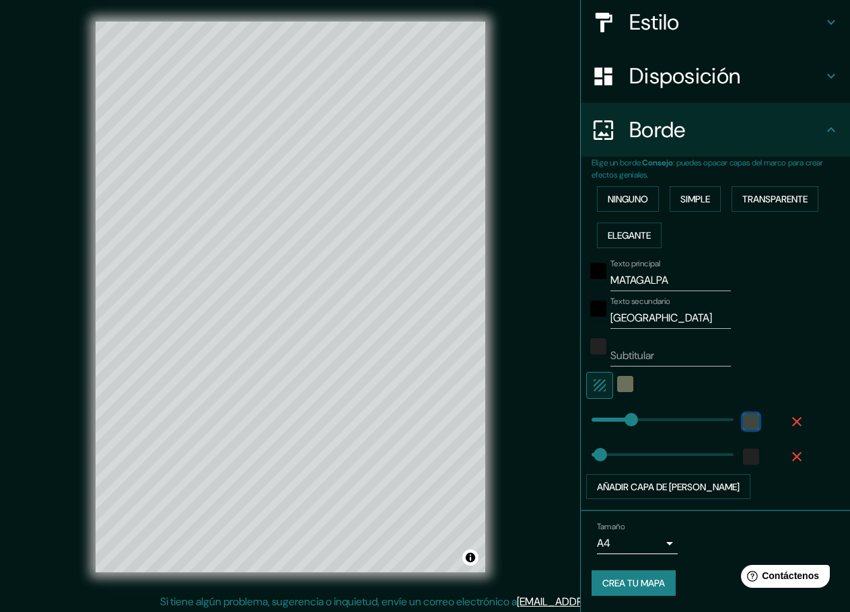
click at [743, 417] on div "color-6C7A6C" at bounding box center [751, 422] width 16 height 16
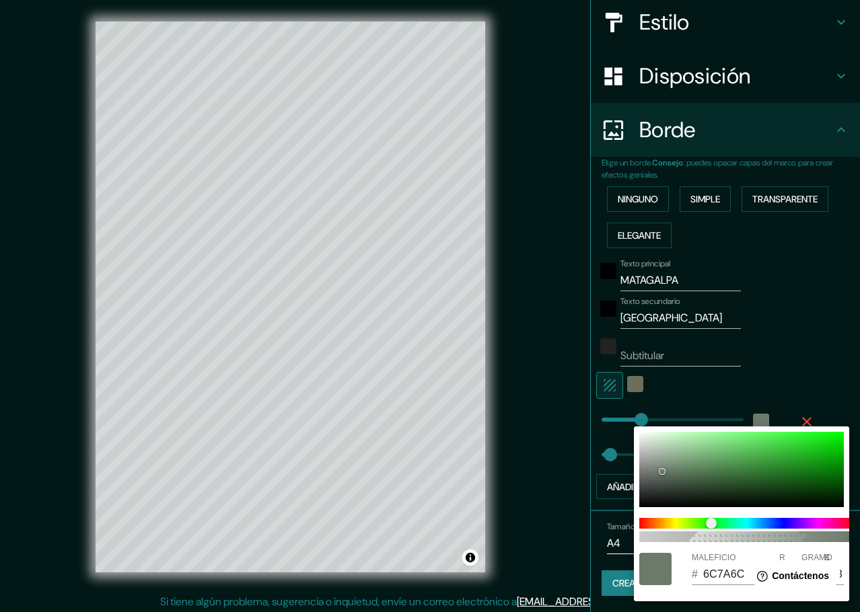
click at [750, 467] on html "Help Contáctenos" at bounding box center [792, 574] width 105 height 28
click at [743, 467] on html "Help Contáctenos" at bounding box center [792, 574] width 105 height 28
click at [717, 467] on input "6C7A6C" at bounding box center [729, 575] width 53 height 22
drag, startPoint x: 1444, startPoint y: 1133, endPoint x: 741, endPoint y: 570, distance: 900.7
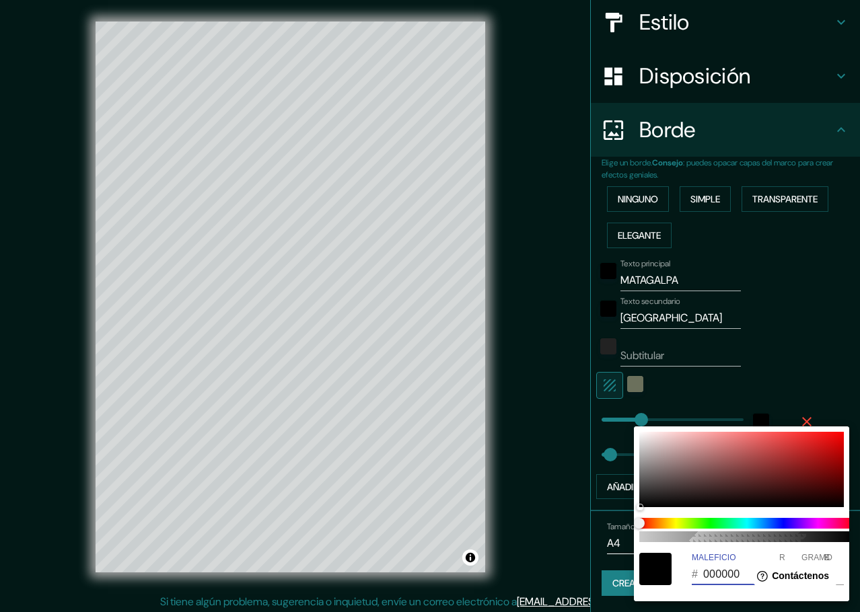
click at [734, 467] on input "000000" at bounding box center [729, 575] width 53 height 22
drag, startPoint x: 742, startPoint y: 575, endPoint x: 723, endPoint y: 575, distance: 18.8
click at [740, 467] on html "Help Contáctenos" at bounding box center [792, 574] width 105 height 28
click at [734, 467] on input "000000" at bounding box center [729, 575] width 53 height 22
drag, startPoint x: 738, startPoint y: 573, endPoint x: 709, endPoint y: 576, distance: 29.1
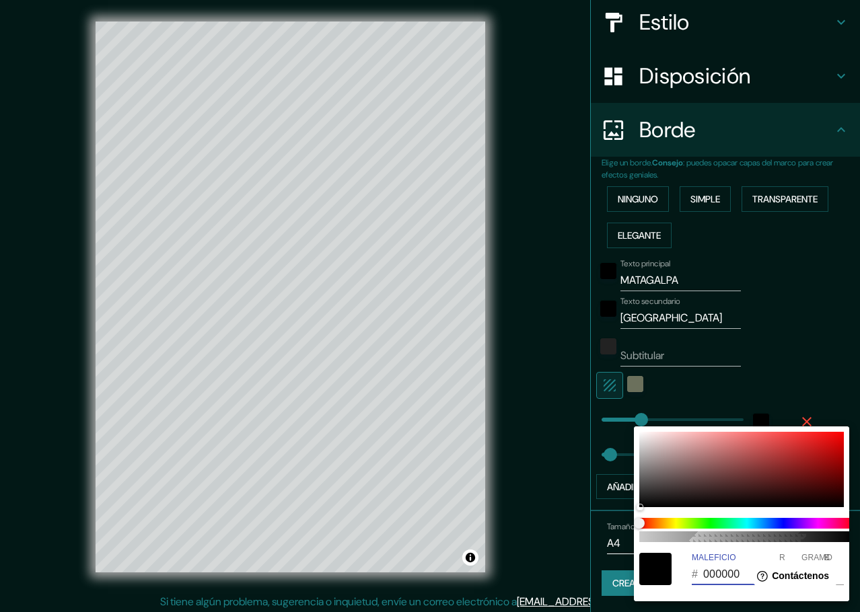
click at [709, 467] on input "000000" at bounding box center [729, 575] width 53 height 22
click at [798, 365] on div at bounding box center [430, 306] width 860 height 612
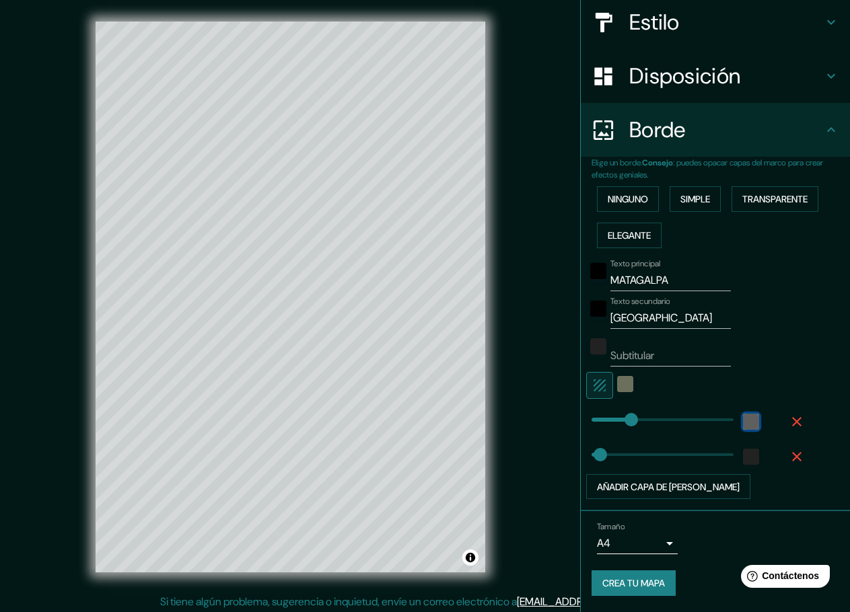
click at [743, 426] on div "black" at bounding box center [751, 422] width 16 height 16
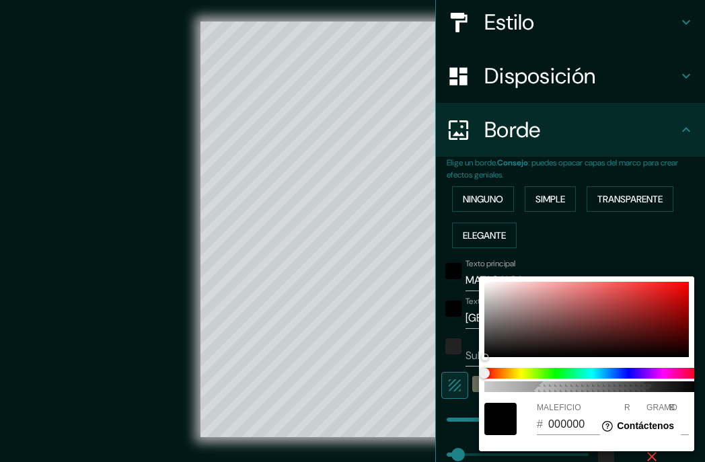
click at [559, 236] on div at bounding box center [352, 231] width 705 height 462
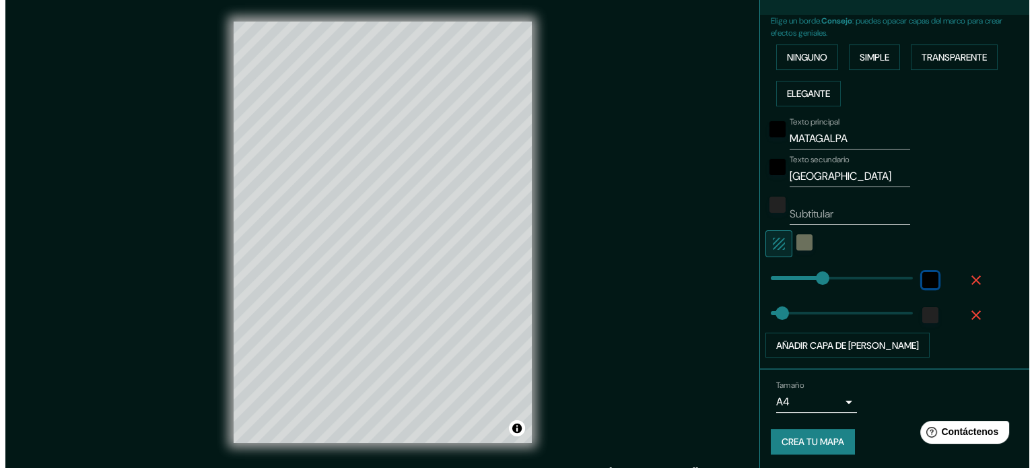
scroll to position [17, 0]
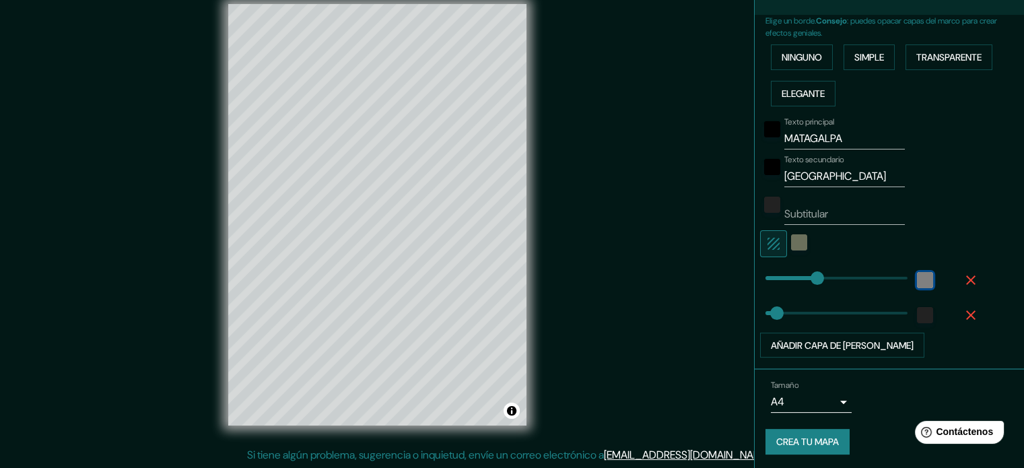
click at [918, 277] on div "black" at bounding box center [925, 280] width 16 height 16
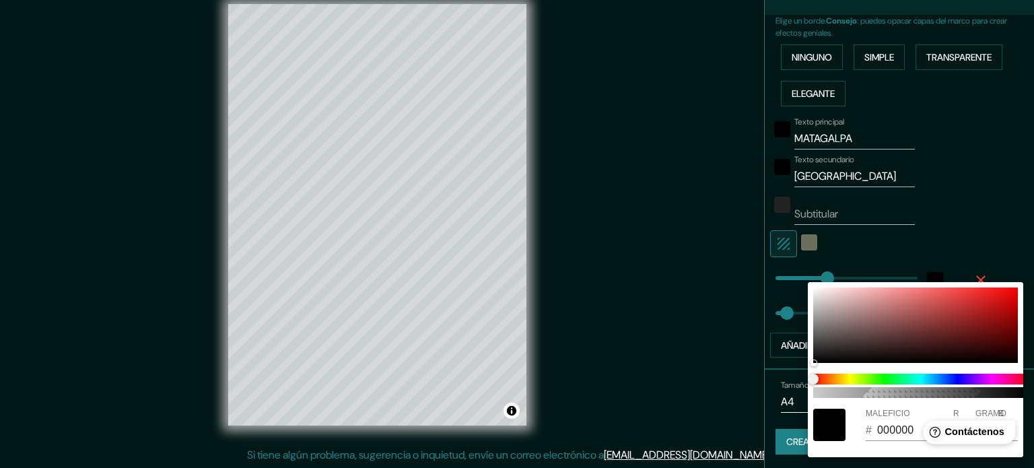
click at [977, 439] on div "Help Contáctenos" at bounding box center [969, 432] width 92 height 24
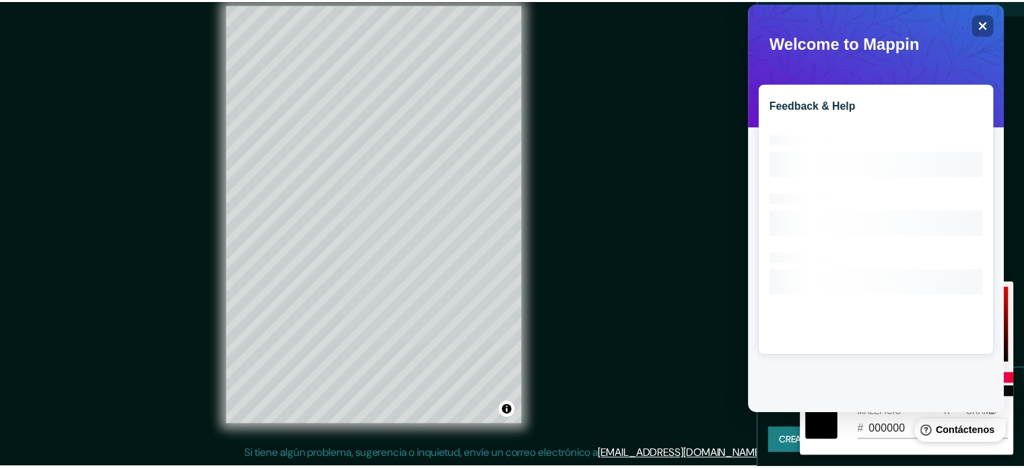
scroll to position [0, 0]
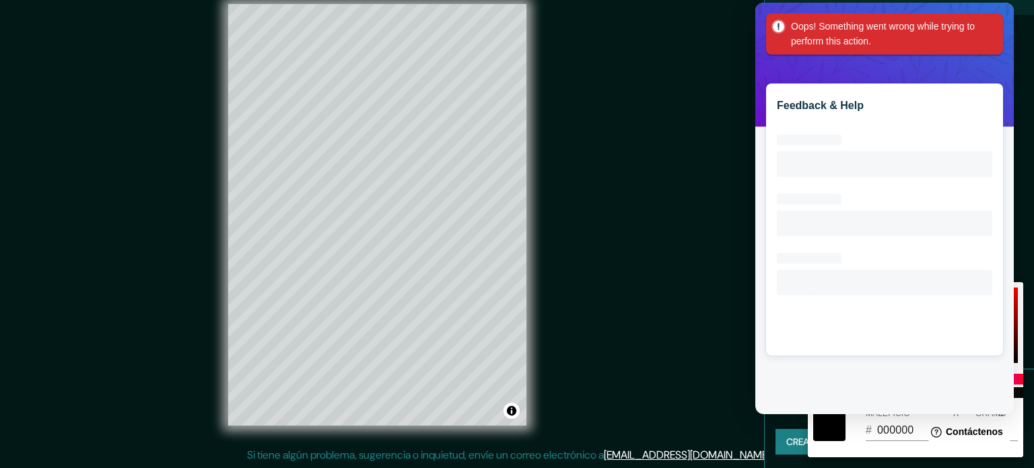
drag, startPoint x: 990, startPoint y: 17, endPoint x: 998, endPoint y: 224, distance: 206.8
click at [989, 8] on div "Oops! Something went wrong while trying to perform this action. Welcome to Mapp…" at bounding box center [885, 8] width 248 height 0
click at [920, 433] on html "Help Contáctenos" at bounding box center [966, 429] width 105 height 28
click at [694, 113] on div at bounding box center [517, 234] width 1034 height 468
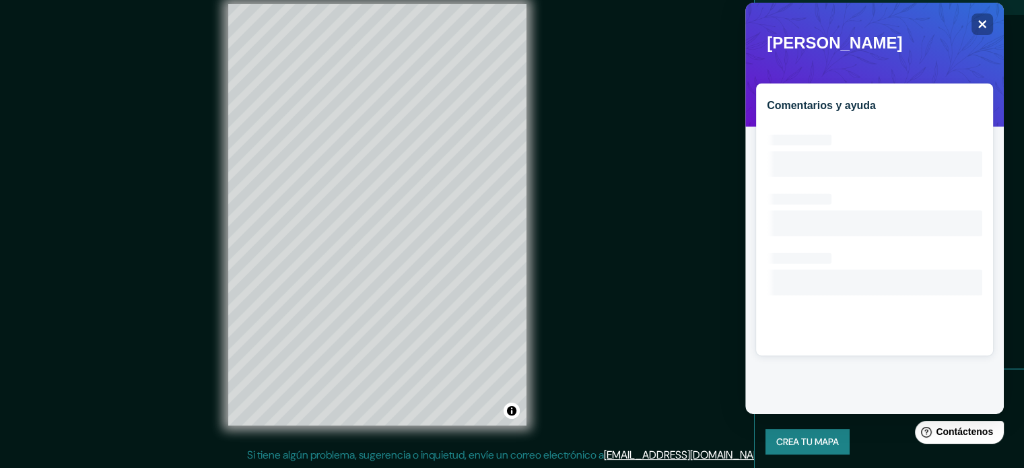
drag, startPoint x: 633, startPoint y: 199, endPoint x: 637, endPoint y: 226, distance: 27.9
click at [633, 202] on div "© Mapbox © OpenStreetMap Improve this map" at bounding box center [377, 214] width 921 height 421
drag, startPoint x: 664, startPoint y: 296, endPoint x: 654, endPoint y: 300, distance: 10.6
click at [664, 297] on div "© Mapbox © OpenStreetMap Improve this map" at bounding box center [377, 214] width 921 height 421
click at [983, 26] on icon "Cerca" at bounding box center [982, 24] width 9 height 9
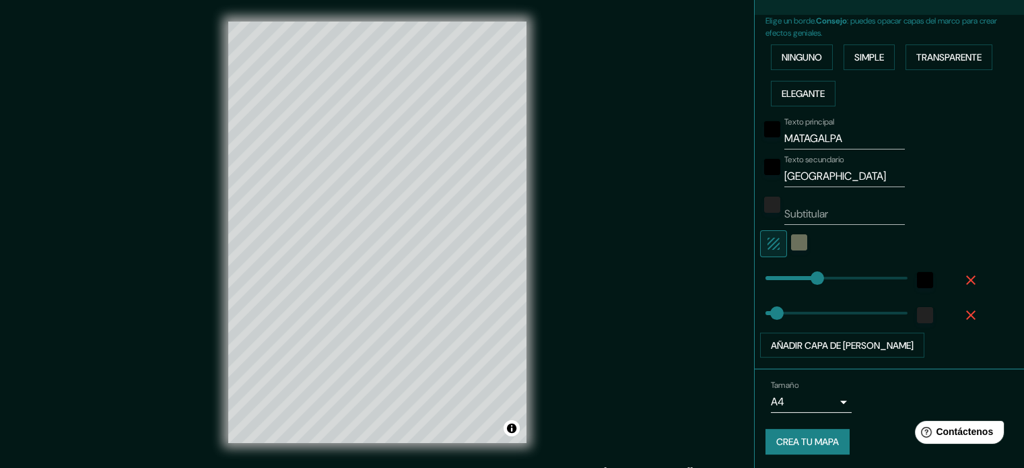
click at [962, 282] on icon "button" at bounding box center [970, 280] width 16 height 16
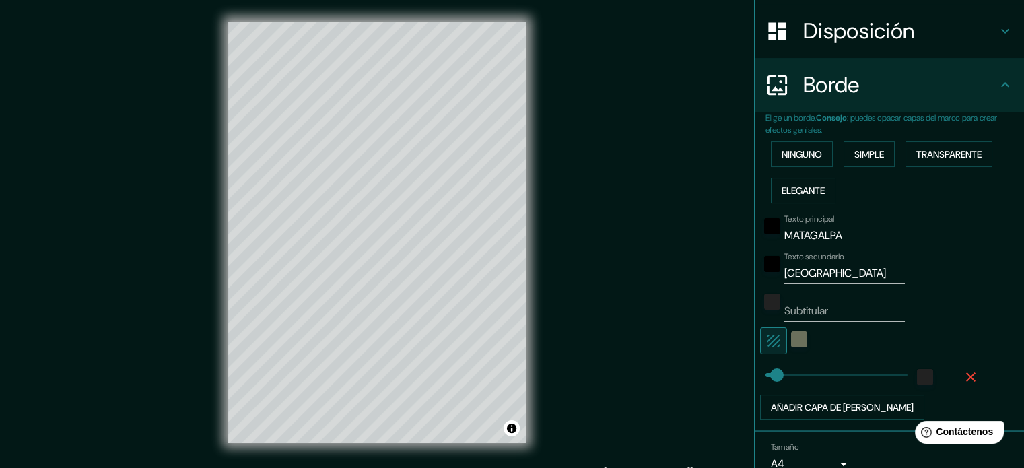
scroll to position [264, 0]
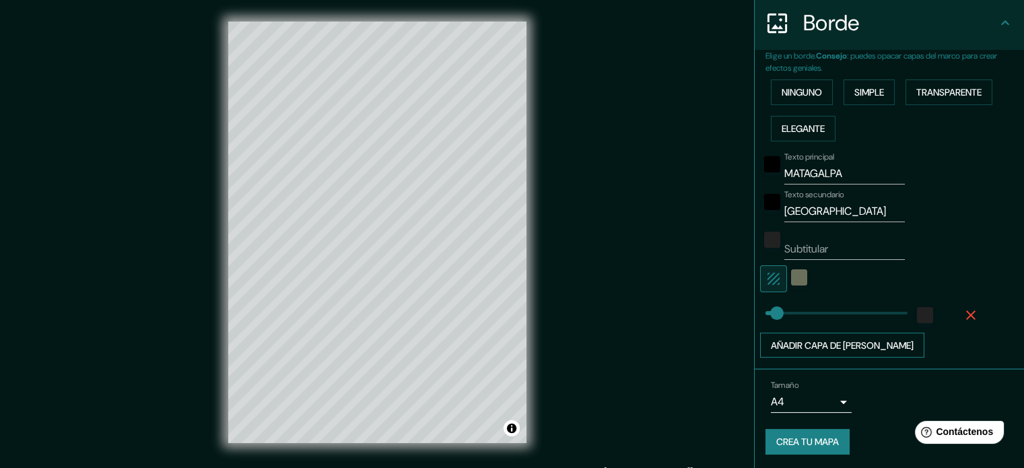
click at [847, 339] on font "Añadir capa de [PERSON_NAME]" at bounding box center [842, 345] width 143 height 12
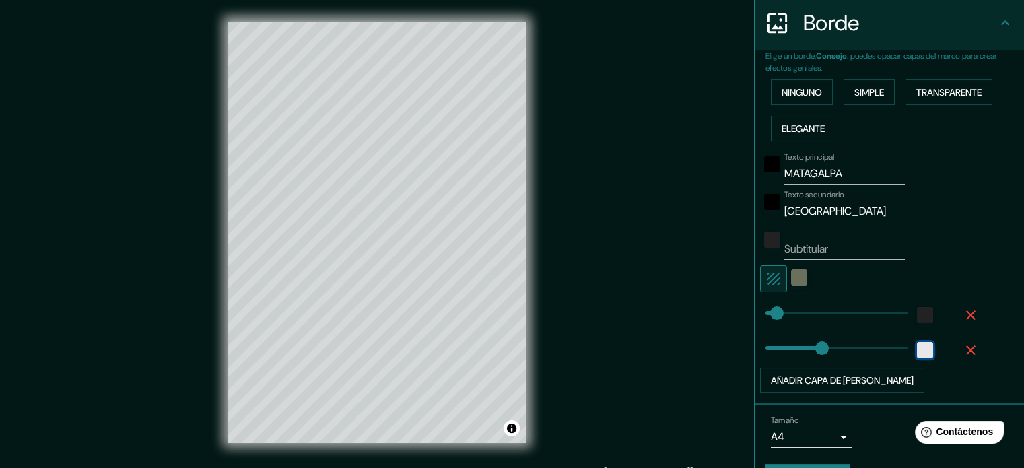
click at [917, 351] on div "white" at bounding box center [925, 350] width 16 height 16
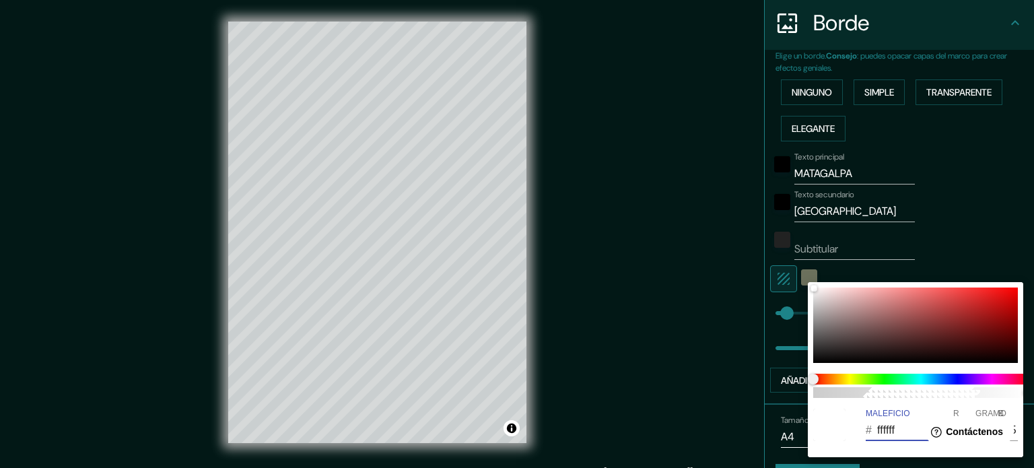
click at [899, 432] on input "ffffff" at bounding box center [903, 430] width 53 height 22
click at [945, 250] on div at bounding box center [517, 234] width 1034 height 468
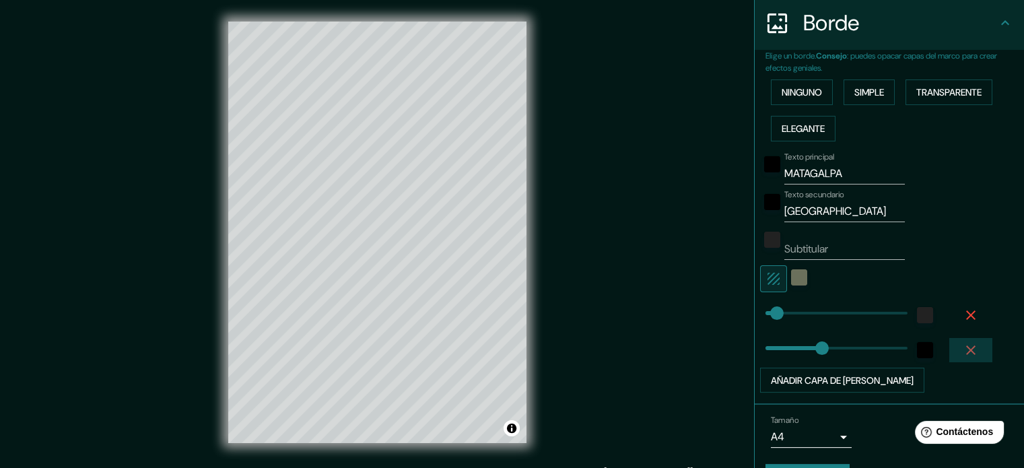
click at [962, 351] on icon "button" at bounding box center [970, 350] width 16 height 16
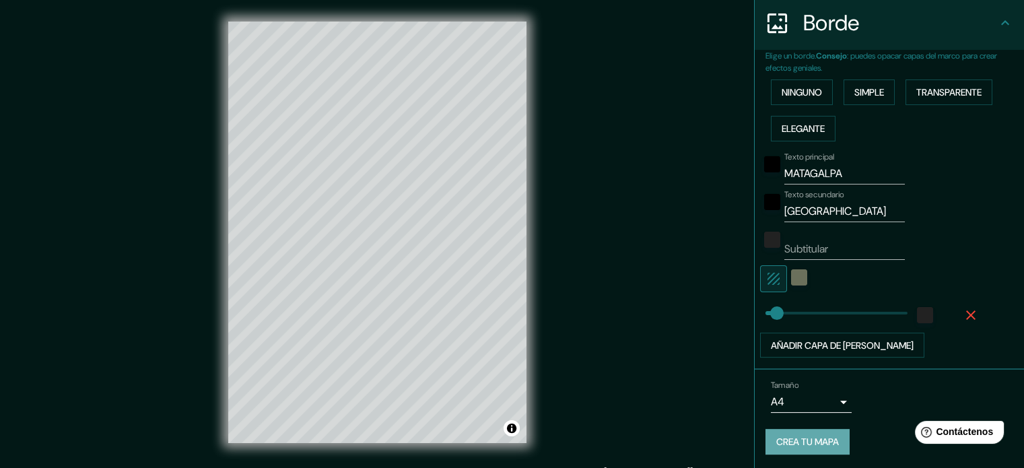
click at [804, 444] on font "Crea tu mapa" at bounding box center [807, 442] width 63 height 12
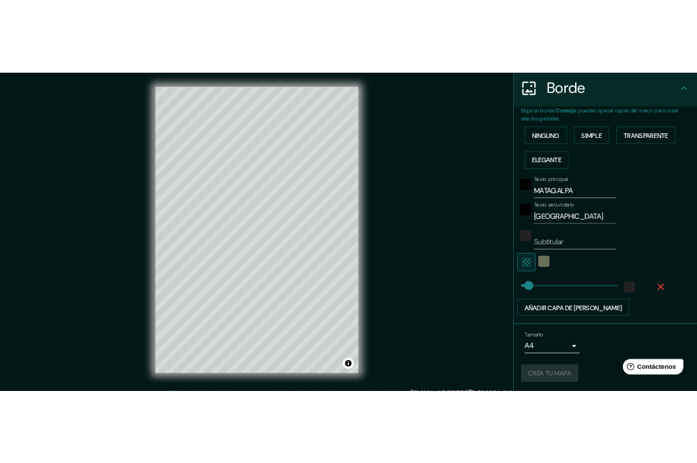
scroll to position [17, 0]
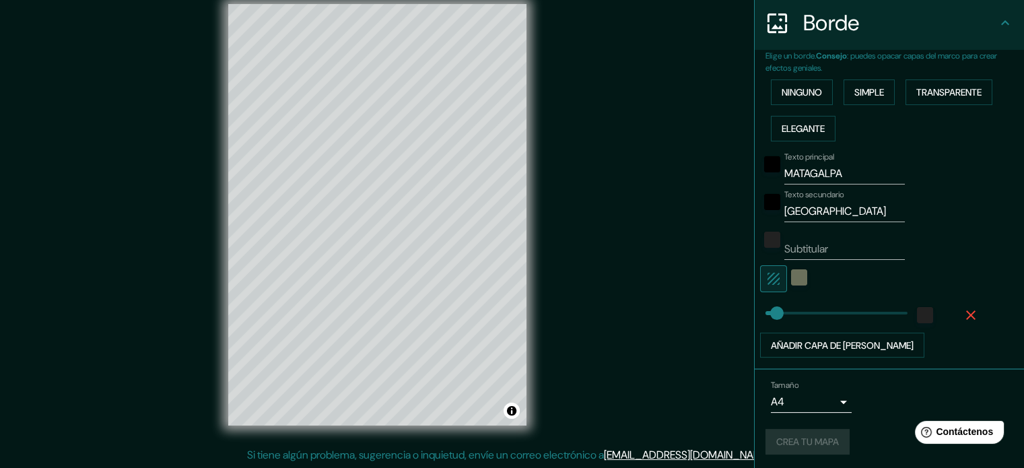
click at [716, 339] on div "© Mapbox © OpenStreetMap Improve this map" at bounding box center [377, 214] width 921 height 421
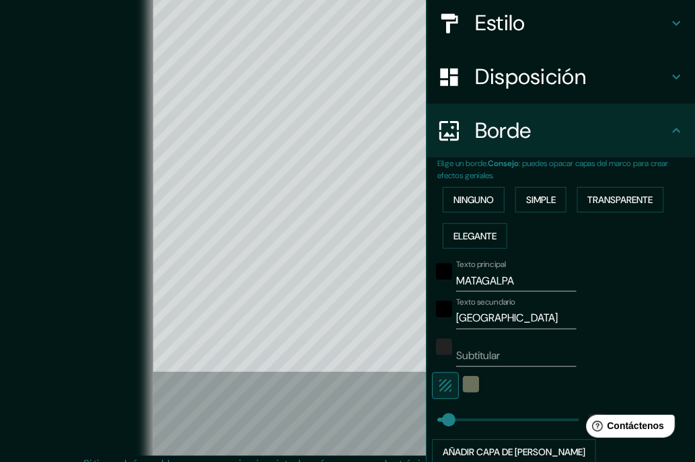
scroll to position [122, 0]
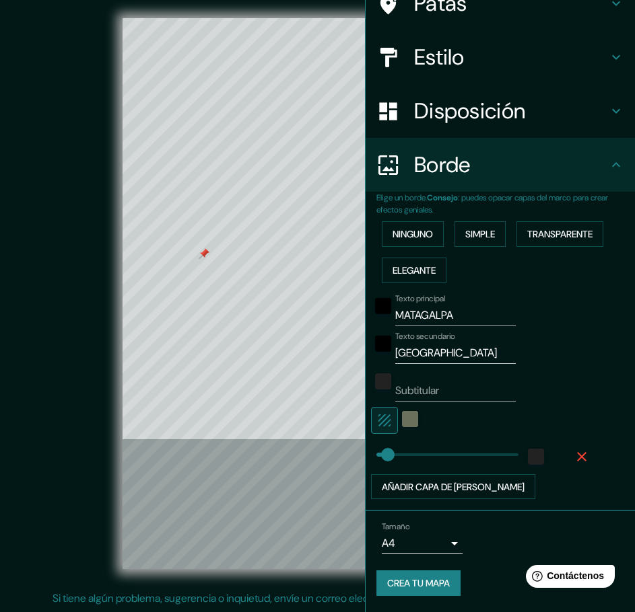
click at [83, 252] on div "© Mapbox © OpenStreetMap Improve this map" at bounding box center [317, 293] width 571 height 551
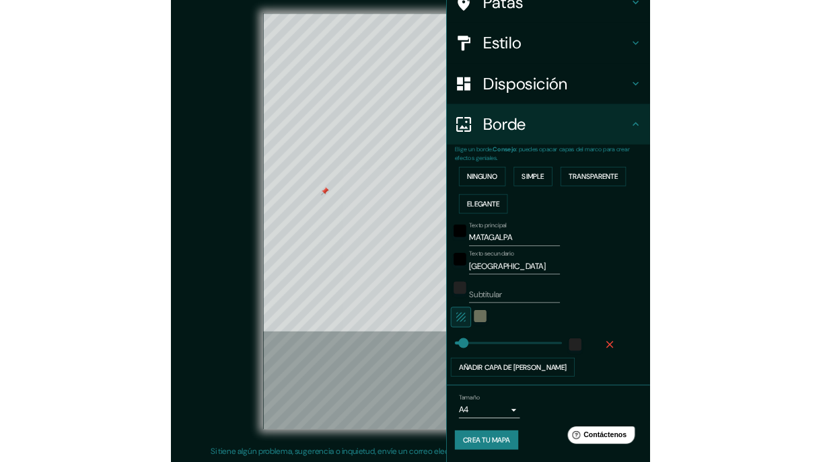
scroll to position [122, 0]
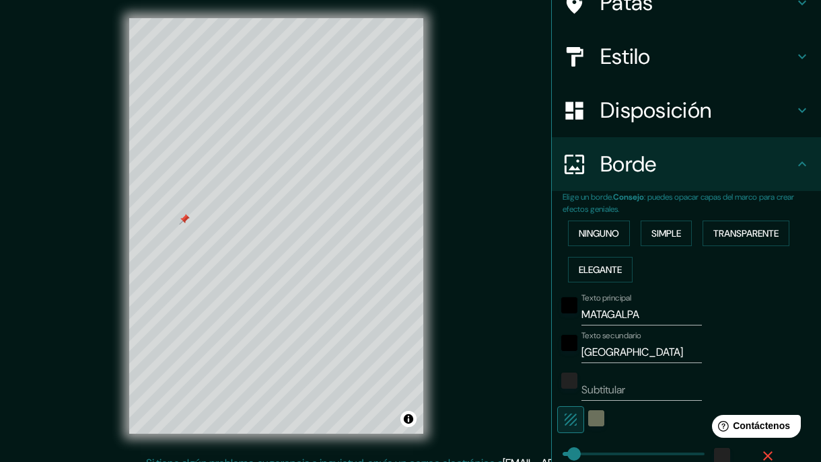
click at [491, 247] on div "© Mapbox © OpenStreetMap Improve this map" at bounding box center [275, 226] width 739 height 416
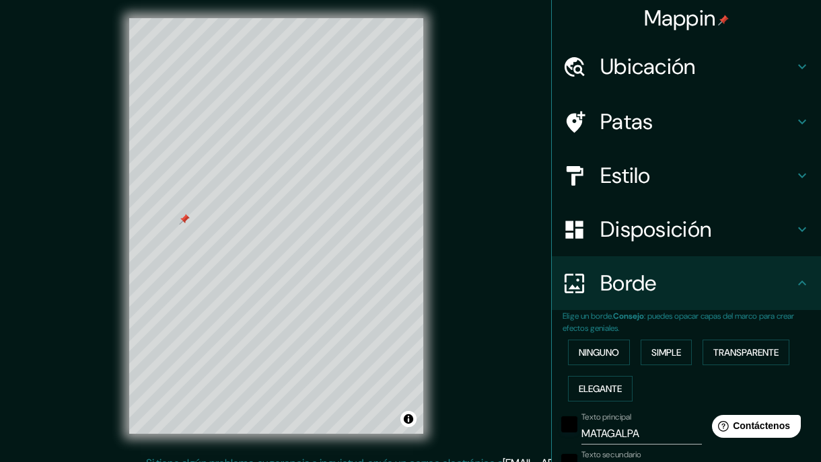
scroll to position [0, 0]
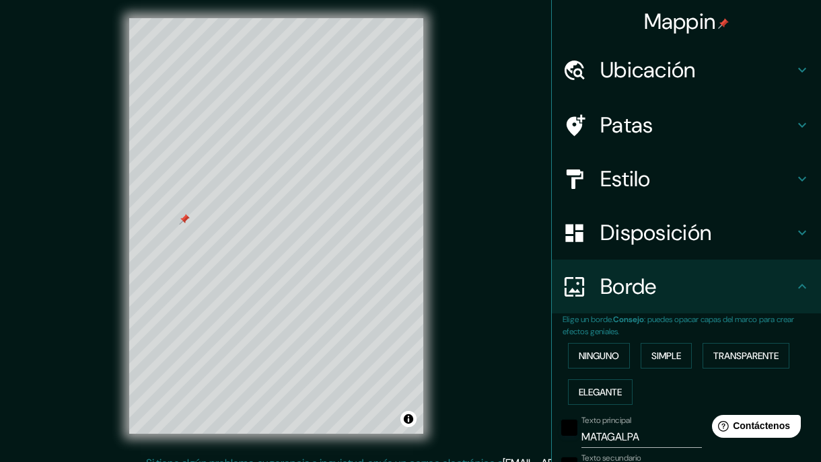
click at [666, 248] on div "Disposición" at bounding box center [686, 233] width 269 height 54
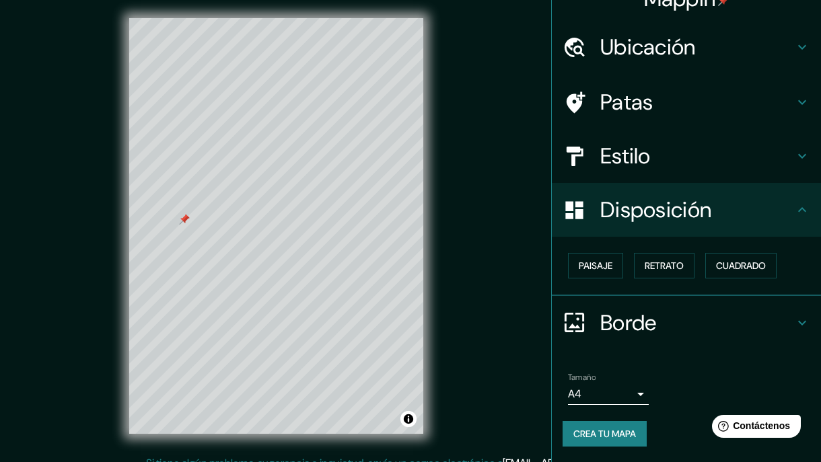
scroll to position [18, 0]
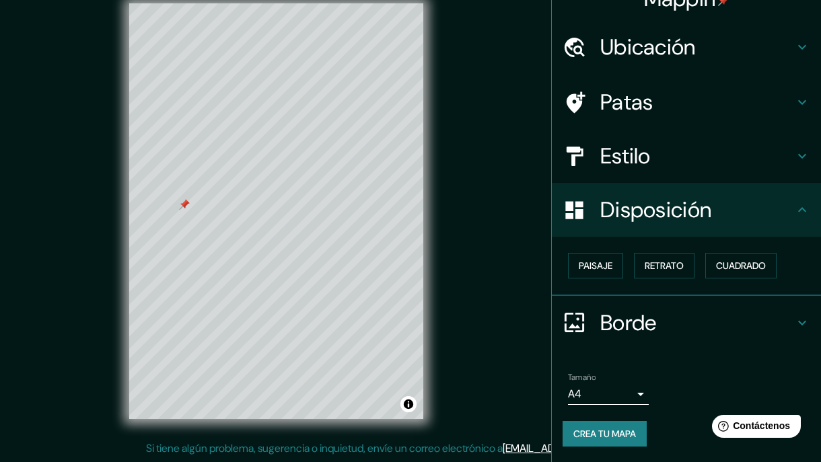
click at [652, 328] on h4 "Borde" at bounding box center [697, 323] width 194 height 27
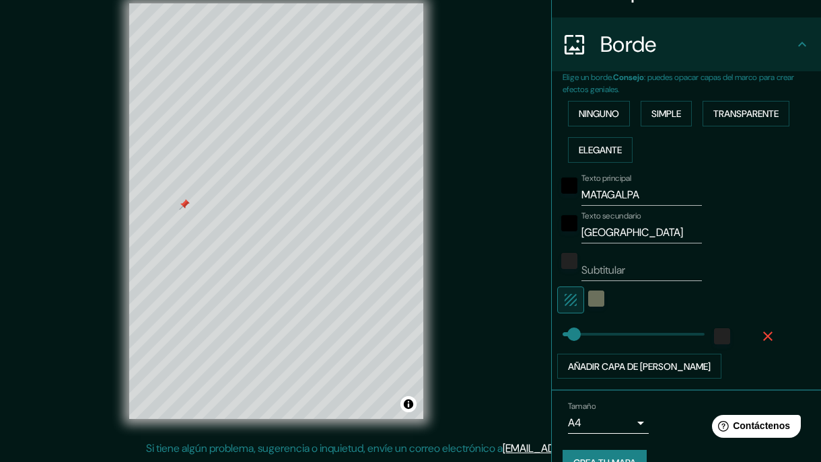
scroll to position [272, 0]
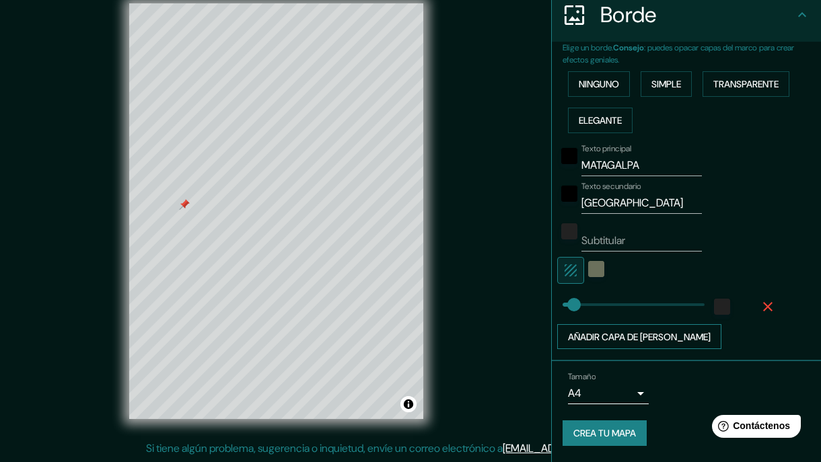
click at [619, 326] on button "Añadir capa de [PERSON_NAME]" at bounding box center [639, 337] width 164 height 26
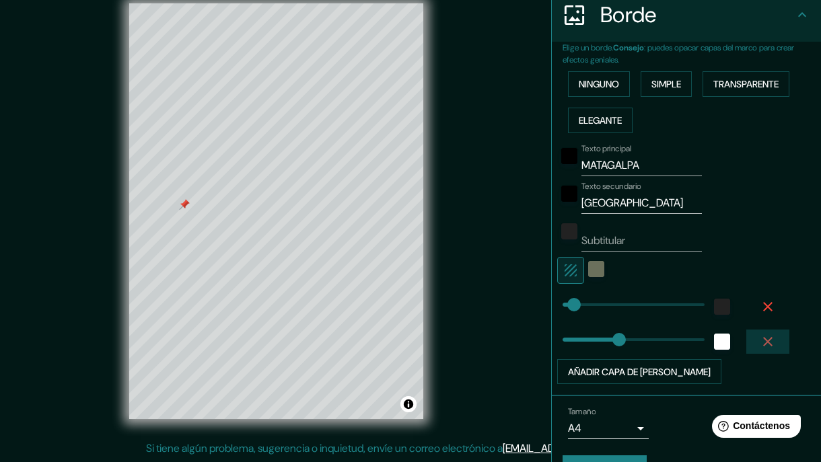
click at [759, 332] on button "button" at bounding box center [767, 342] width 43 height 24
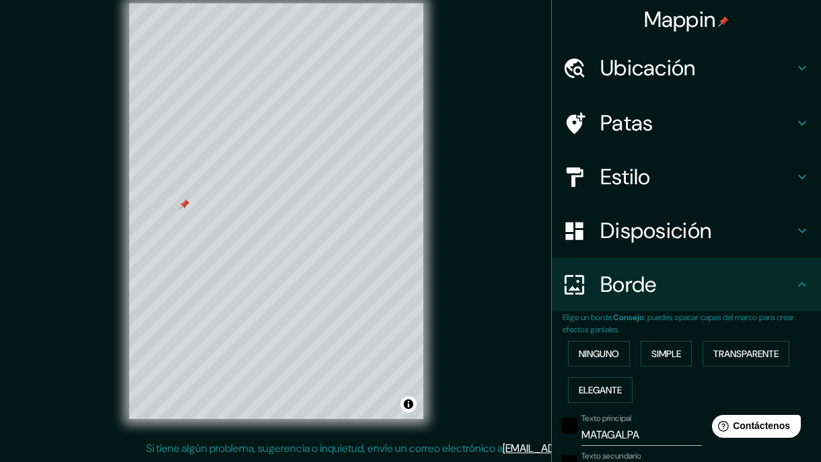
scroll to position [0, 0]
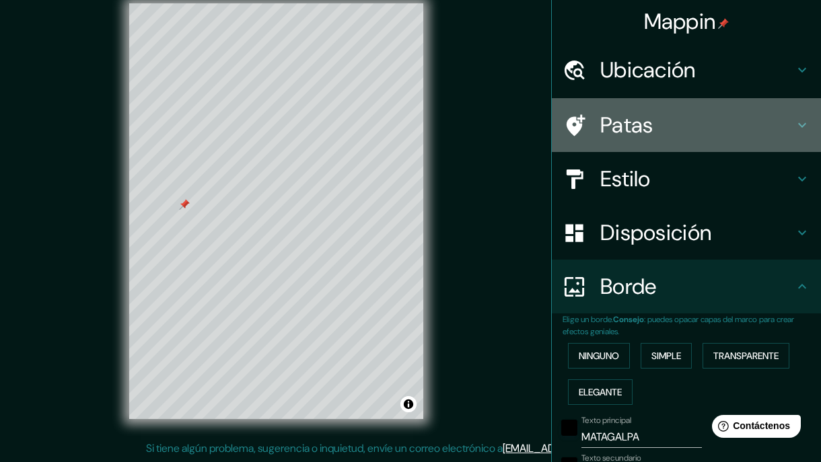
click at [649, 126] on h4 "Patas" at bounding box center [697, 125] width 194 height 27
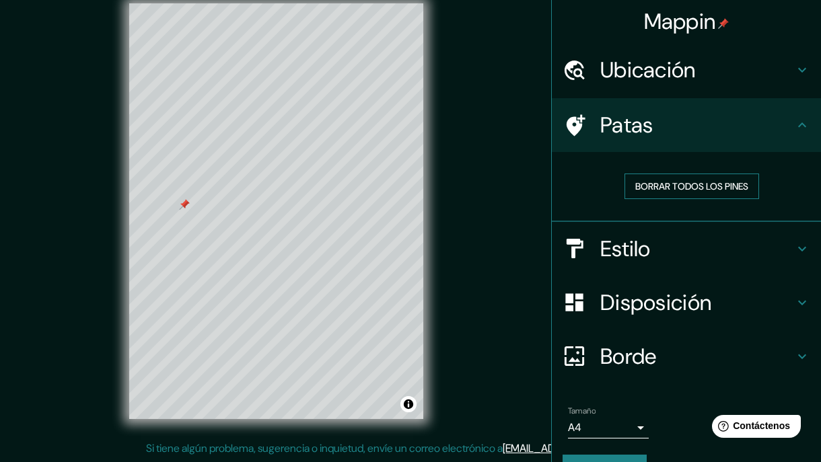
click at [663, 186] on font "Borrar todos los pines" at bounding box center [691, 186] width 113 height 12
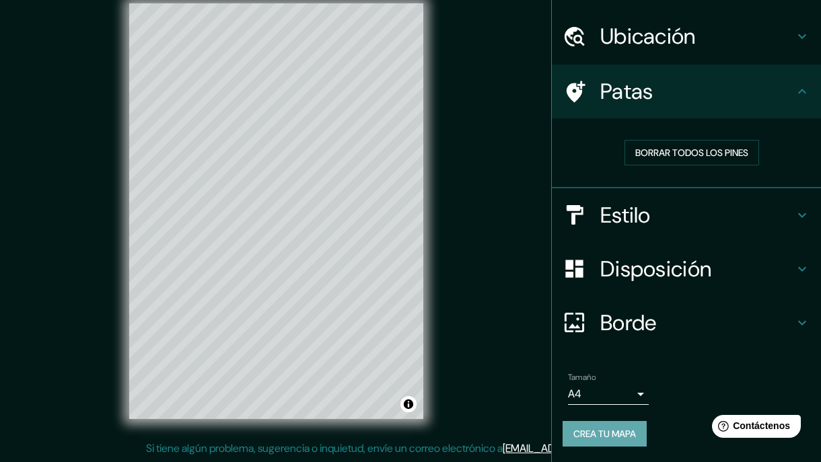
click at [586, 430] on font "Crea tu mapa" at bounding box center [604, 434] width 63 height 12
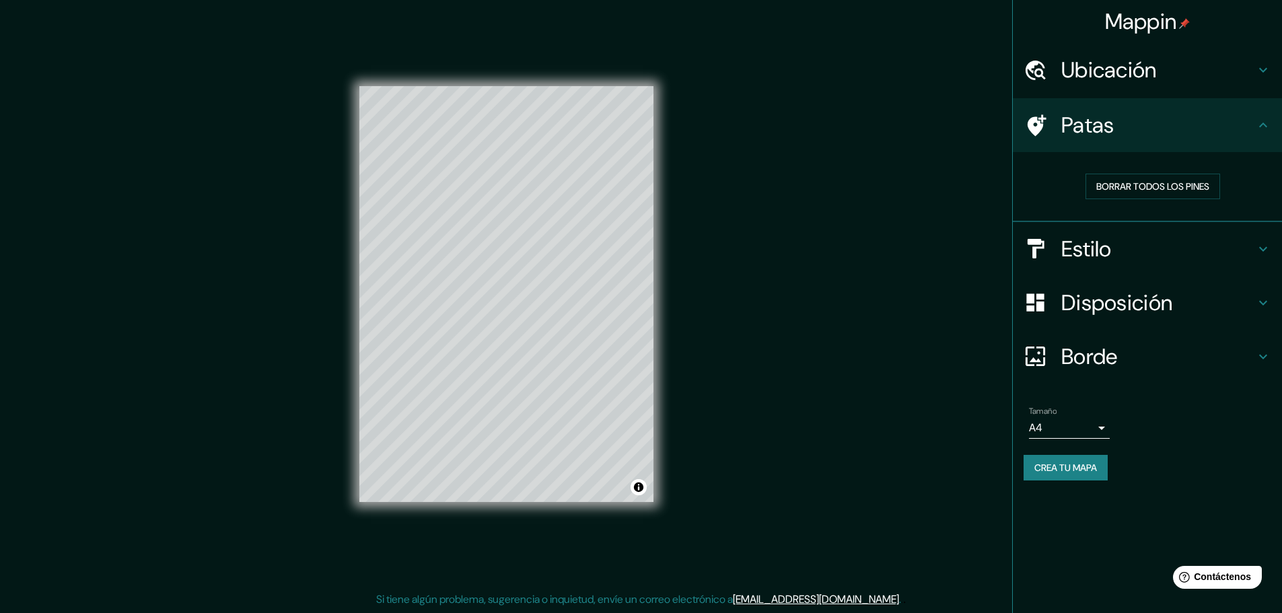
scroll to position [0, 0]
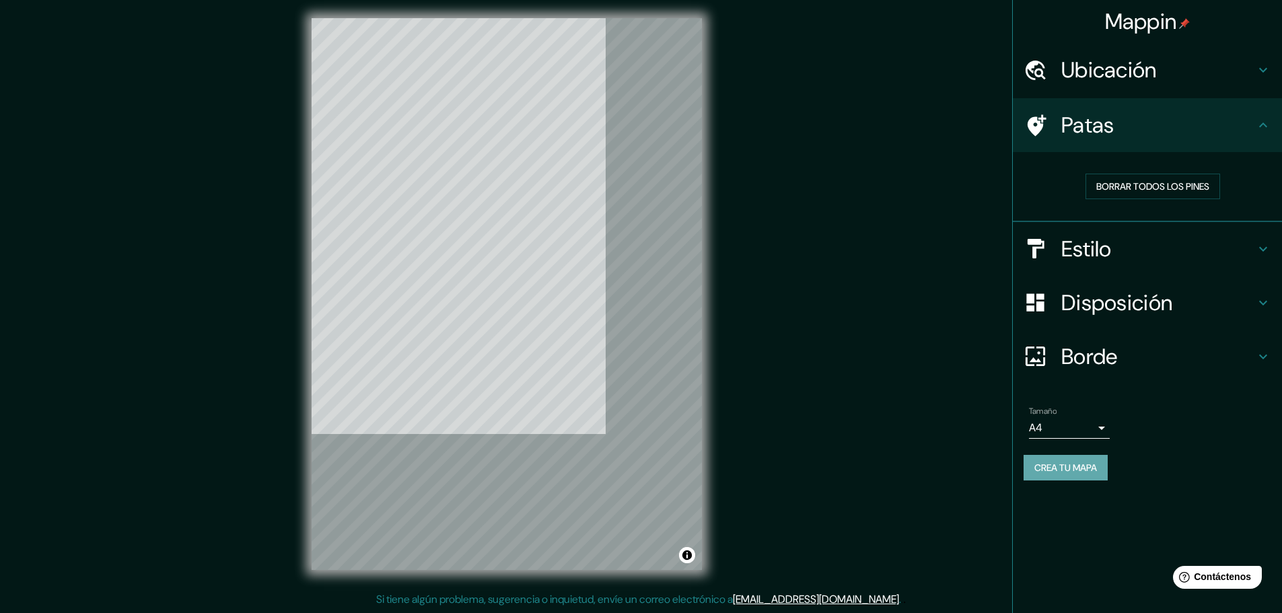
click at [1023, 467] on font "Crea tu mapa" at bounding box center [1066, 468] width 63 height 12
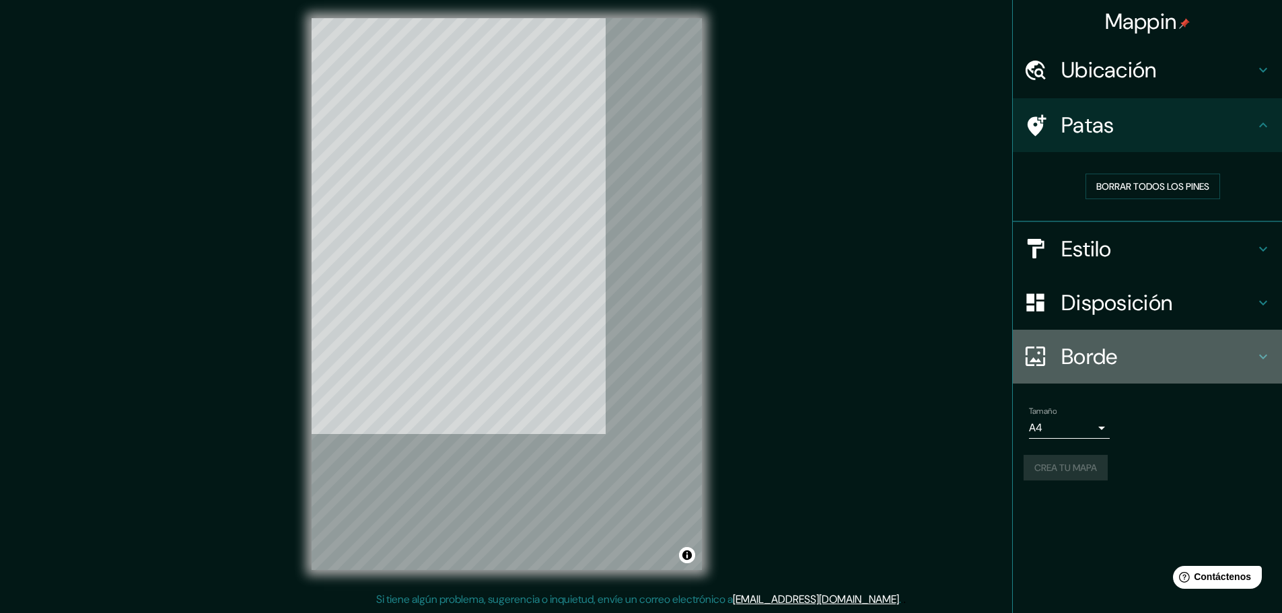
click at [1023, 341] on div "Borde" at bounding box center [1147, 357] width 269 height 54
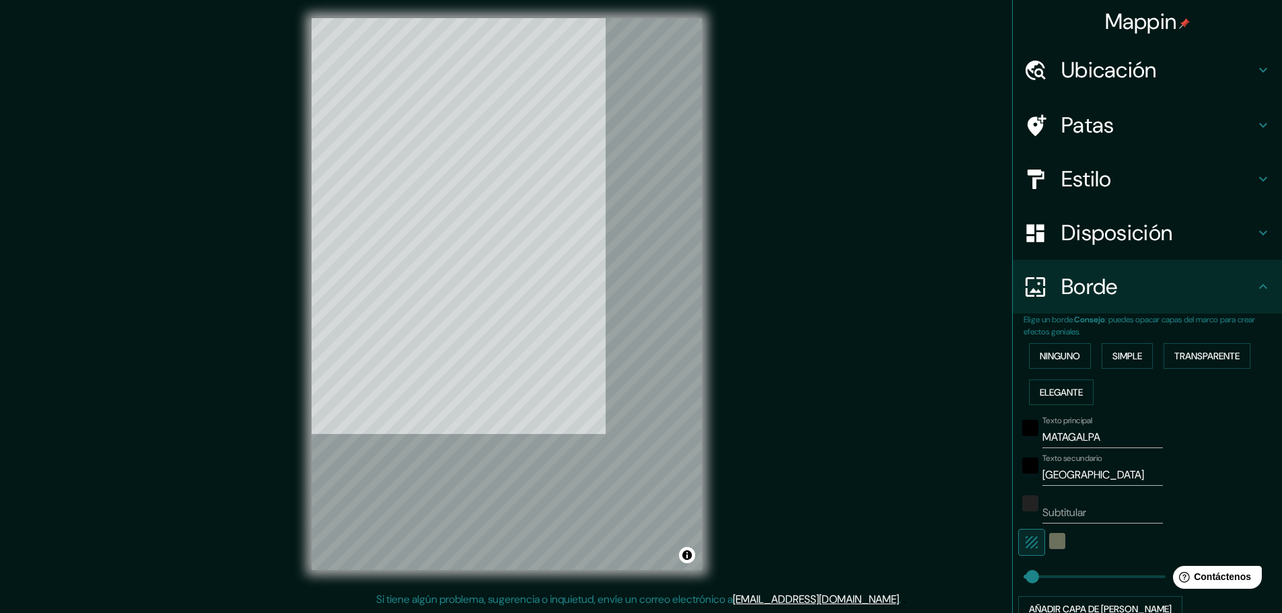
scroll to position [121, 0]
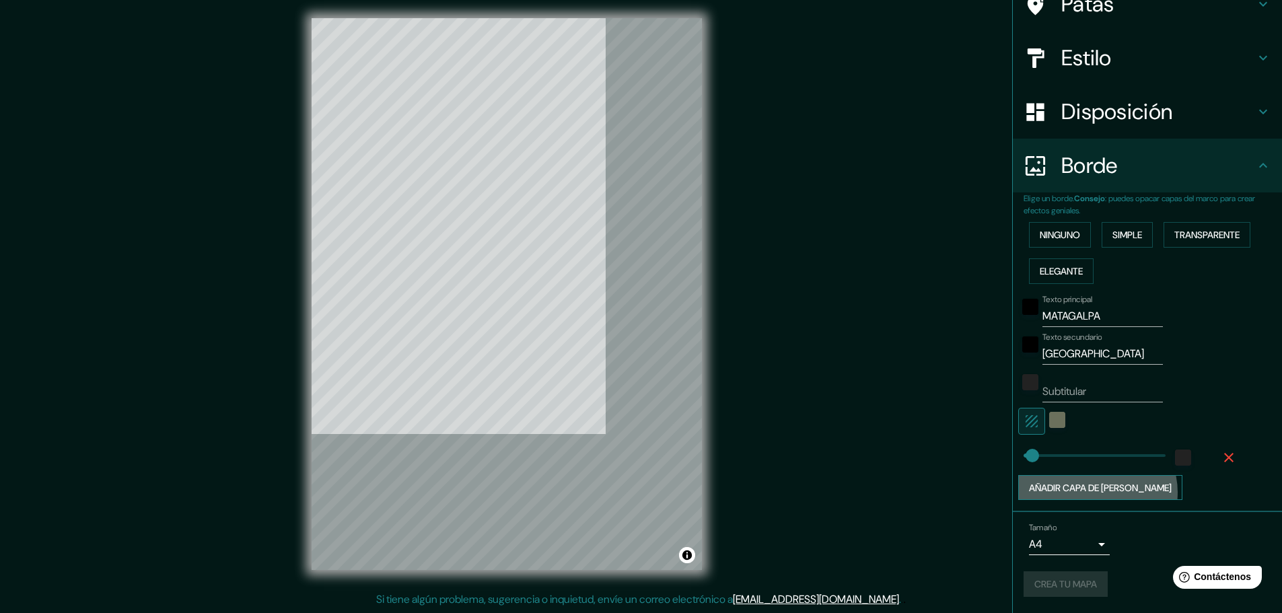
click at [1023, 467] on font "Añadir capa de [PERSON_NAME]" at bounding box center [1100, 488] width 143 height 12
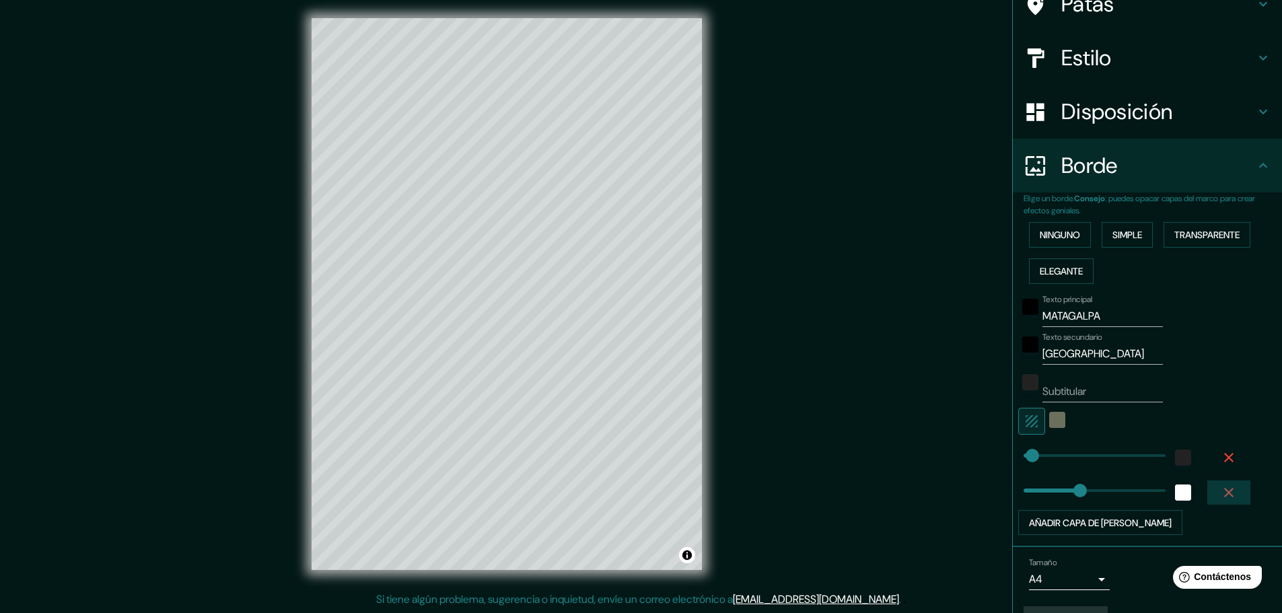
click at [1023, 467] on icon "button" at bounding box center [1229, 493] width 16 height 16
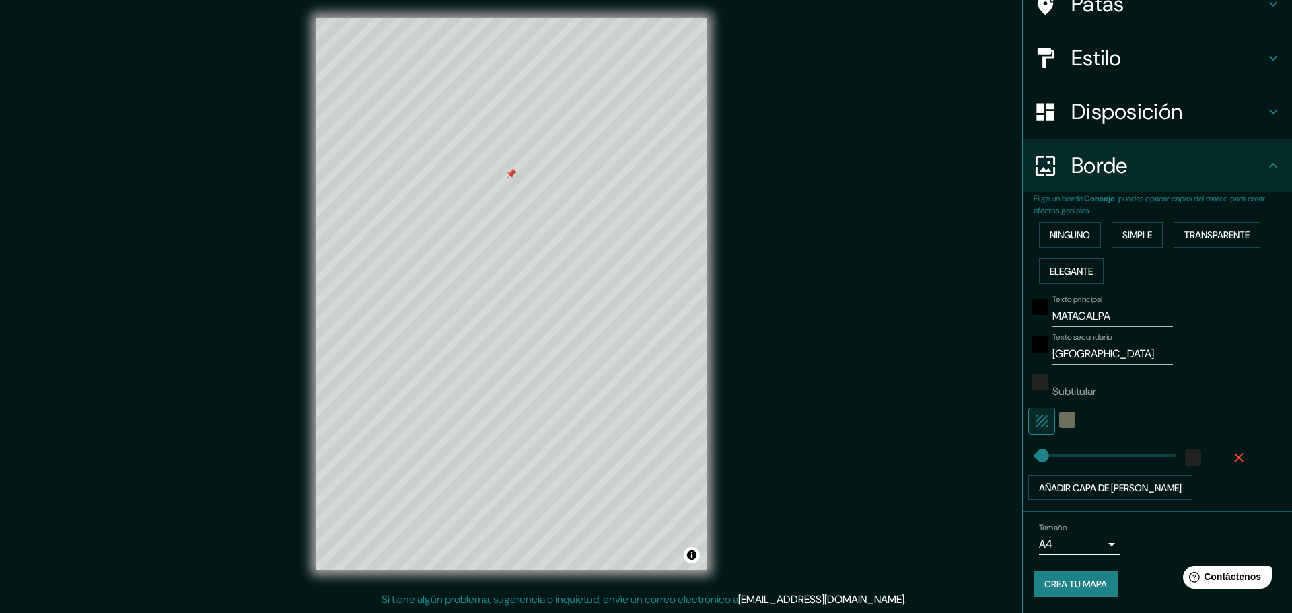
click at [1023, 467] on body "Mappin Ubicación Patas Estilo Disposición Borde Elige un borde. Consejo : puede…" at bounding box center [646, 303] width 1292 height 613
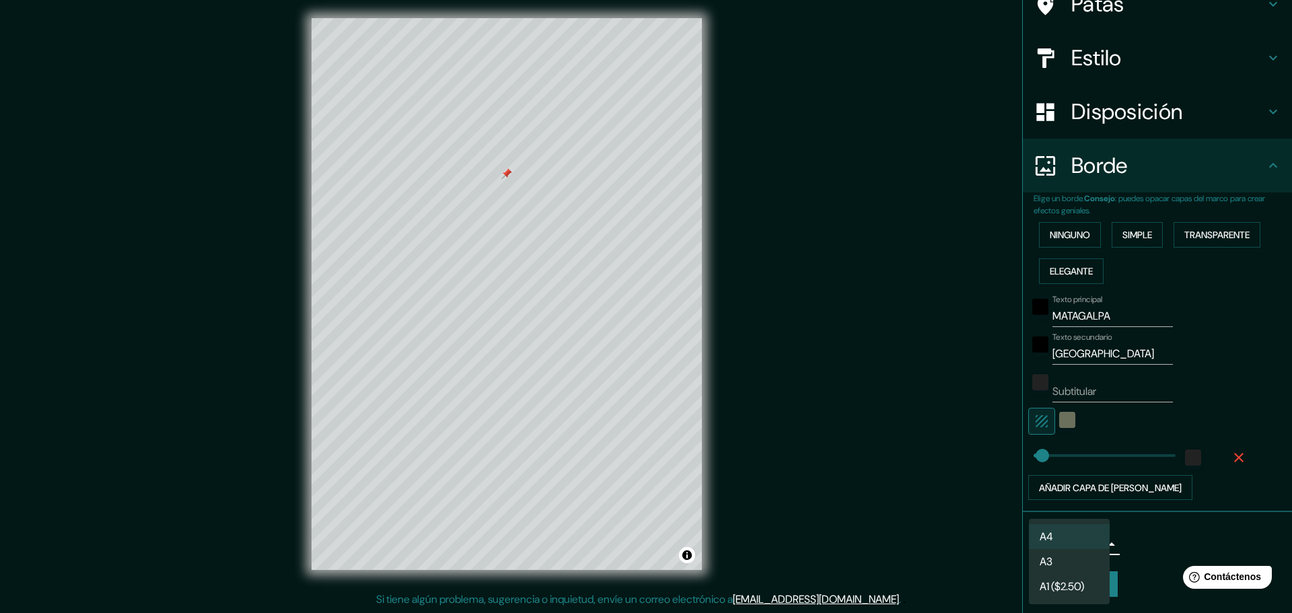
click at [1023, 467] on li "A3" at bounding box center [1069, 561] width 81 height 25
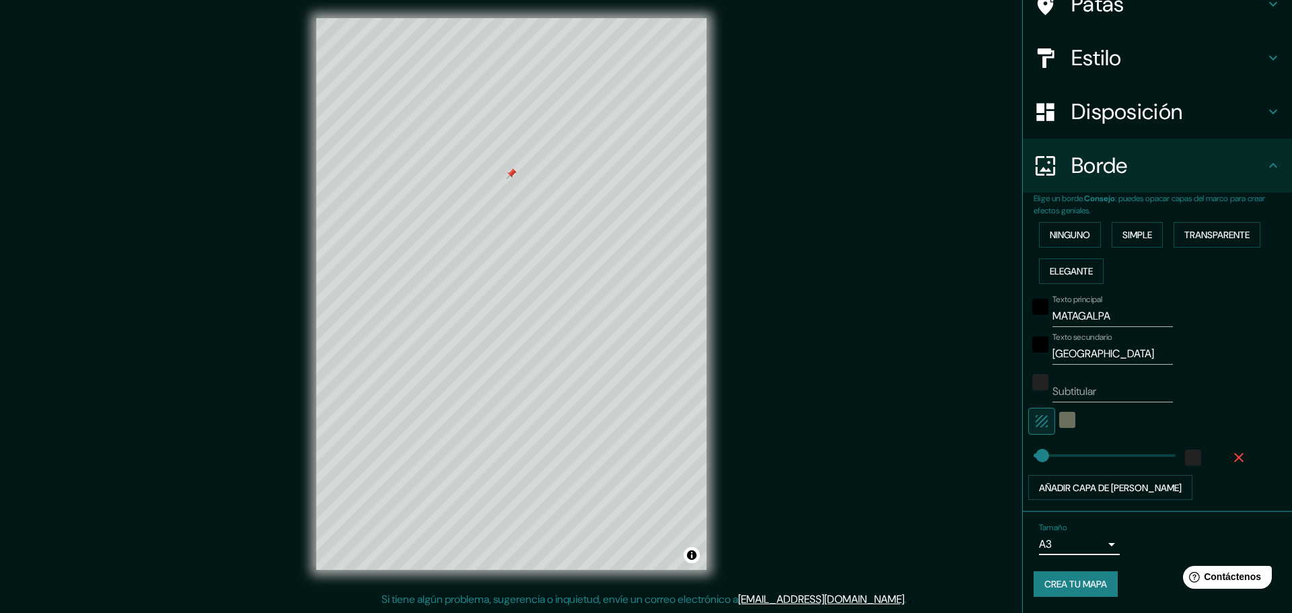
click at [1023, 467] on body "Mappin Ubicación Patas Estilo Disposición Borde Elige un borde. Consejo : puede…" at bounding box center [646, 303] width 1292 height 613
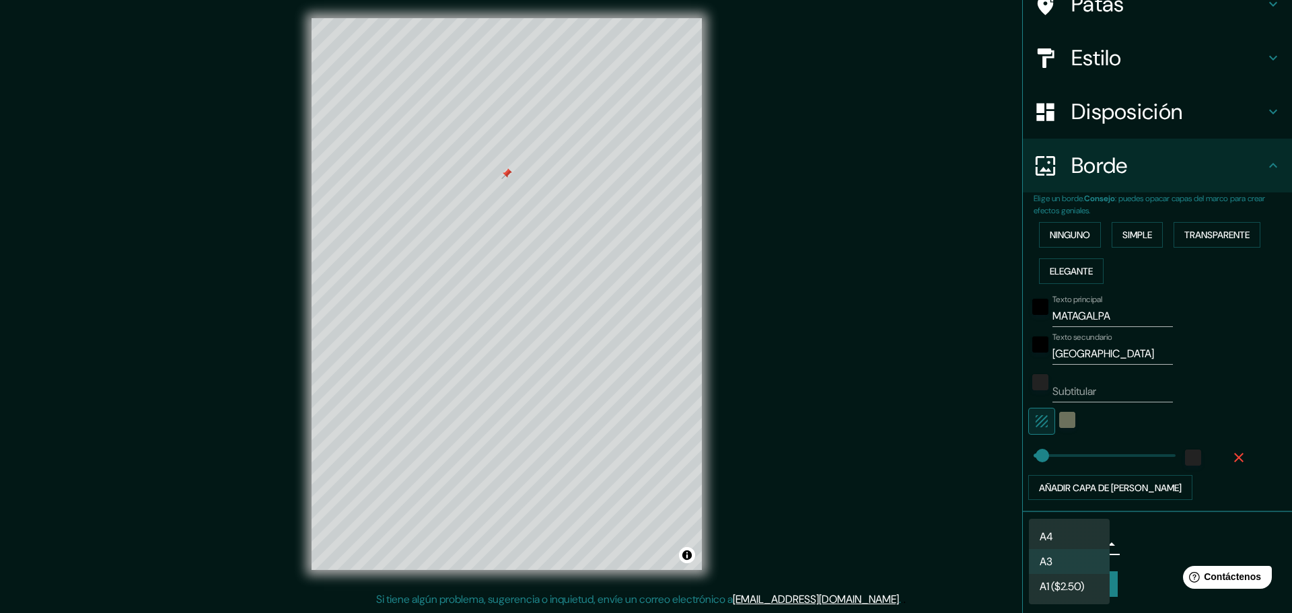
drag, startPoint x: 919, startPoint y: 543, endPoint x: 1078, endPoint y: 573, distance: 161.7
click at [923, 467] on div at bounding box center [646, 306] width 1292 height 613
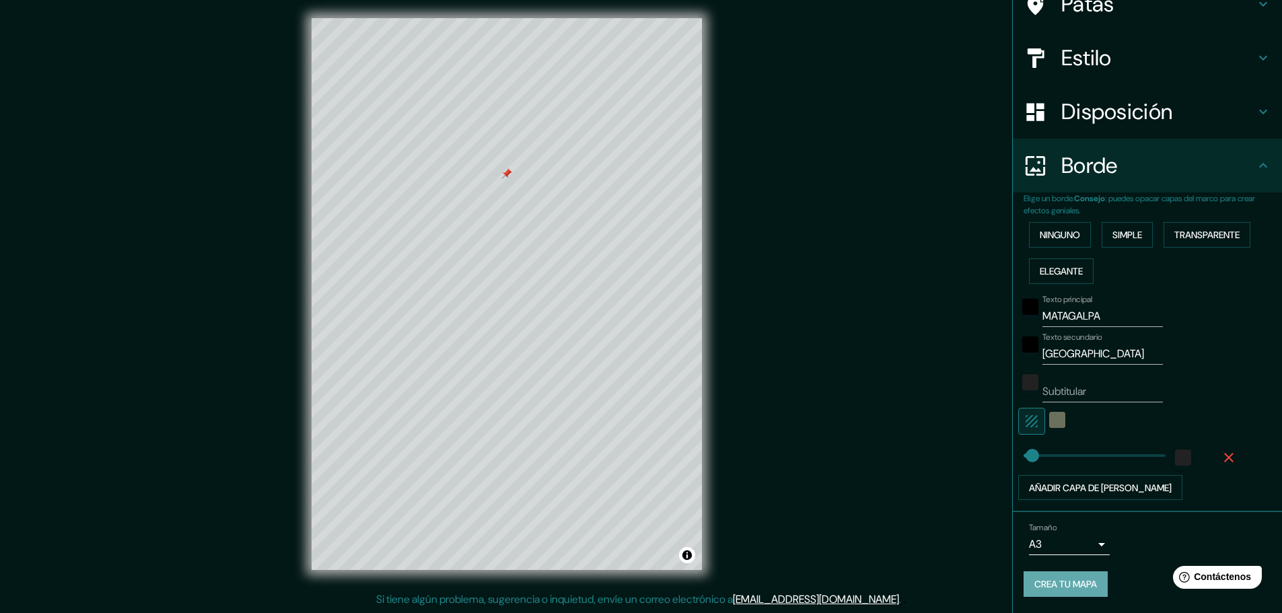
click at [1023, 467] on font "Crea tu mapa" at bounding box center [1066, 585] width 63 height 12
click at [1023, 180] on div "Borde" at bounding box center [1147, 166] width 269 height 54
click at [1023, 467] on font "Crea tu mapa" at bounding box center [1066, 583] width 63 height 17
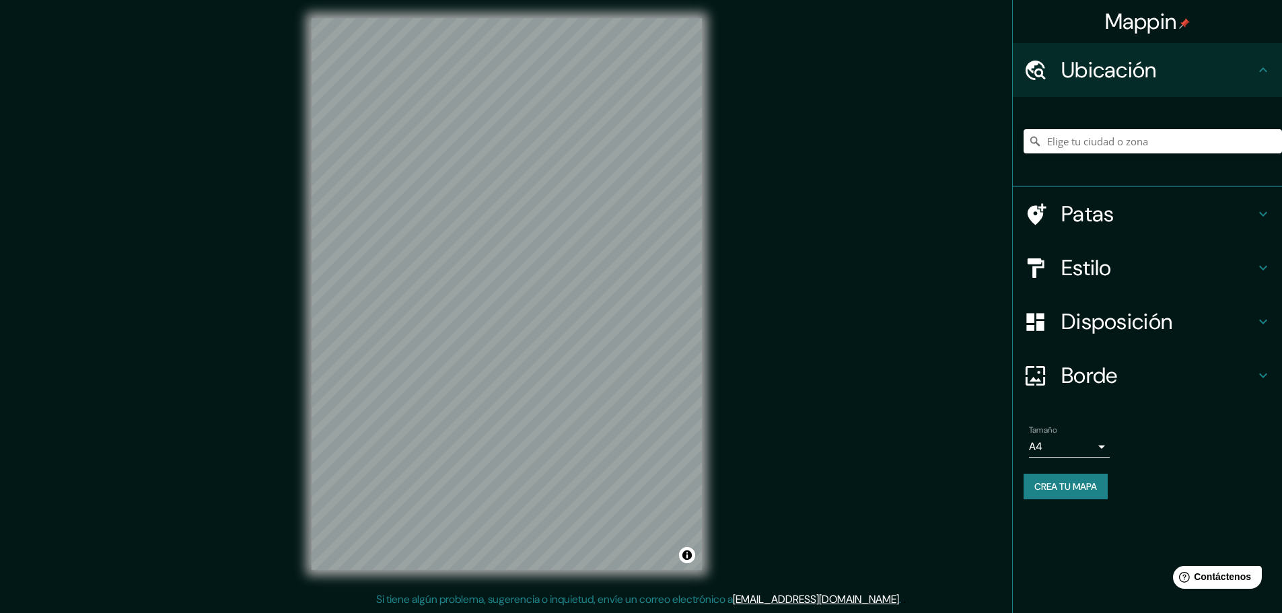
click at [1119, 271] on h4 "Estilo" at bounding box center [1158, 267] width 194 height 27
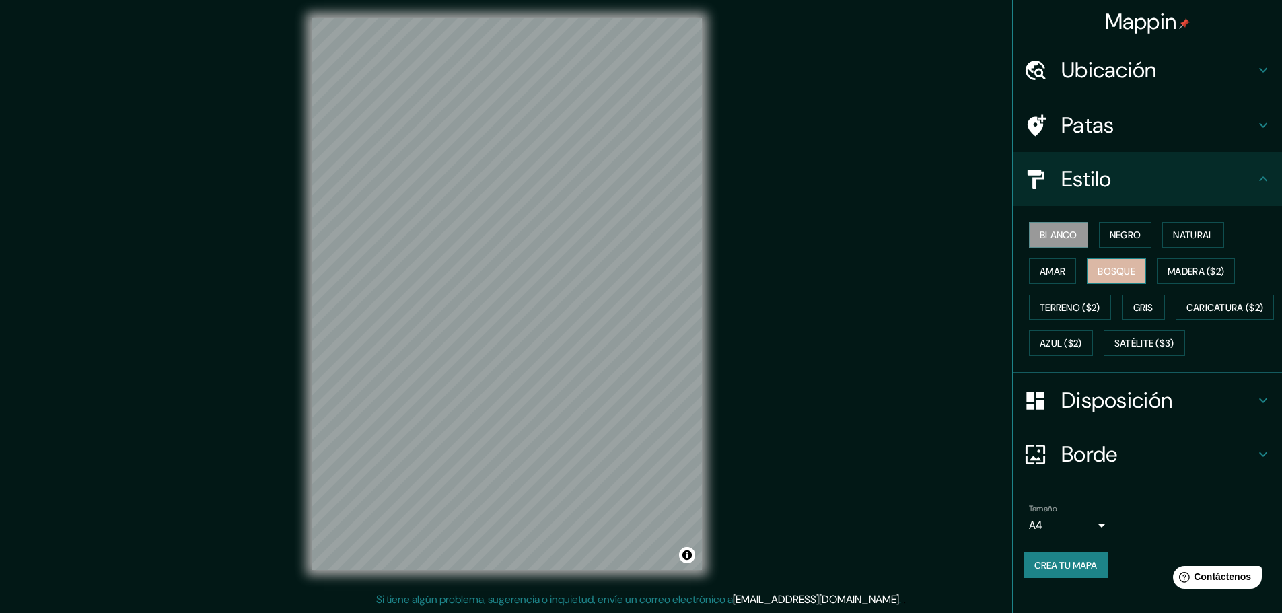
click at [1110, 267] on font "Bosque" at bounding box center [1117, 271] width 38 height 12
click at [1089, 190] on font "Estilo" at bounding box center [1086, 179] width 50 height 28
click at [1107, 468] on font "Borde" at bounding box center [1089, 454] width 57 height 28
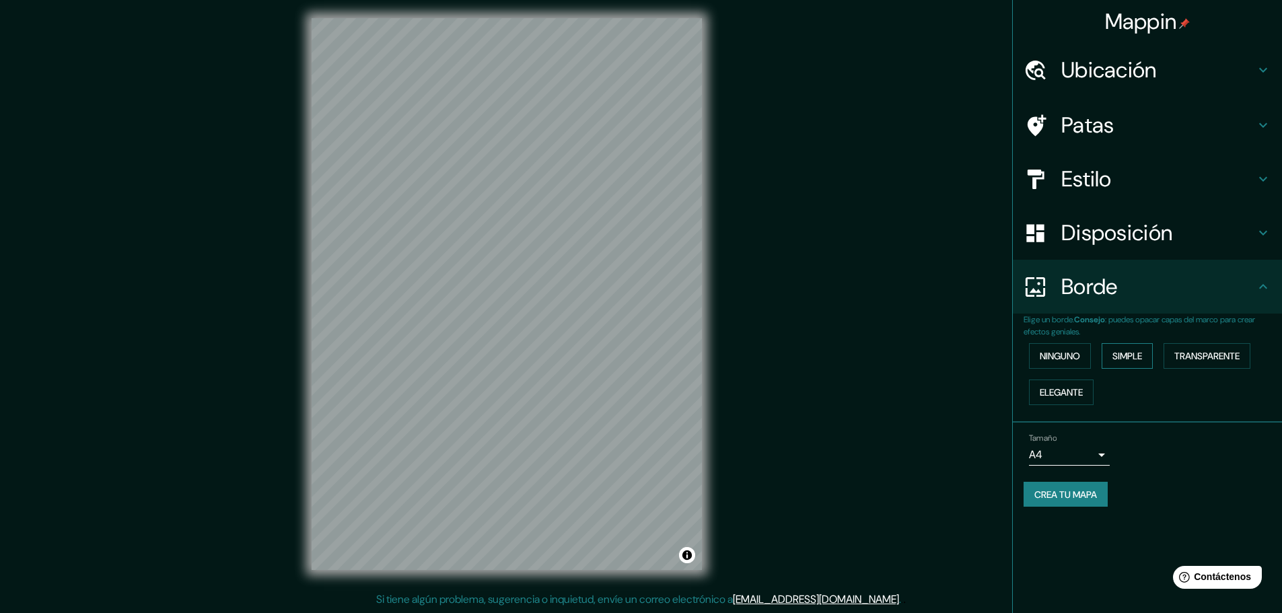
click at [1142, 348] on font "Simple" at bounding box center [1128, 355] width 30 height 17
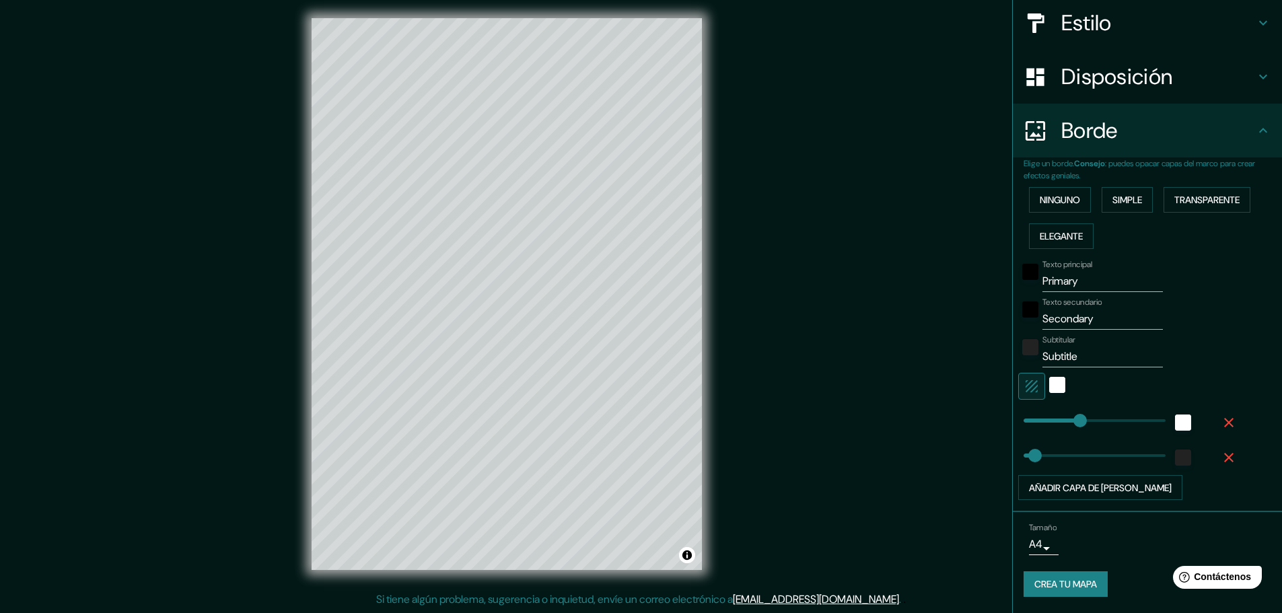
click at [1224, 454] on icon "button" at bounding box center [1228, 457] width 9 height 9
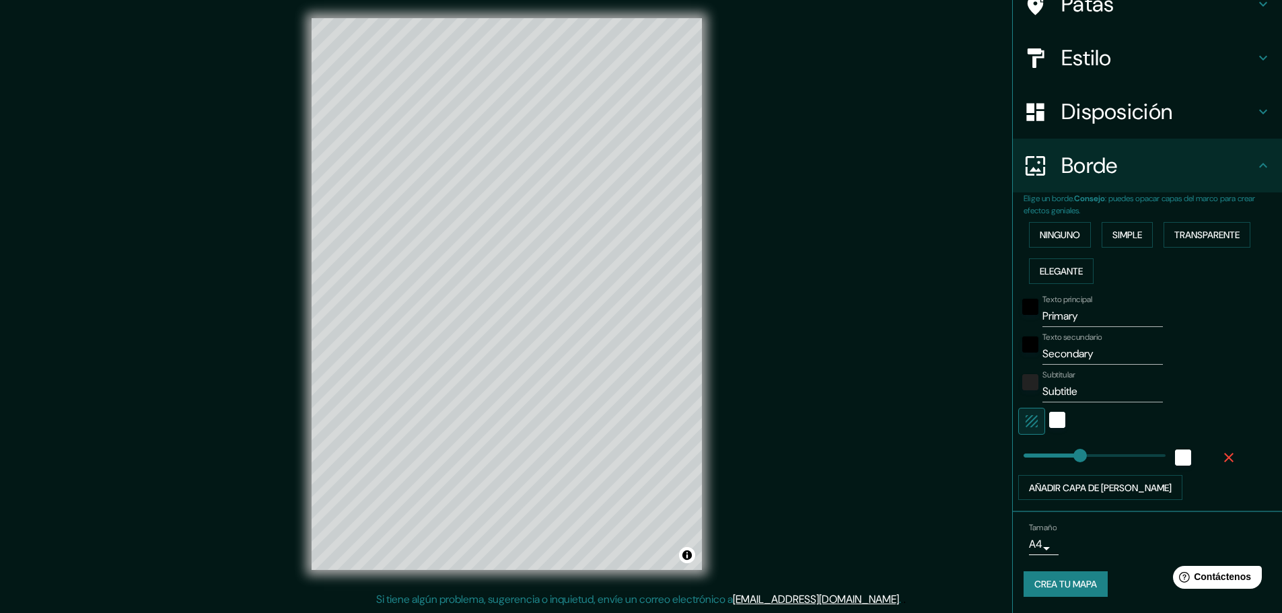
scroll to position [121, 0]
click at [1224, 460] on icon "button" at bounding box center [1228, 457] width 9 height 9
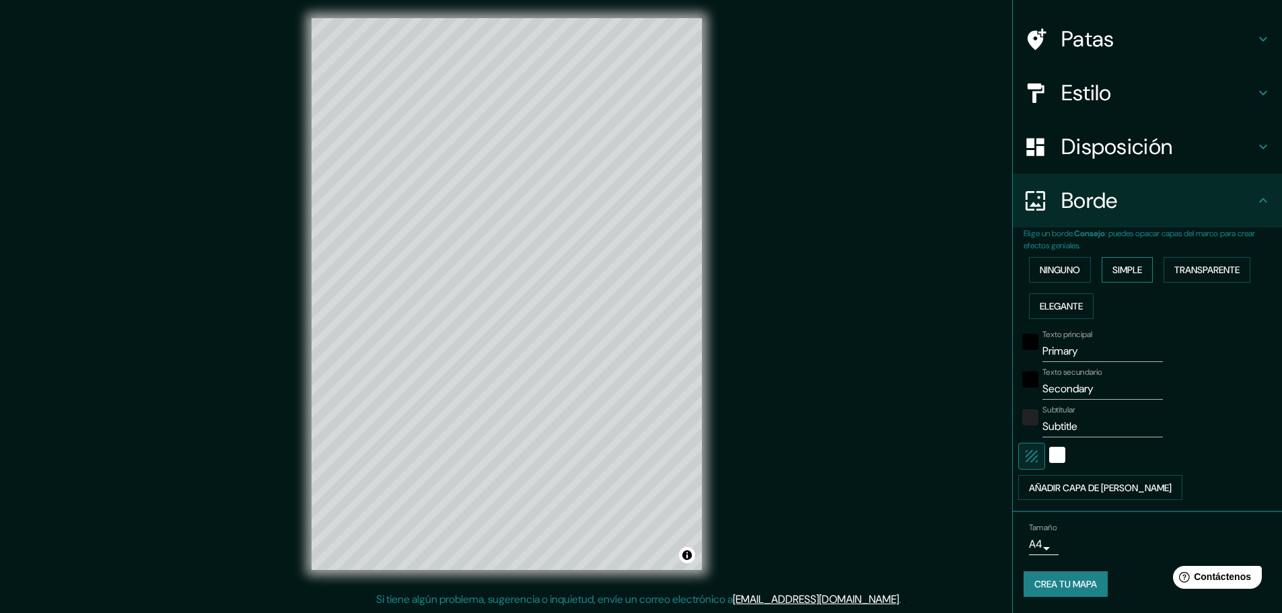
click at [1117, 271] on font "Simple" at bounding box center [1128, 270] width 30 height 12
click at [1216, 271] on font "Transparente" at bounding box center [1207, 270] width 65 height 12
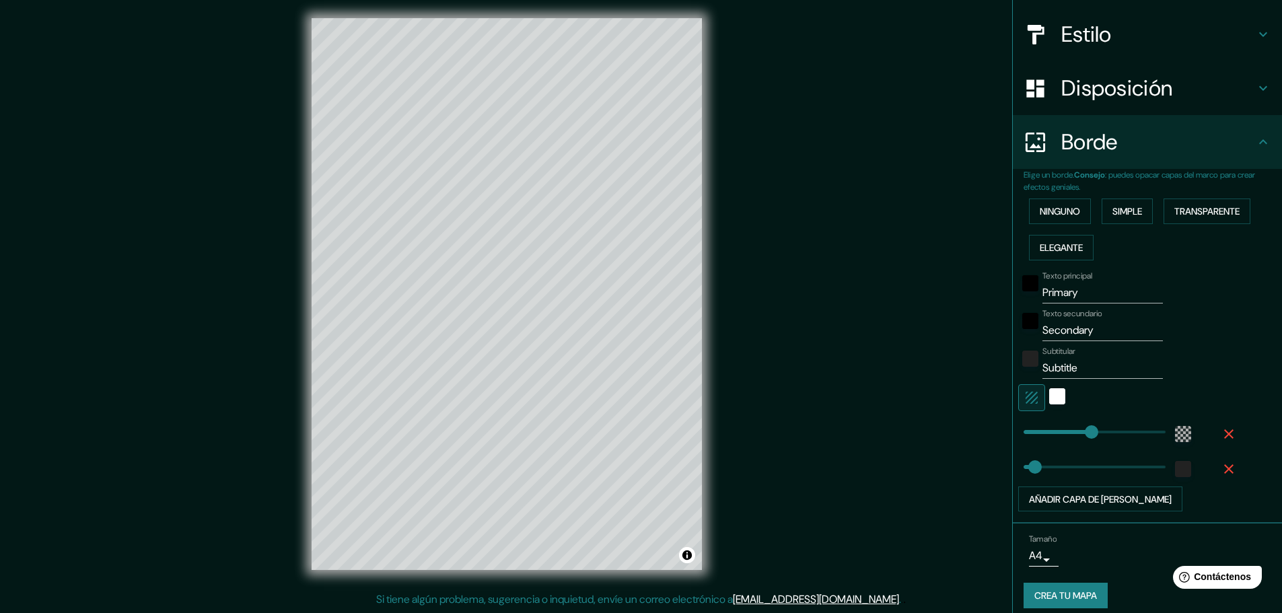
scroll to position [156, 0]
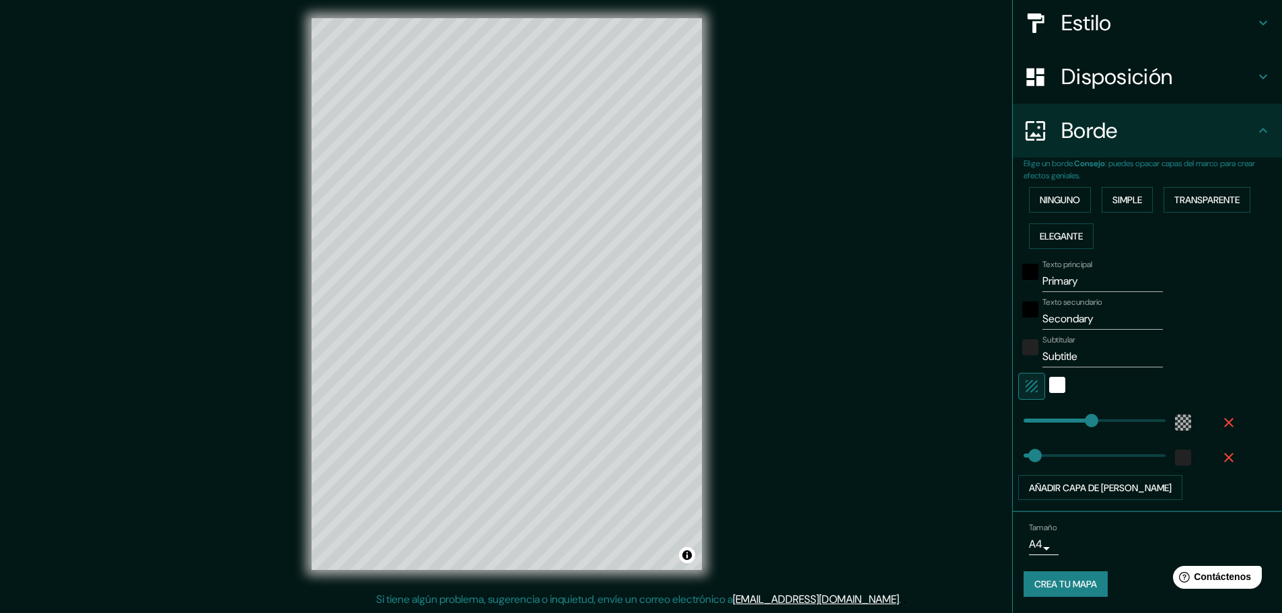
click at [1032, 545] on body "Mappin Ubicación Patas Estilo Disposición Borde Elige un borde. Consejo : puede…" at bounding box center [641, 303] width 1282 height 613
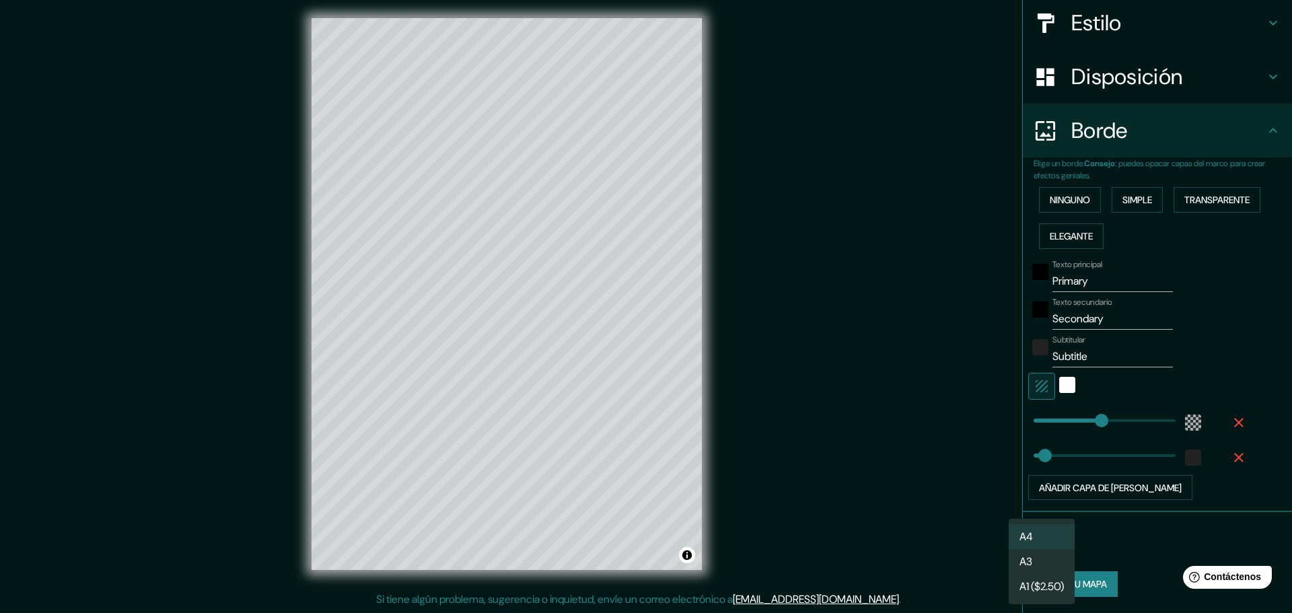
click at [1050, 564] on li "A3" at bounding box center [1042, 561] width 66 height 25
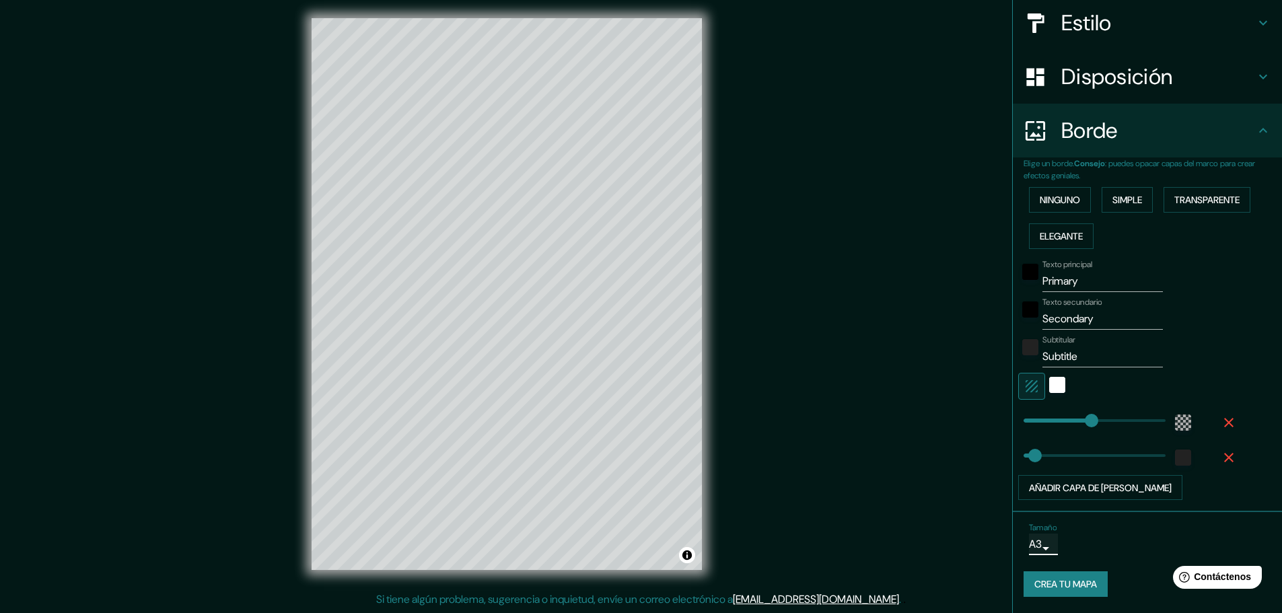
type input "278"
click at [1221, 423] on icon "button" at bounding box center [1229, 423] width 16 height 16
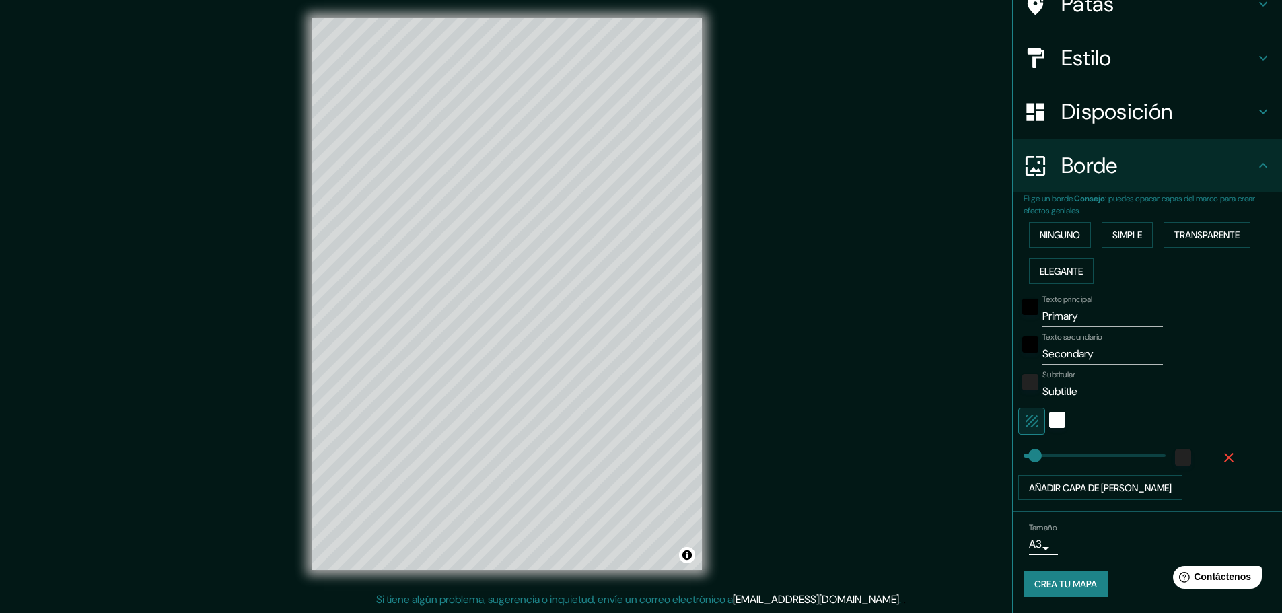
scroll to position [121, 0]
click at [1049, 422] on div "blanco" at bounding box center [1057, 420] width 16 height 16
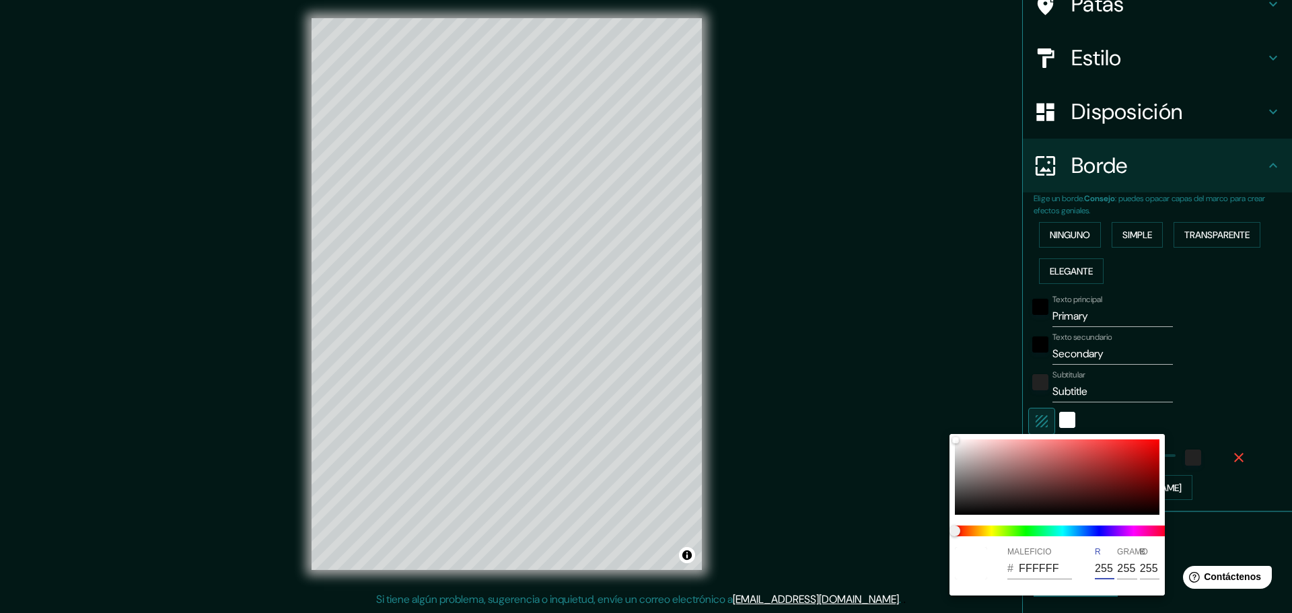
drag, startPoint x: 1110, startPoint y: 569, endPoint x: 1093, endPoint y: 569, distance: 16.8
click at [1093, 569] on div "MALEFICIO # FFFFFF R 255 GRAMO 255 B 255" at bounding box center [1057, 563] width 215 height 43
type input "46"
type input "05FFFF"
type input "5"
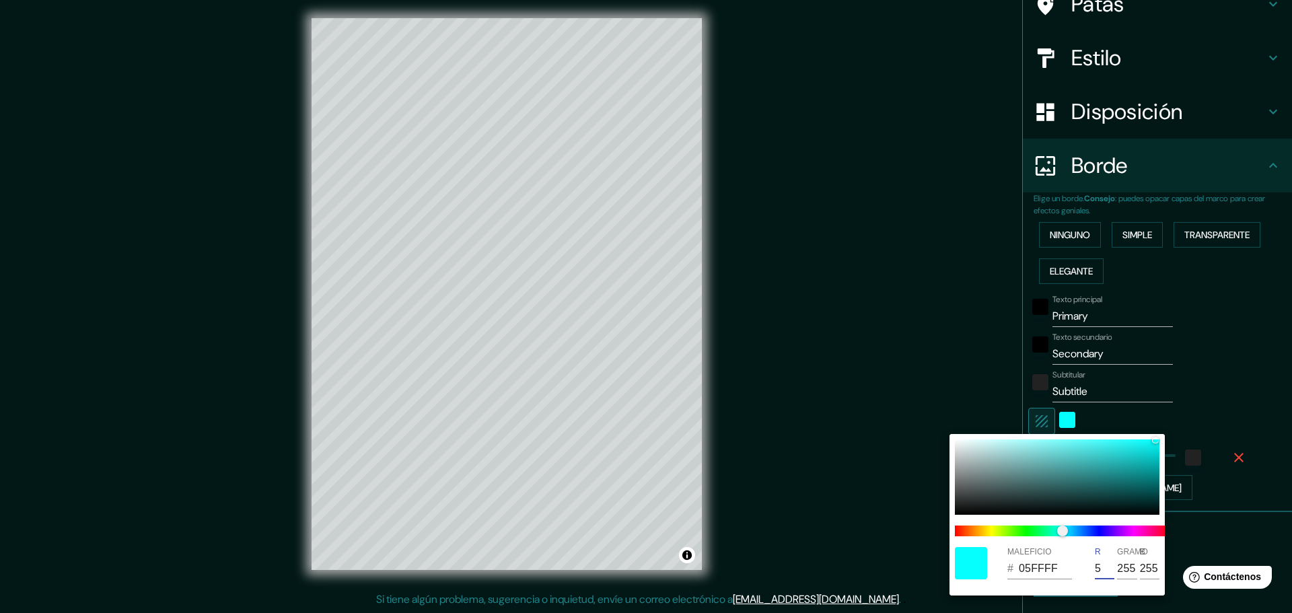
click at [1099, 567] on input "5" at bounding box center [1105, 569] width 20 height 22
type input "46"
type input "00FFFF"
type input "0"
type input "46"
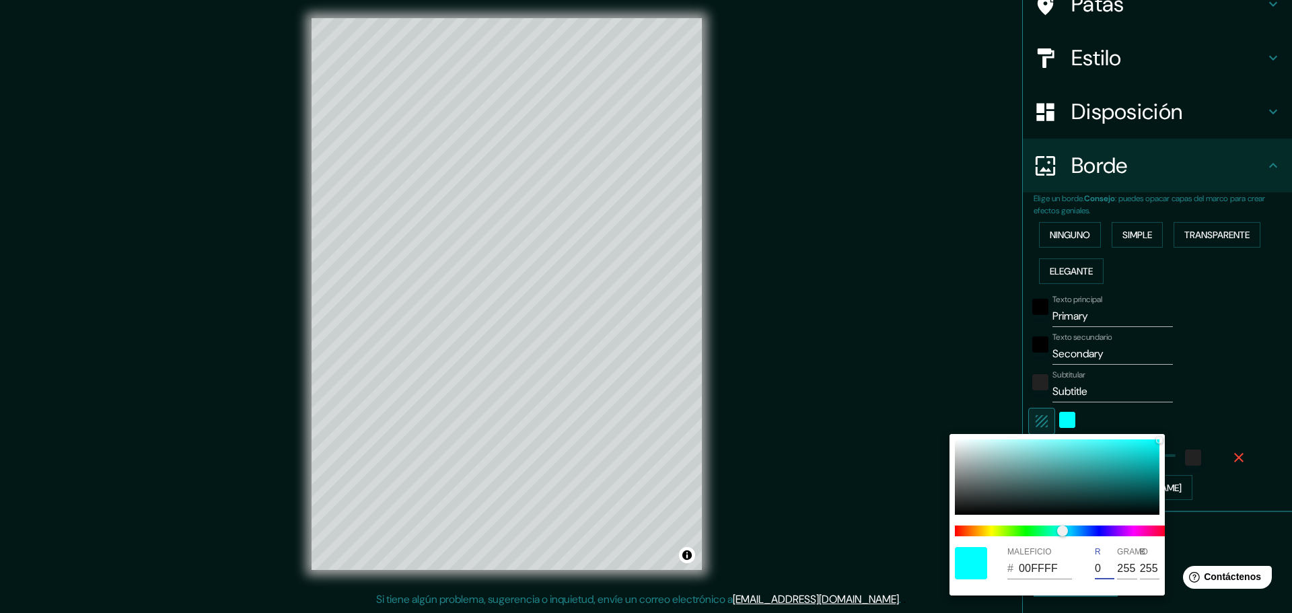
type input "01FFFF"
type input "1"
type input "46"
type input "0AFFFF"
type input "10"
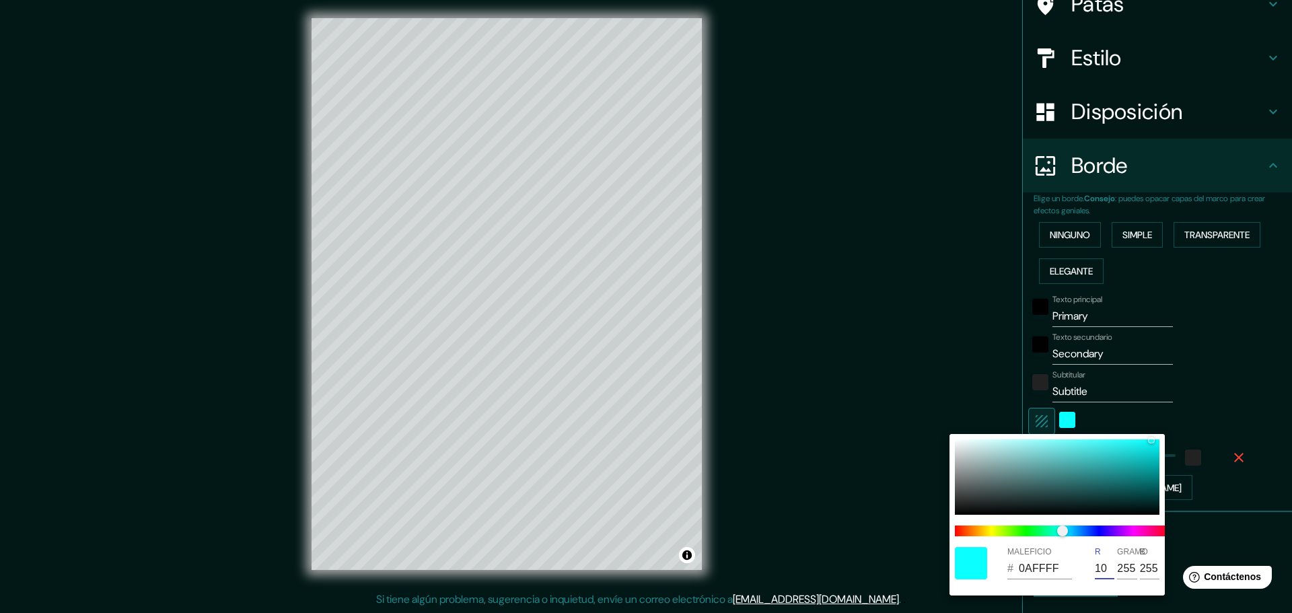
type input "46"
type input "6BFFFF"
type input "107"
drag, startPoint x: 1133, startPoint y: 569, endPoint x: 1110, endPoint y: 573, distance: 23.9
click at [1110, 573] on div "R 107 GRAMO 255 B 255" at bounding box center [1128, 563] width 67 height 32
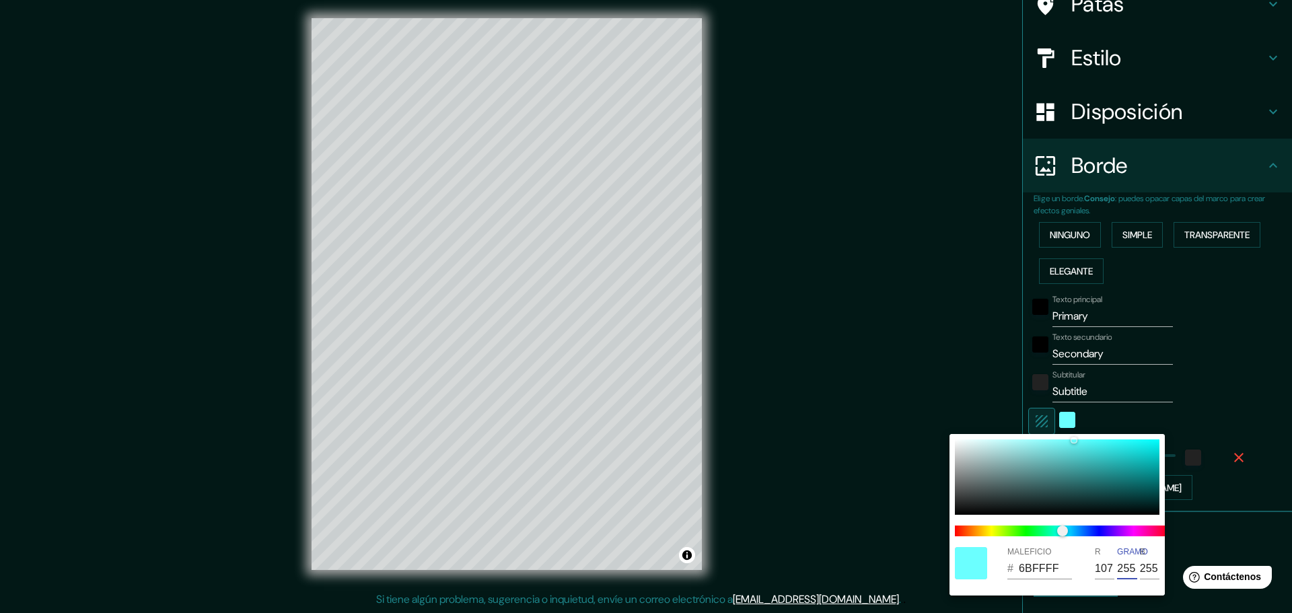
type input "46"
type input "6B00FF"
type input "0"
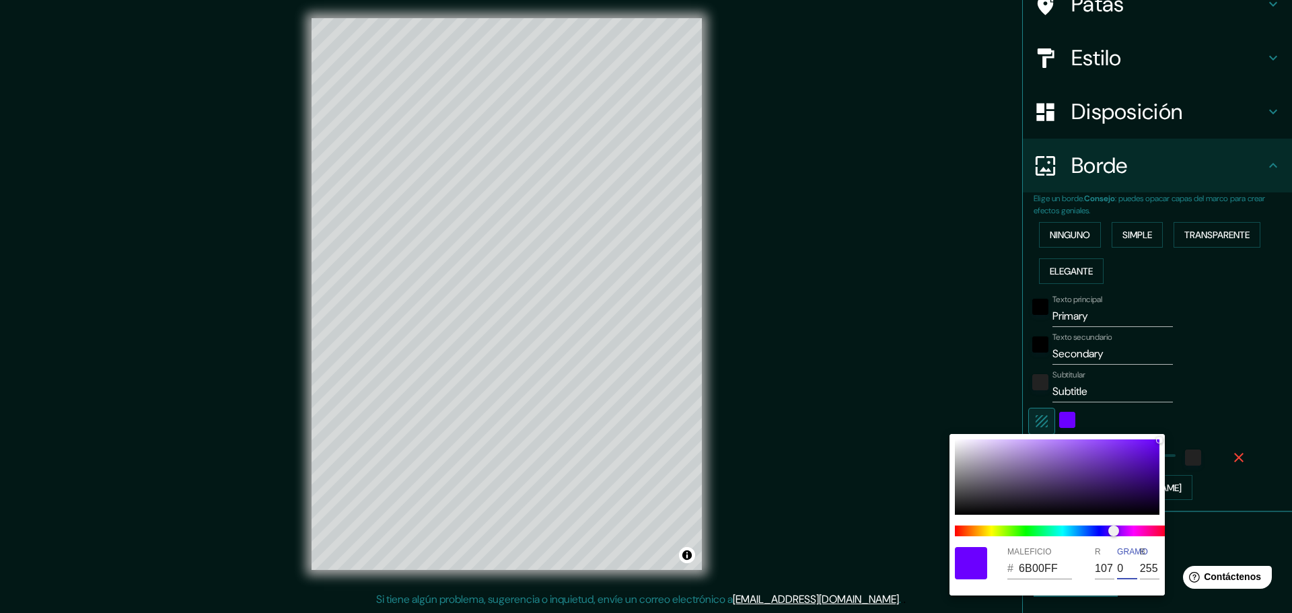
type input "46"
type input "0"
type input "46"
type input "6B01FF"
type input "1"
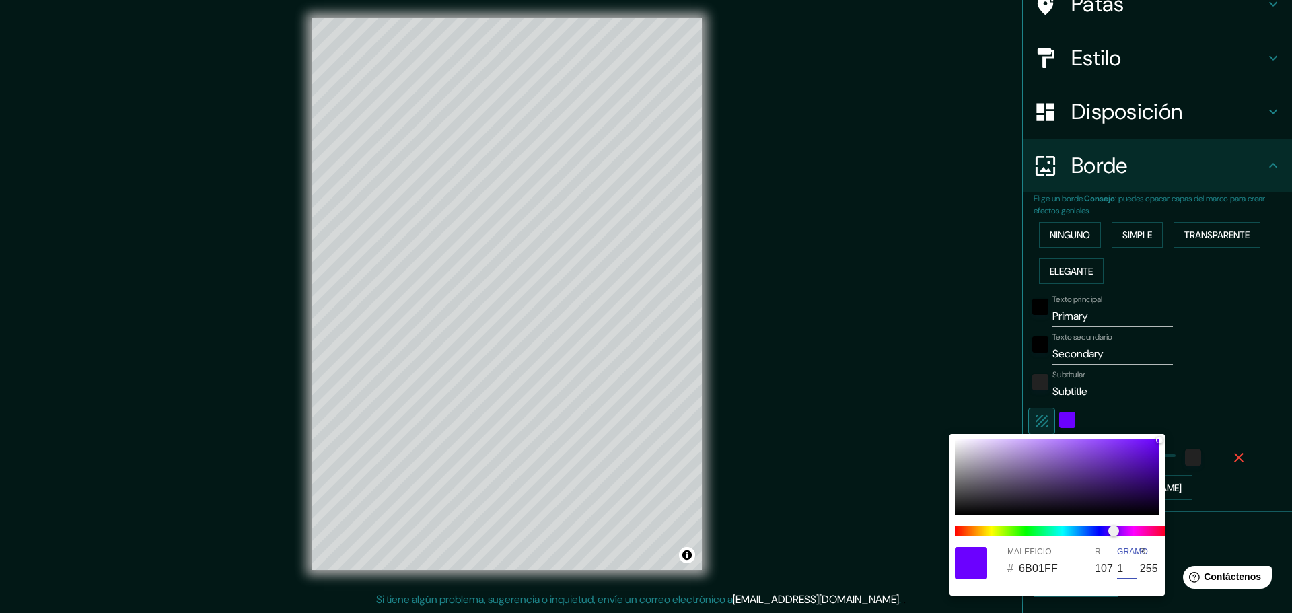
type input "46"
type input "6B0BFF"
type input "11"
type input "46"
type input "6B70FF"
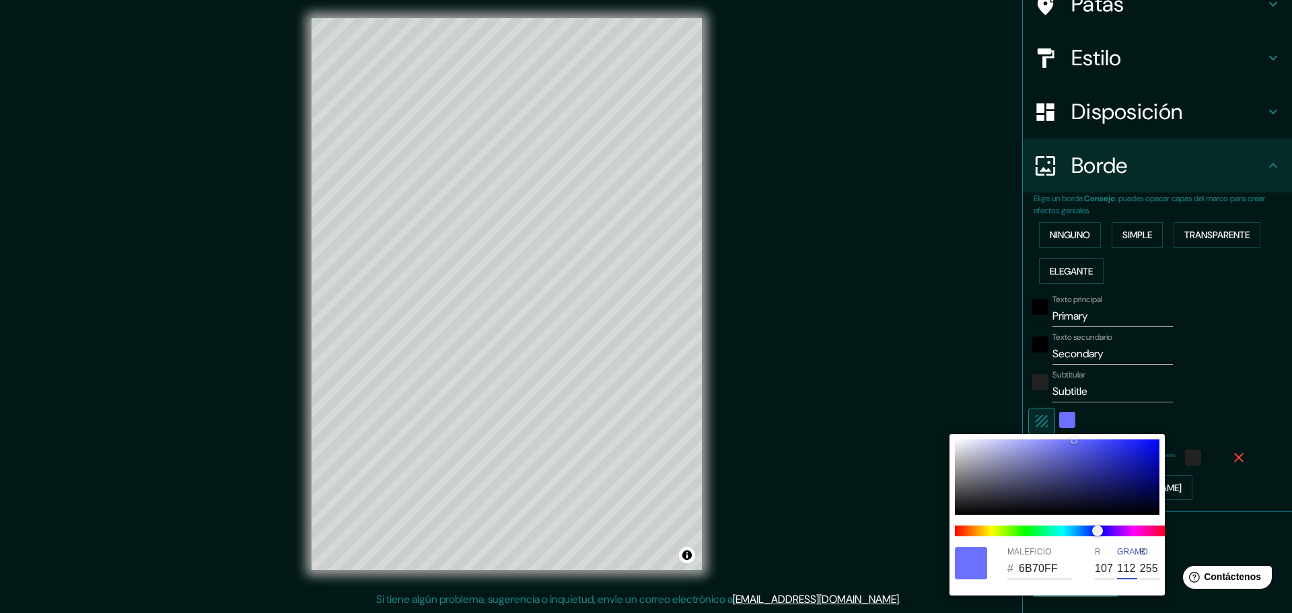
type input "112"
drag, startPoint x: 1142, startPoint y: 569, endPoint x: 1162, endPoint y: 567, distance: 20.2
click at [1162, 567] on div "MALEFICIO # 6B70FF R 107 GRAMO 112 B 255" at bounding box center [1057, 563] width 215 height 43
type input "46"
type input "6B7009"
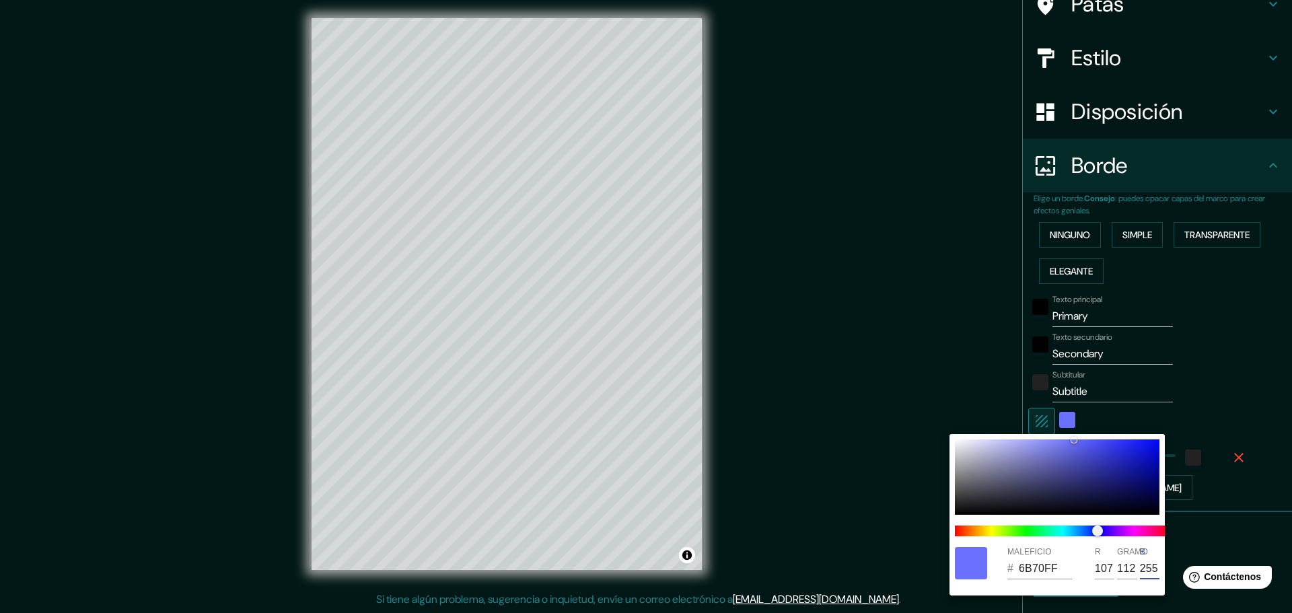
type input "9"
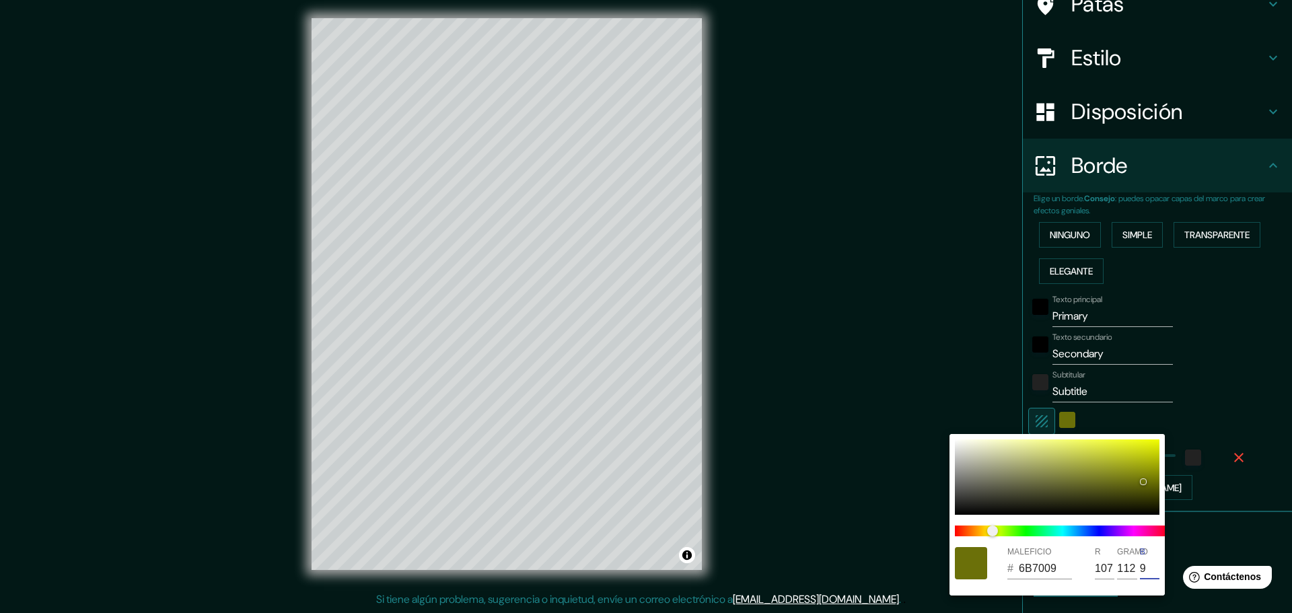
type input "46"
type input "6B705C"
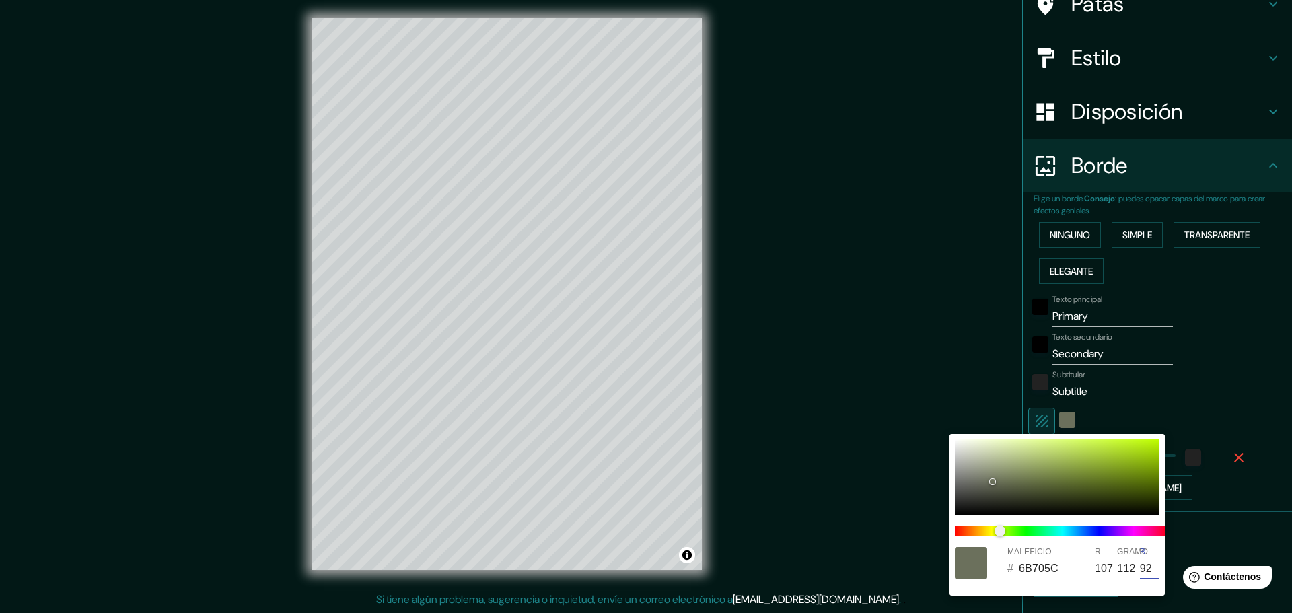
type input "92"
click at [1218, 373] on div at bounding box center [646, 306] width 1292 height 613
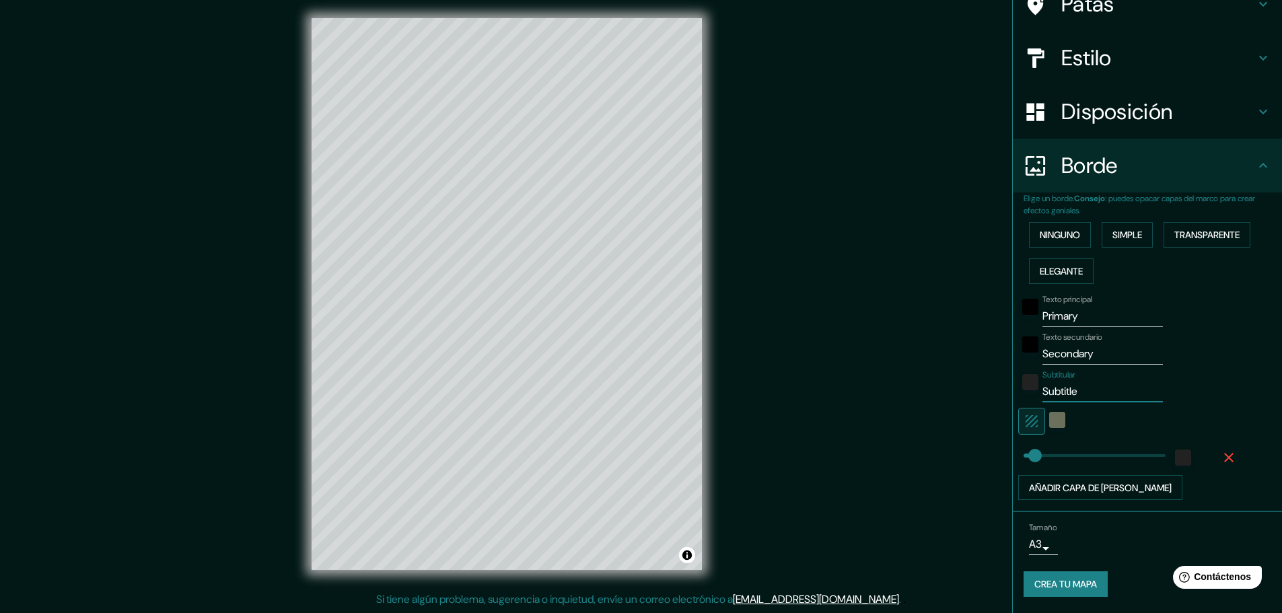
drag, startPoint x: 1039, startPoint y: 406, endPoint x: 1027, endPoint y: 409, distance: 12.4
click at [1027, 409] on div "Texto principal Primary Texto secundario Secondary Subtitular Subtitle Añadir c…" at bounding box center [1131, 394] width 215 height 211
type input "46"
drag, startPoint x: 1096, startPoint y: 356, endPoint x: 1008, endPoint y: 360, distance: 87.6
click at [1018, 360] on div "Texto secundario Secondary" at bounding box center [1128, 348] width 221 height 32
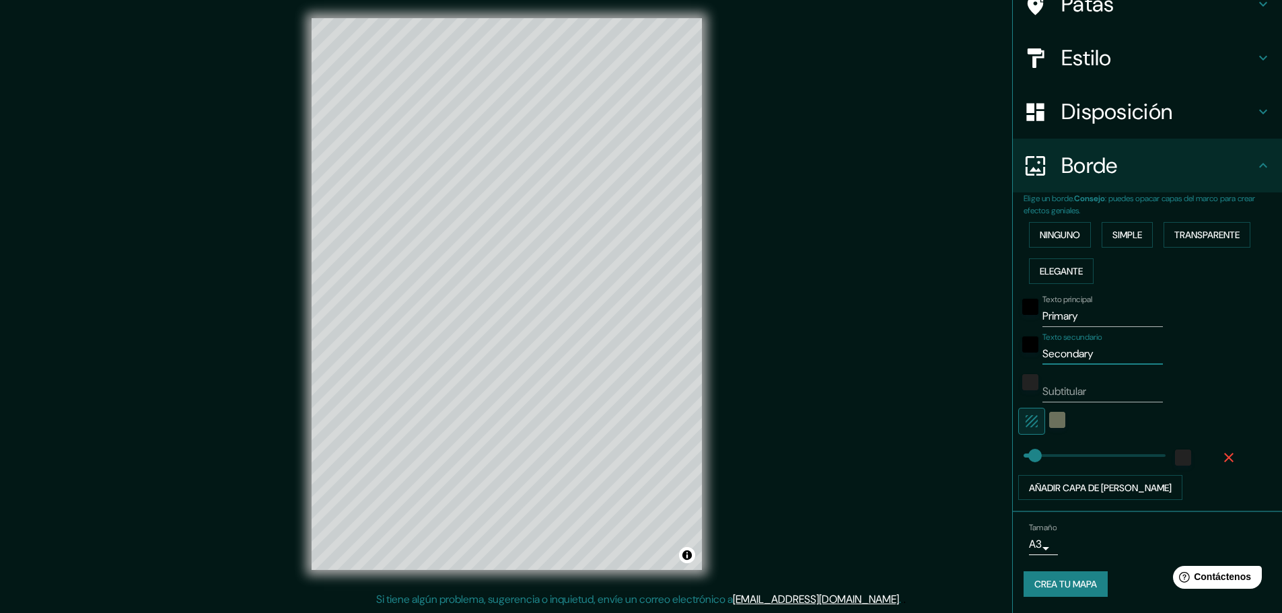
type input "N"
type input "46"
type input "NI"
type input "46"
type input "NIC"
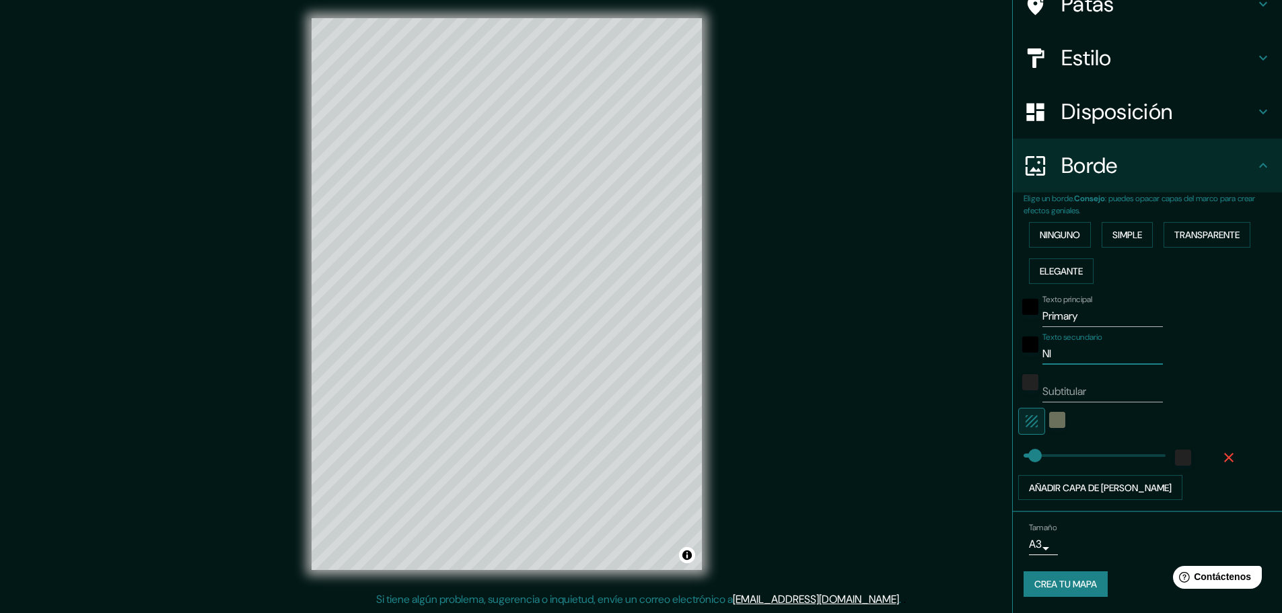
type input "46"
type input "NICA"
type input "46"
type input "NICAR"
type input "46"
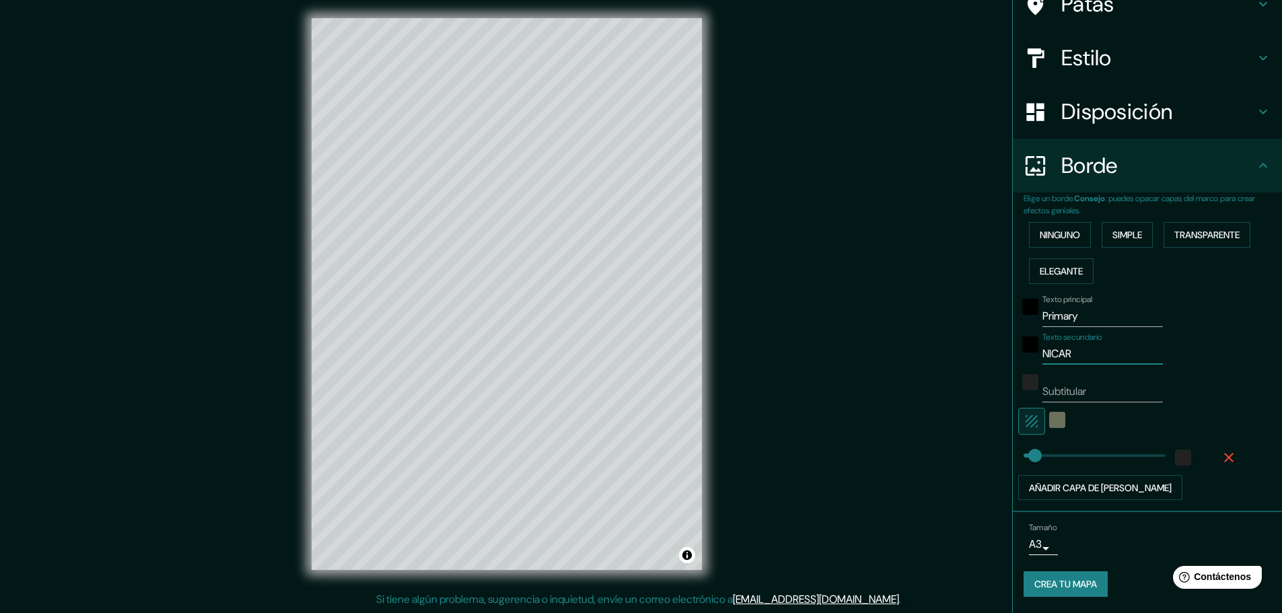
type input "NICARA"
type input "46"
type input "NICARAG"
type input "46"
type input "NICARAGU"
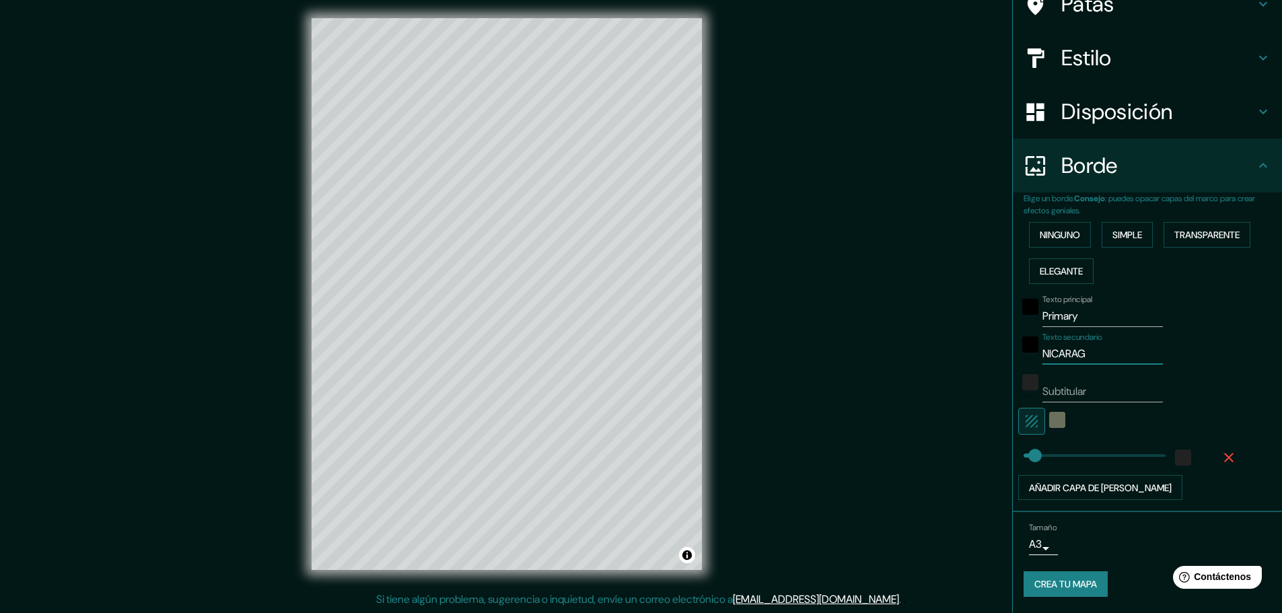
type input "46"
type input "[GEOGRAPHIC_DATA]"
type input "46"
type input "[GEOGRAPHIC_DATA]"
drag, startPoint x: 1078, startPoint y: 322, endPoint x: 1012, endPoint y: 333, distance: 67.6
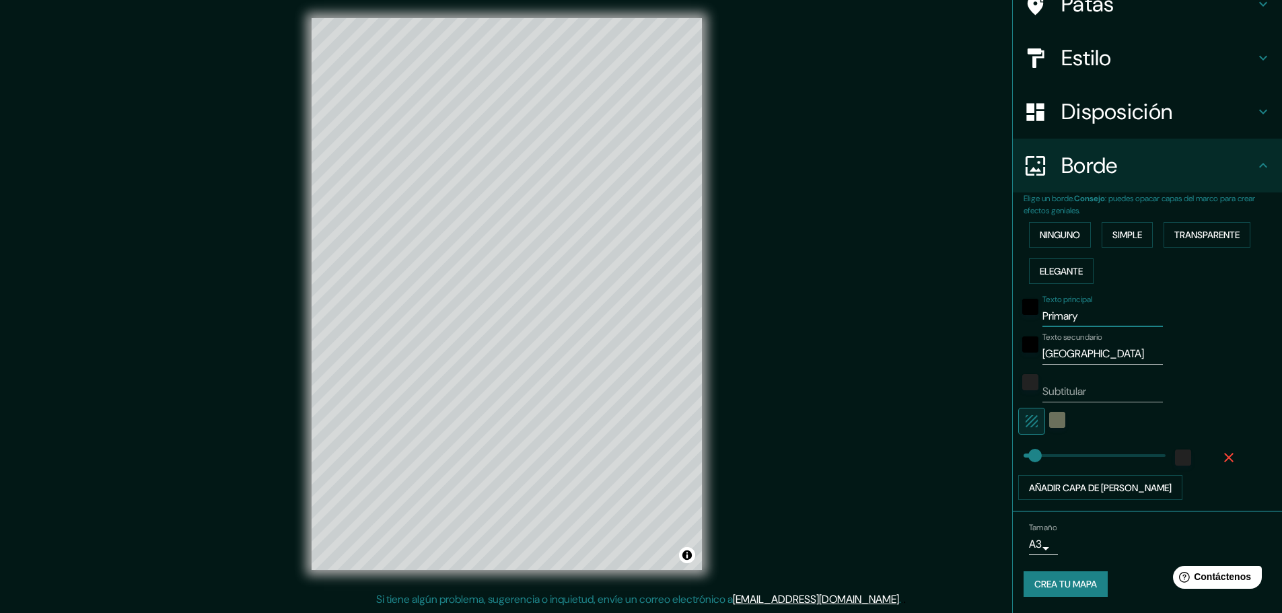
click at [1024, 333] on div "Texto principal Primary Texto secundario NICARAGUA Subtitular Añadir capa de ma…" at bounding box center [1131, 394] width 215 height 211
type input "M"
type input "46"
type input "MA"
type input "46"
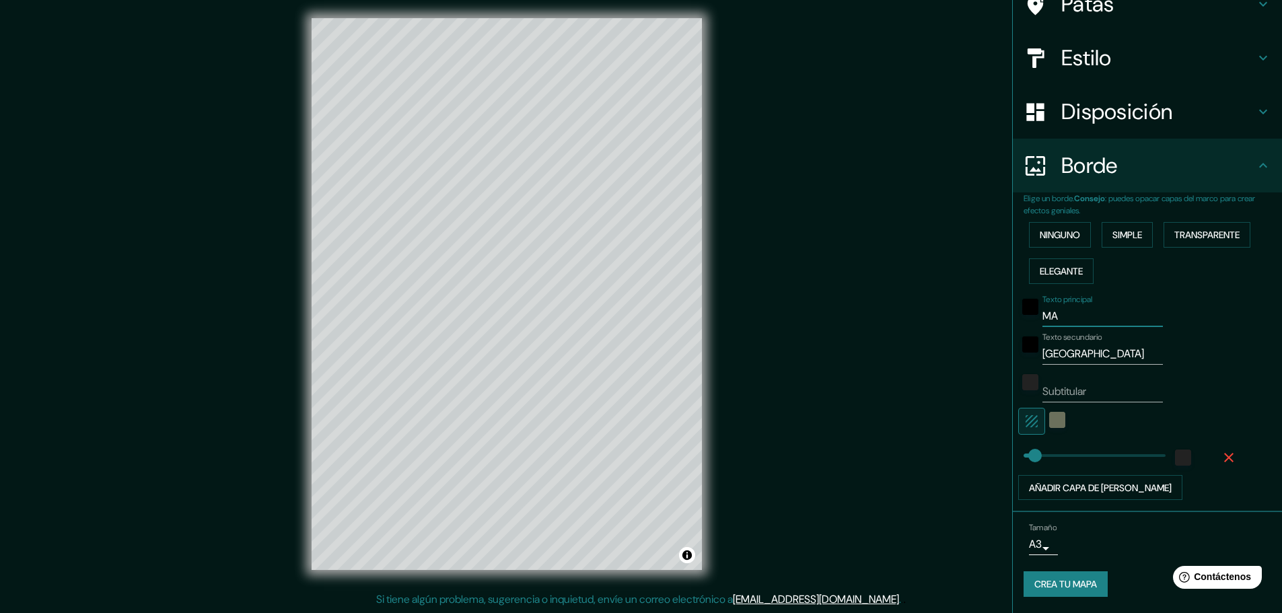
type input "MAR"
type input "46"
type input "MA"
type input "46"
type input "MAT"
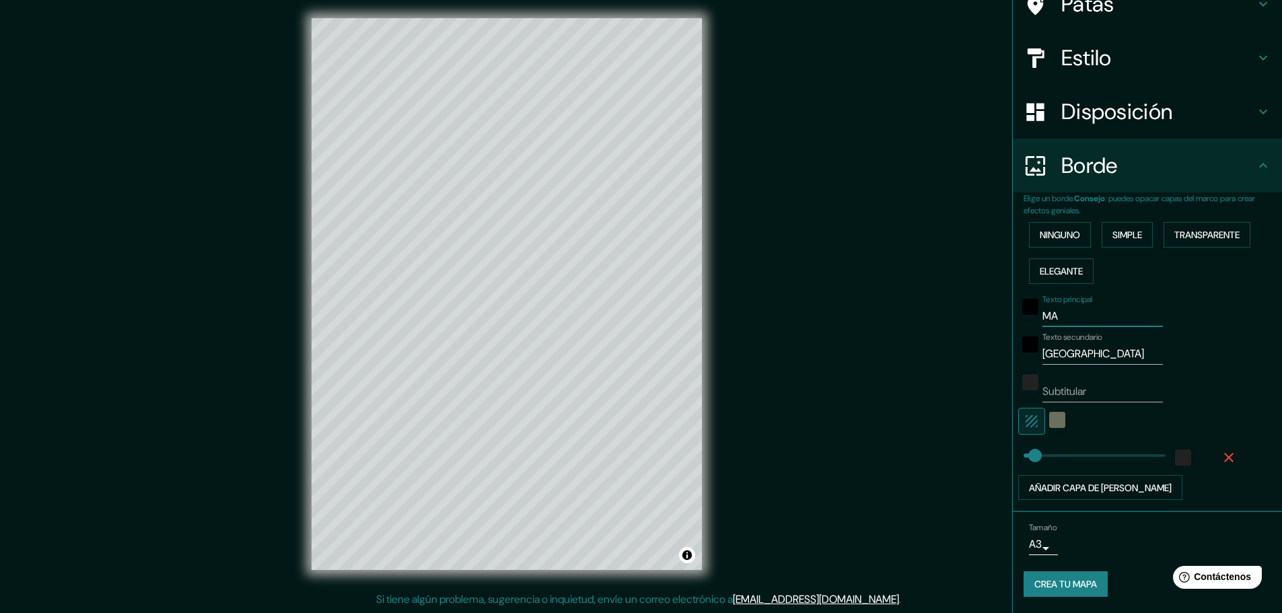
type input "46"
type input "MATA"
type input "46"
type input "MATAG"
type input "46"
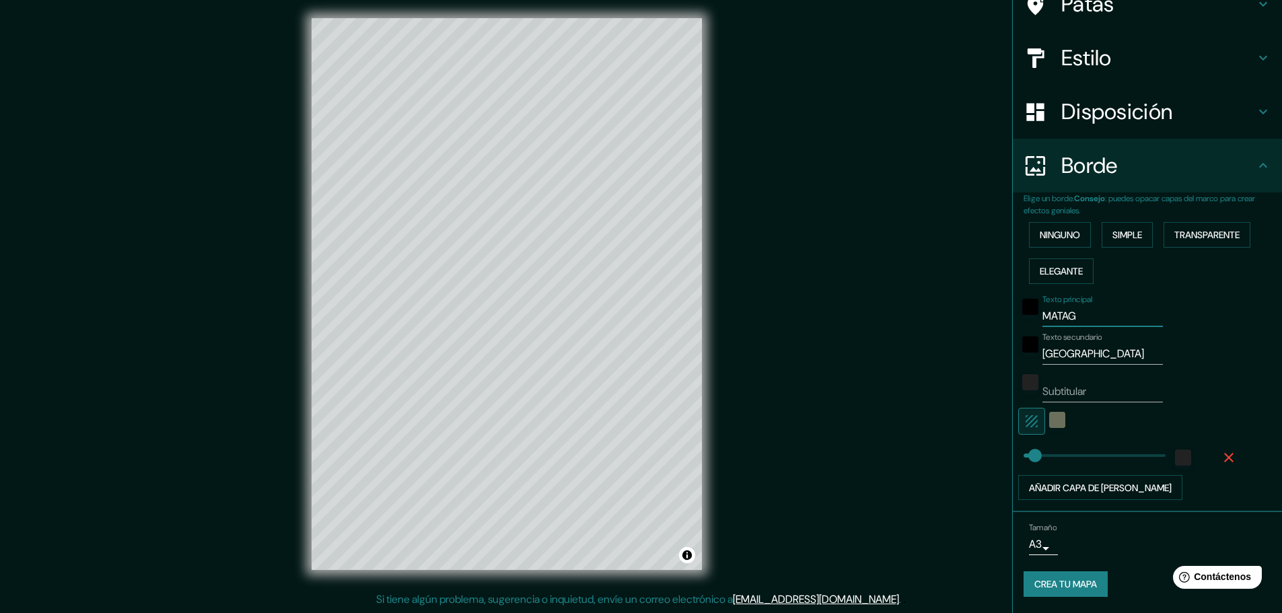
type input "[PERSON_NAME]"
type input "46"
type input "MATAGAL"
type input "46"
type input "MATAGALP"
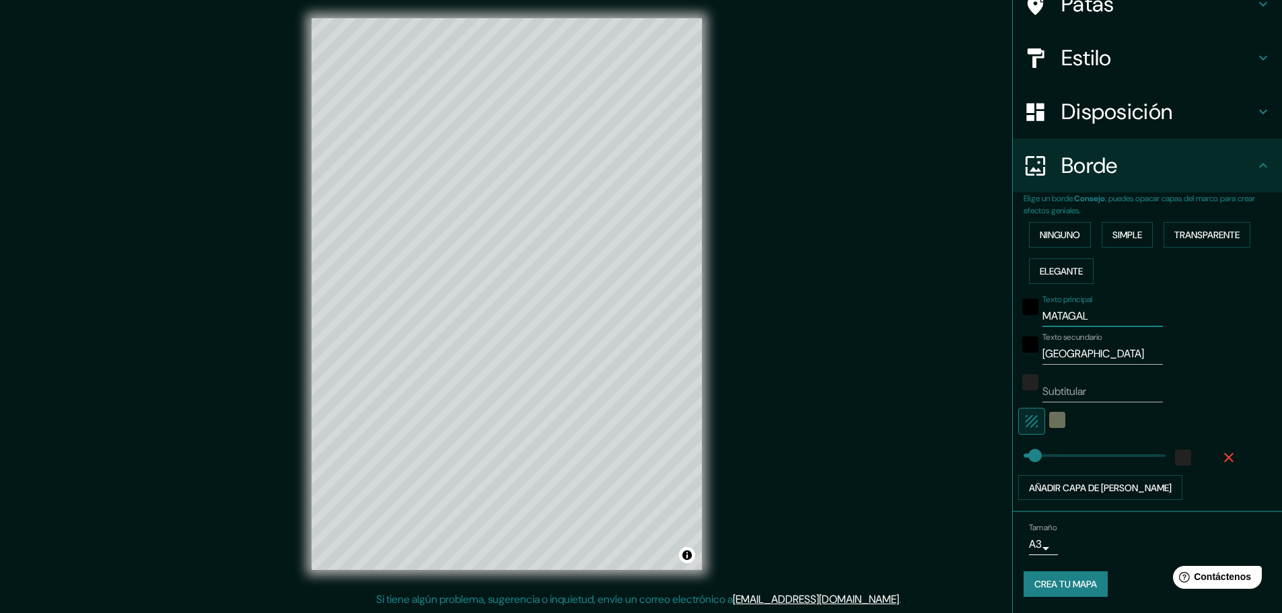
type input "46"
type input "MATAGALPA"
type input "46"
type input "MATAGALPA"
click at [1050, 588] on font "Crea tu mapa" at bounding box center [1066, 585] width 63 height 12
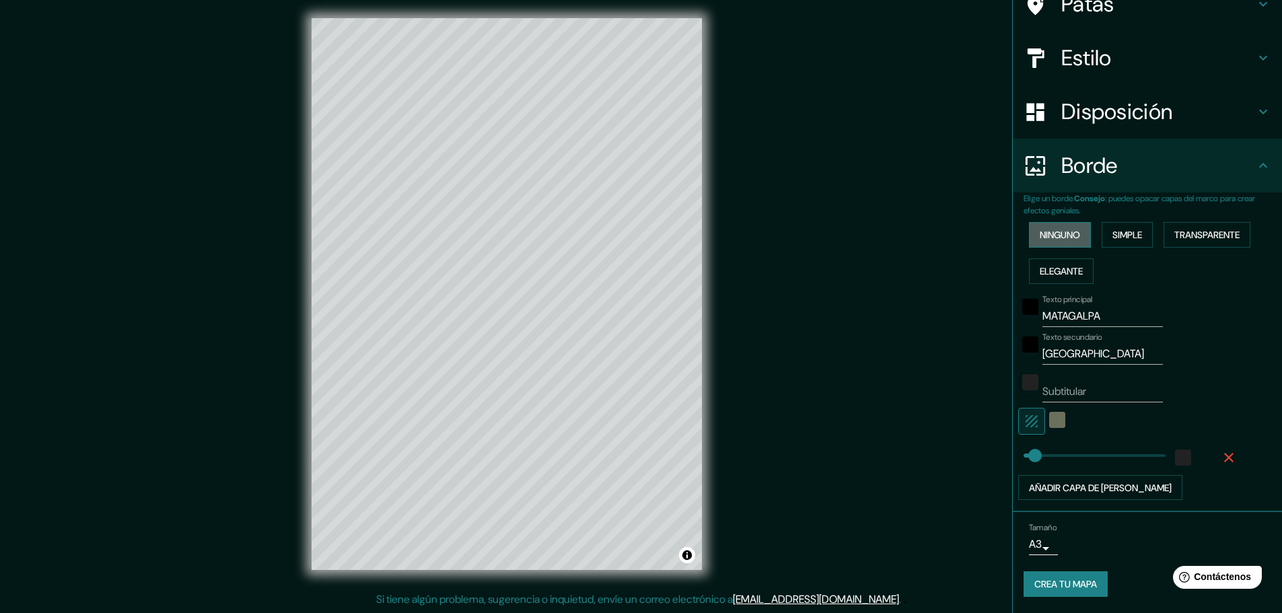
click at [1062, 229] on font "Ninguno" at bounding box center [1060, 235] width 40 height 12
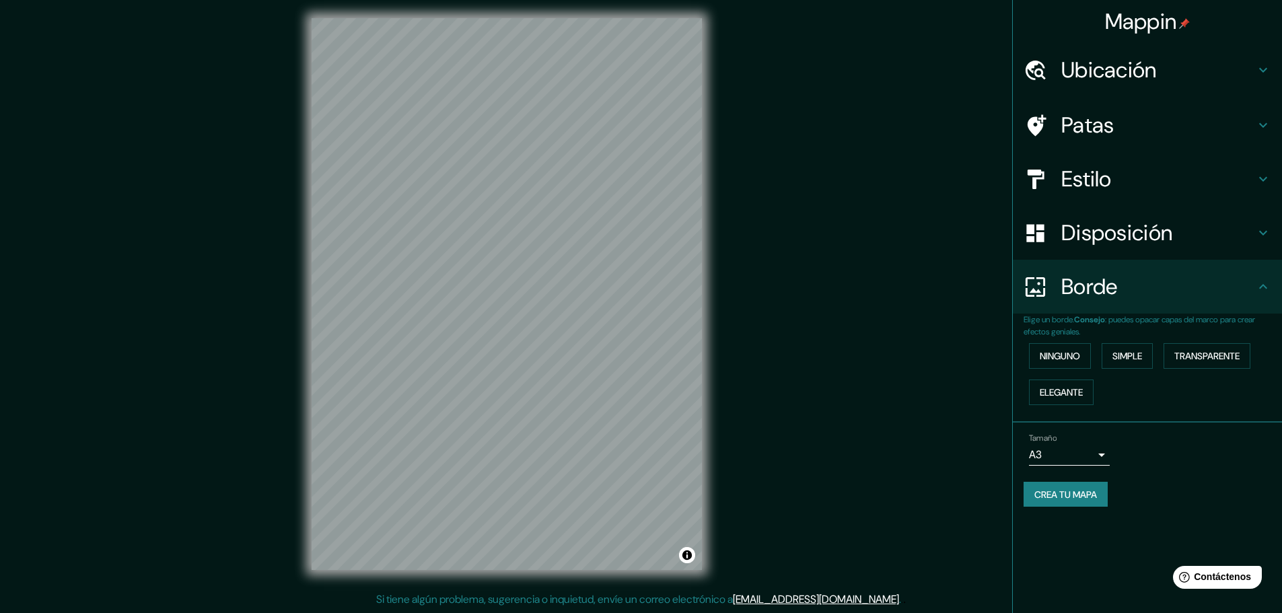
click at [1064, 487] on font "Crea tu mapa" at bounding box center [1066, 494] width 63 height 17
